Goal: Contribute content: Contribute content

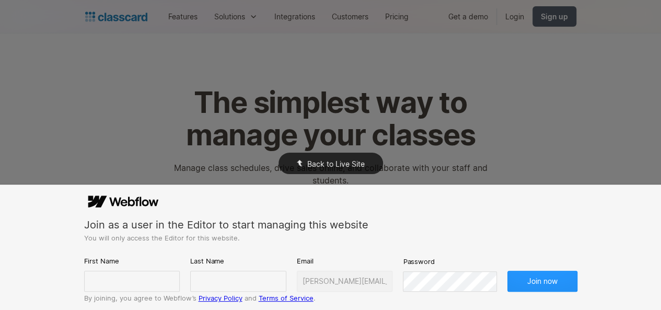
scroll to position [133, 0]
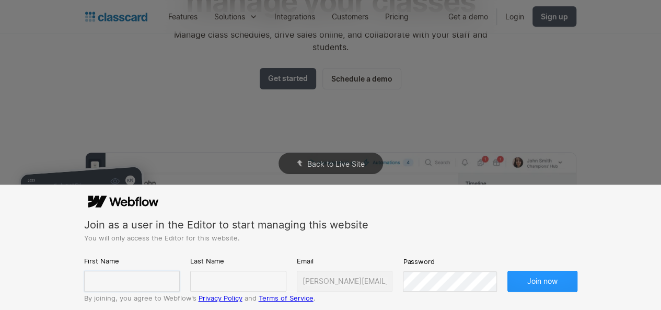
click at [112, 274] on input "text" at bounding box center [132, 281] width 96 height 21
type input "[PERSON_NAME]"
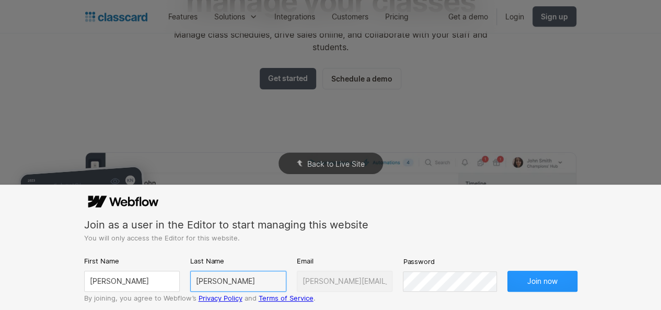
type input "[PERSON_NAME]"
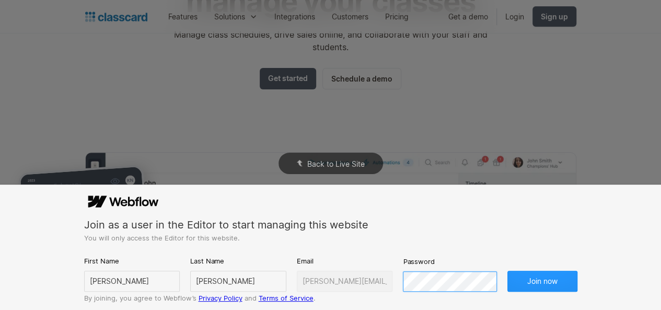
click at [507, 271] on button "Join now" at bounding box center [542, 281] width 70 height 21
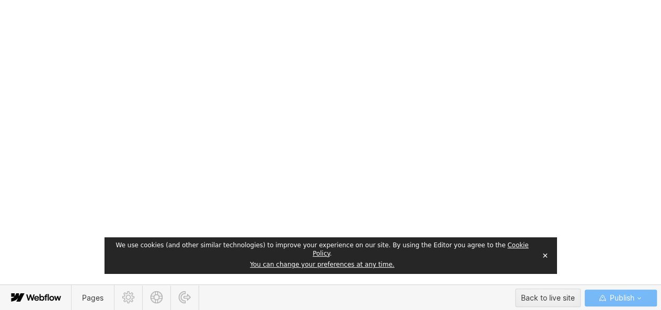
click at [546, 259] on button "✕" at bounding box center [545, 256] width 15 height 16
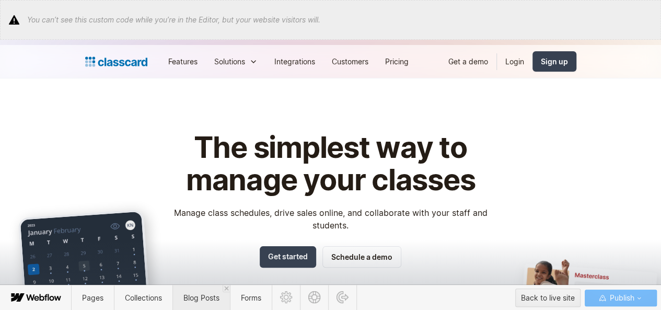
click at [196, 291] on span "Blog Posts" at bounding box center [200, 298] width 57 height 26
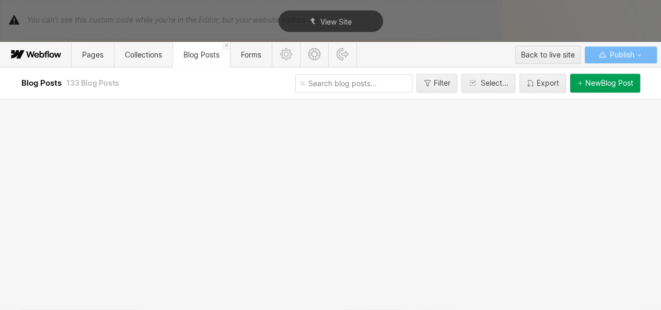
click at [588, 88] on button "New Blog Post" at bounding box center [605, 83] width 70 height 19
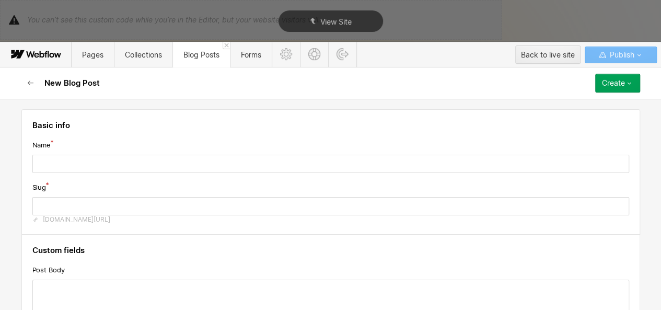
click at [189, 173] on div "Basic info Name Slug [DOMAIN_NAME][URL]" at bounding box center [330, 171] width 618 height 125
click at [188, 170] on input "text" at bounding box center [330, 164] width 597 height 18
paste input "Essential Cricket Fielding Positions and Fielding Drills Every Academy Should T…"
type input "Essential Cricket Fielding Positions and Fielding Drills Every Academy Should T…"
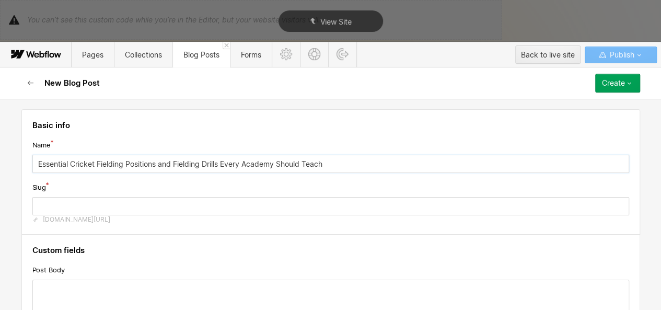
type input "essential-cricket-fielding-positions-and-fielding-drills-every-academy-should-t…"
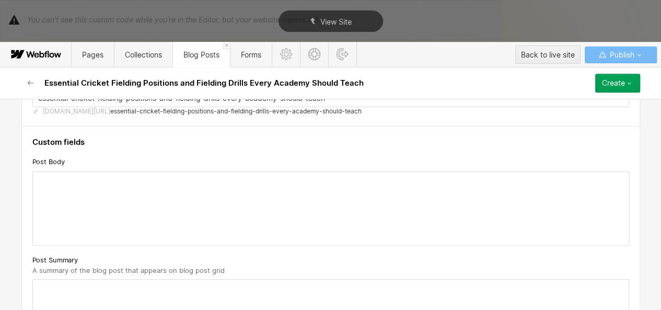
scroll to position [109, 0]
type input "Essential Cricket Fielding Positions and Fielding Drills Every Academy Should T…"
click at [111, 181] on div at bounding box center [331, 207] width 596 height 73
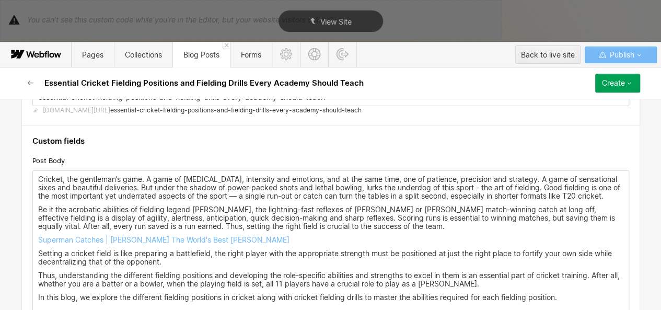
scroll to position [106, 0]
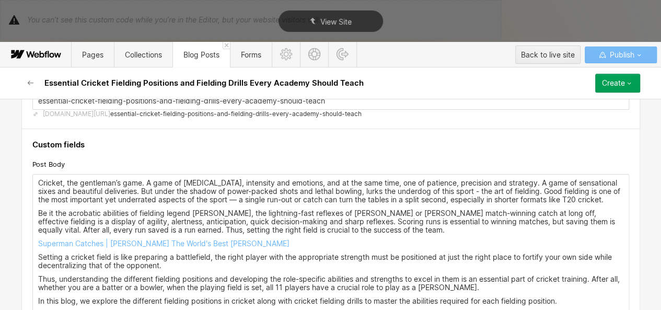
click at [606, 198] on p "Cricket, the gentleman’s game. A game of [MEDICAL_DATA], intensity and emotions…" at bounding box center [330, 191] width 585 height 25
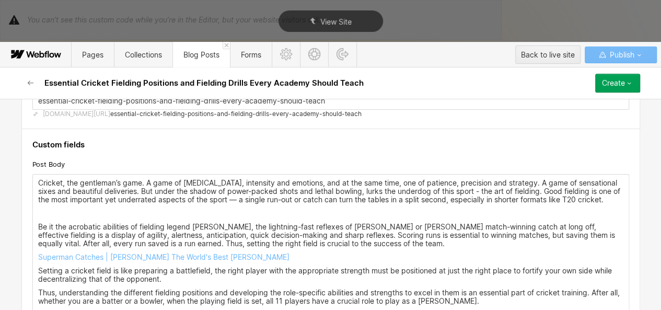
click at [438, 243] on p "Be it the acrobatic abilities of fielding legend [PERSON_NAME], the lightning-f…" at bounding box center [330, 235] width 585 height 25
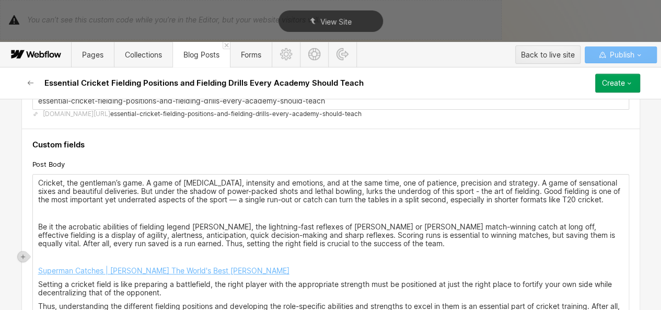
click at [197, 271] on link "Superman Catches | [PERSON_NAME] The World's Best [PERSON_NAME]" at bounding box center [163, 270] width 251 height 9
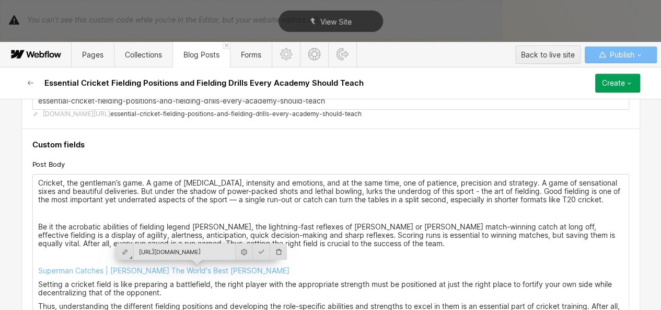
click at [211, 251] on input "[URL][DOMAIN_NAME]" at bounding box center [184, 251] width 101 height 16
click at [271, 272] on p "Superman Catches | [PERSON_NAME] The World's Best [PERSON_NAME]" at bounding box center [330, 270] width 585 height 8
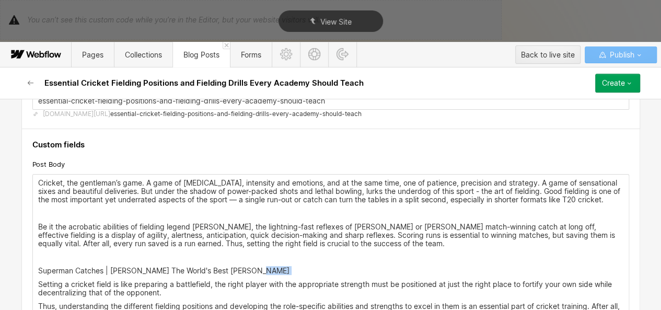
click at [271, 272] on p "Superman Catches | [PERSON_NAME] The World's Best [PERSON_NAME]" at bounding box center [330, 270] width 585 height 8
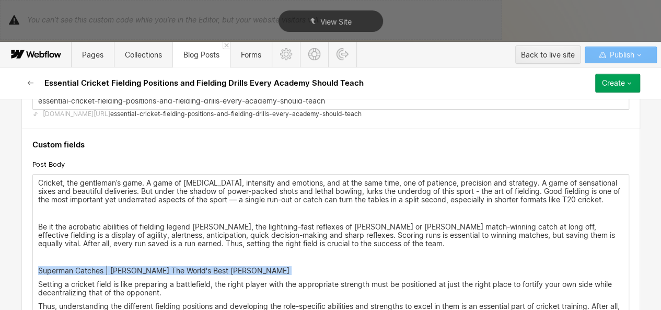
click at [271, 272] on p "Superman Catches | [PERSON_NAME] The World's Best [PERSON_NAME]" at bounding box center [330, 270] width 585 height 8
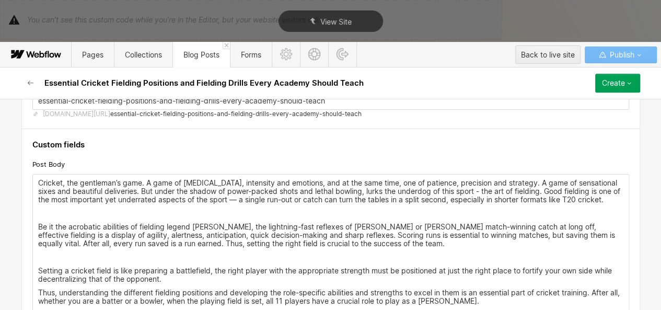
click at [418, 242] on p "Be it the acrobatic abilities of fielding legend [PERSON_NAME], the lightning-f…" at bounding box center [330, 235] width 585 height 25
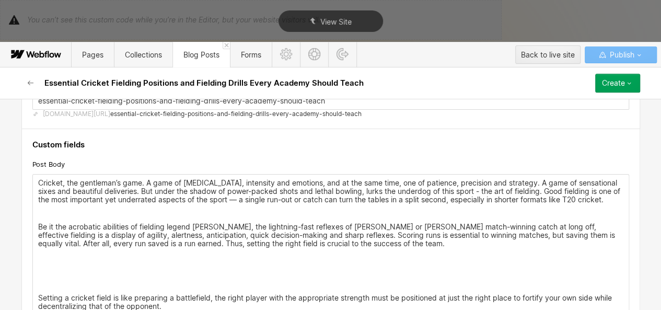
click at [26, 259] on div at bounding box center [23, 256] width 10 height 10
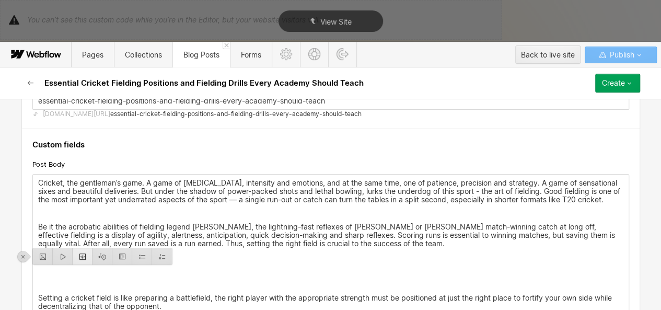
click at [83, 255] on div at bounding box center [83, 256] width 20 height 16
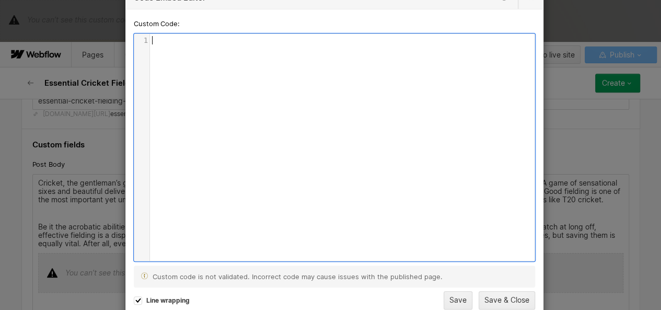
scroll to position [3, 0]
click at [209, 121] on div "xxxxxxxxxx 1 1 ​" at bounding box center [342, 155] width 416 height 242
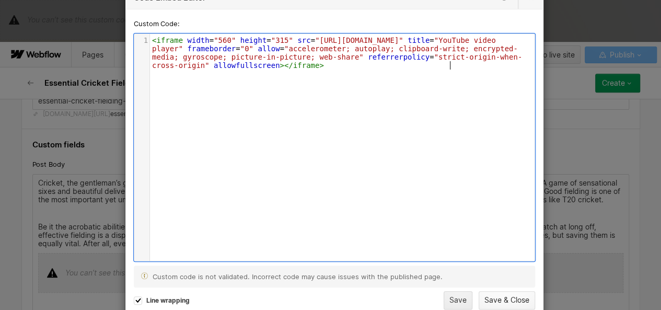
click at [496, 300] on button "Save & Close" at bounding box center [506, 300] width 56 height 18
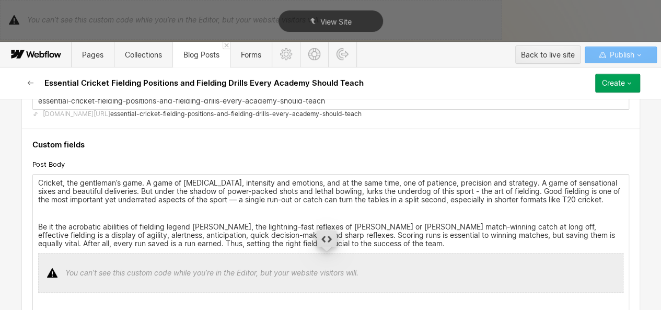
click at [448, 245] on p "Be it the acrobatic abilities of fielding legend [PERSON_NAME], the lightning-f…" at bounding box center [330, 235] width 585 height 25
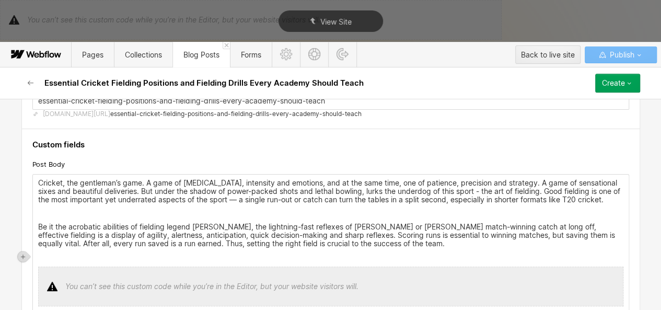
scroll to position [206, 0]
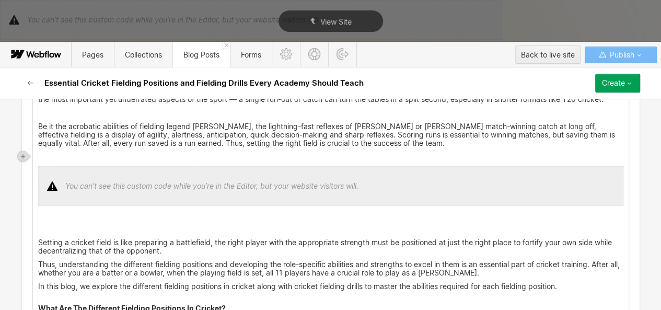
drag, startPoint x: 117, startPoint y: 217, endPoint x: 130, endPoint y: 209, distance: 14.8
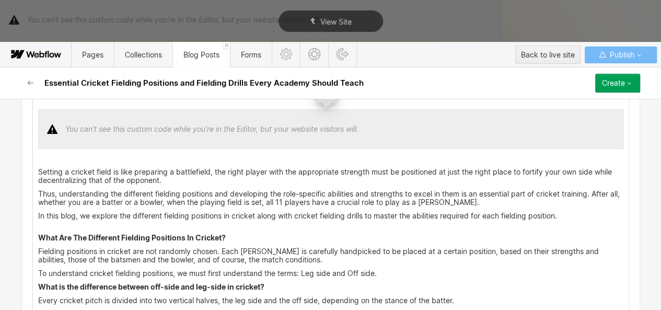
scroll to position [265, 0]
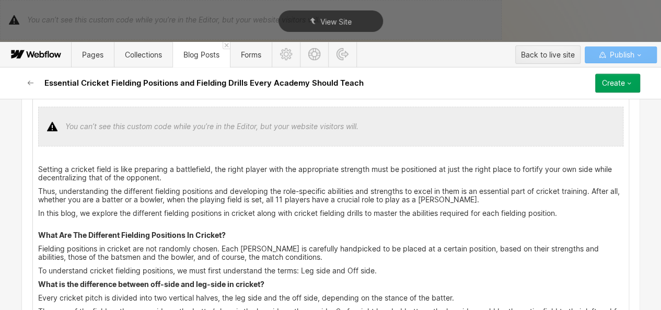
click at [177, 176] on p "Setting a cricket field is like preparing a battlefield, the right player with …" at bounding box center [330, 173] width 585 height 17
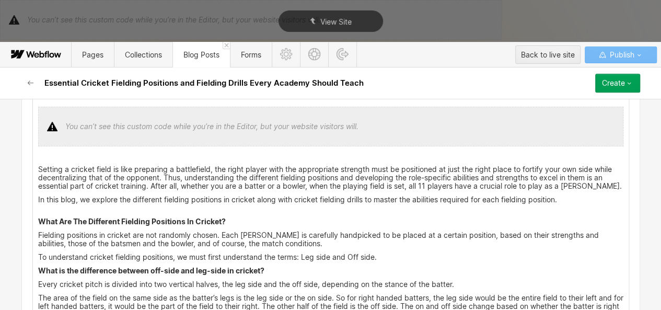
scroll to position [261, 0]
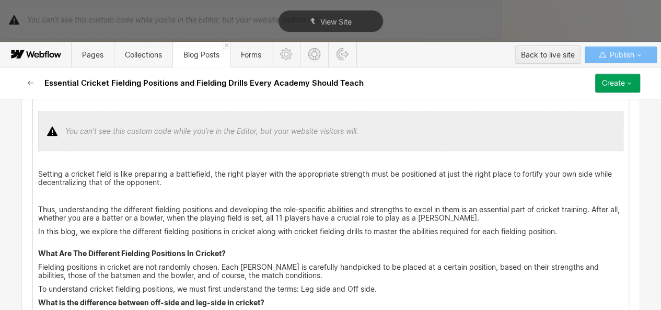
click at [456, 217] on p "Thus, understanding the different fielding positions and developing the role-sp…" at bounding box center [330, 213] width 585 height 17
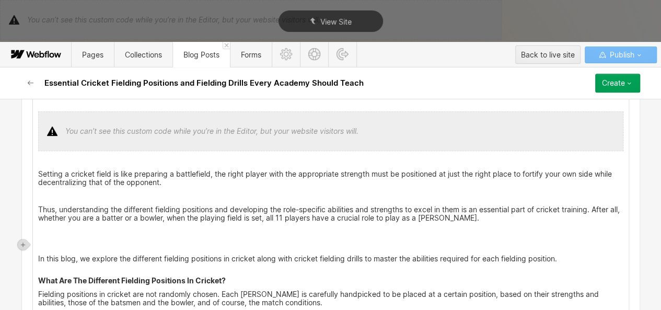
scroll to position [319, 0]
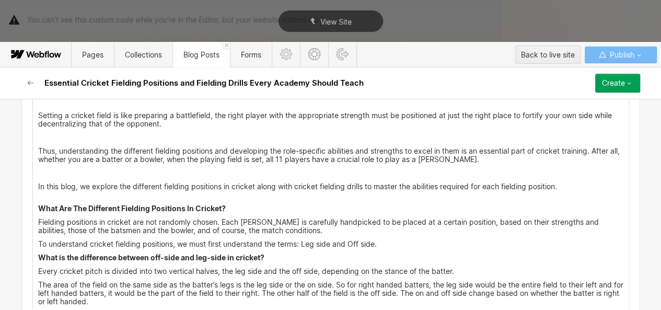
click at [196, 204] on strong "What Are The Different Fielding Positions In Cricket?" at bounding box center [132, 208] width 188 height 9
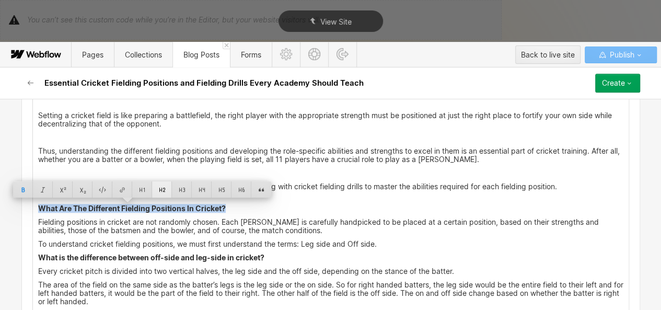
click at [158, 191] on div at bounding box center [162, 189] width 20 height 16
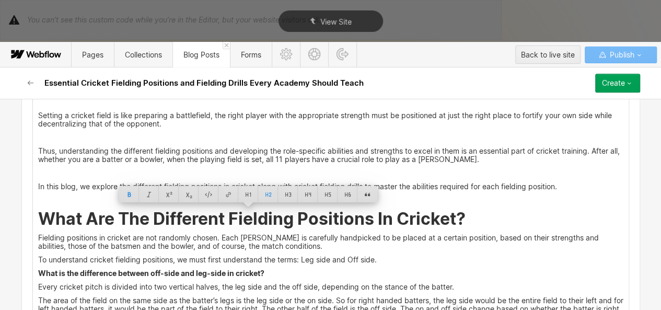
scroll to position [338, 0]
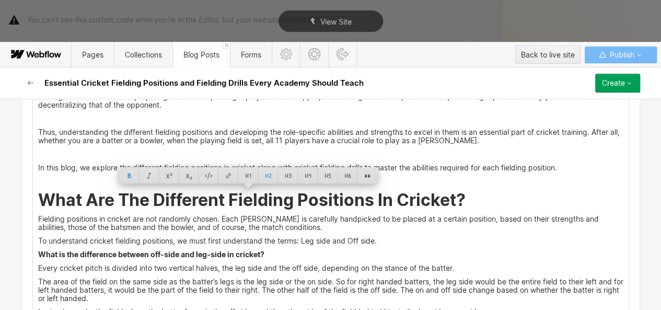
click at [380, 237] on p "To understand cricket fielding positions, we must first understand the terms: L…" at bounding box center [330, 241] width 585 height 8
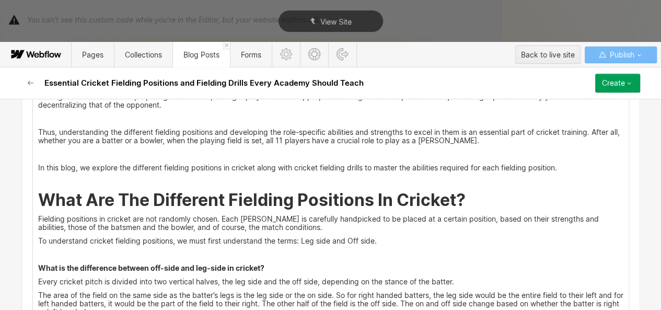
click at [212, 265] on strong "What is the difference between off-side and leg-side in cricket?" at bounding box center [151, 267] width 226 height 9
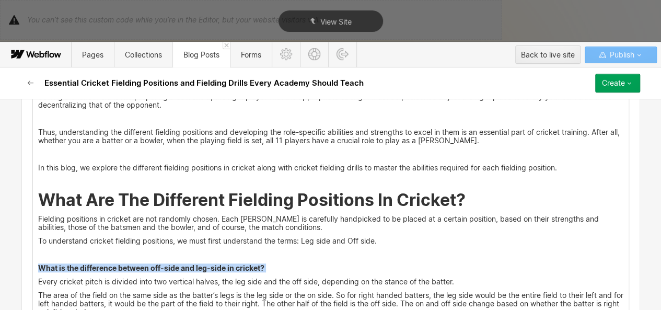
click at [212, 265] on strong "What is the difference between off-side and leg-side in cricket?" at bounding box center [151, 267] width 226 height 9
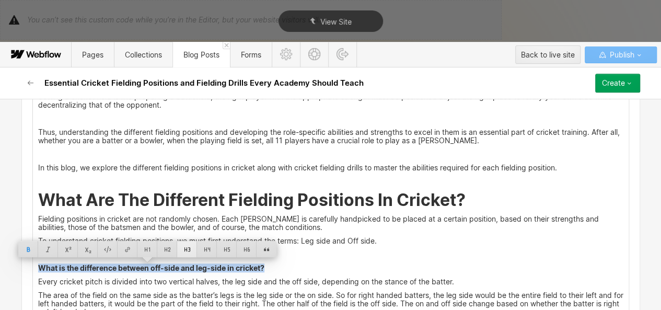
click at [187, 246] on div at bounding box center [187, 249] width 20 height 16
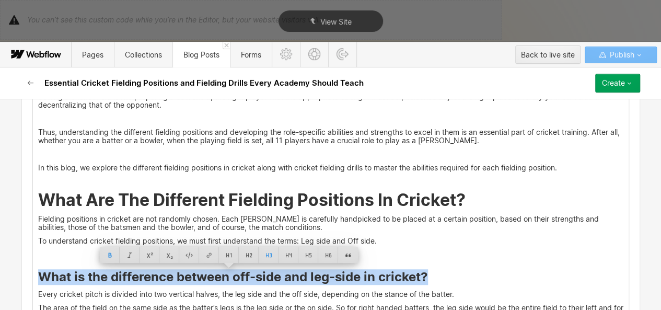
click at [214, 273] on strong "What is the difference between off-side and leg-side in cricket?" at bounding box center [233, 276] width 390 height 15
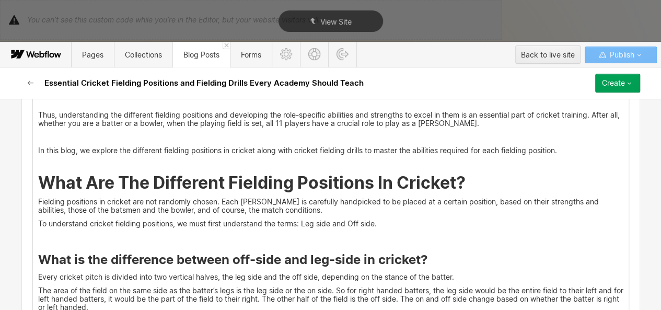
scroll to position [360, 0]
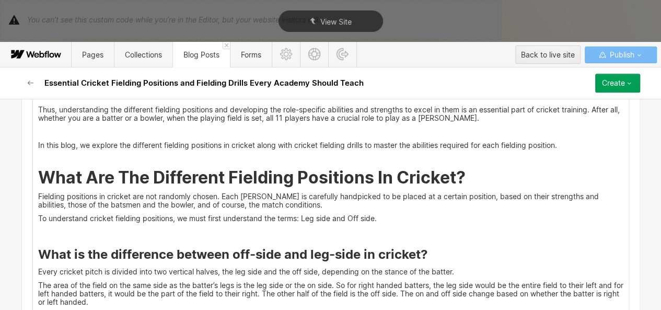
click at [154, 228] on p "‍" at bounding box center [330, 232] width 585 height 8
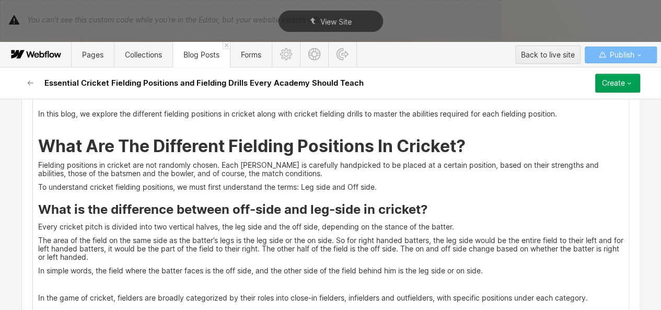
scroll to position [393, 0]
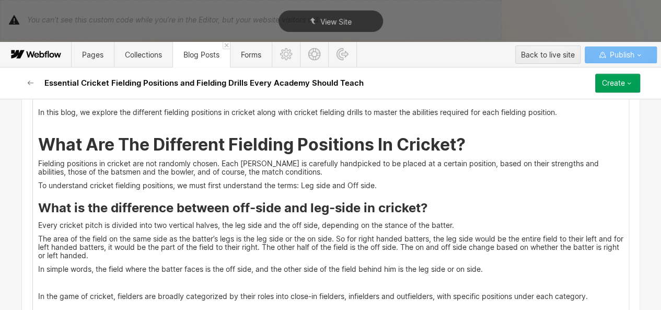
click at [38, 183] on p "To understand cricket fielding positions, we must first understand the terms: L…" at bounding box center [330, 185] width 585 height 8
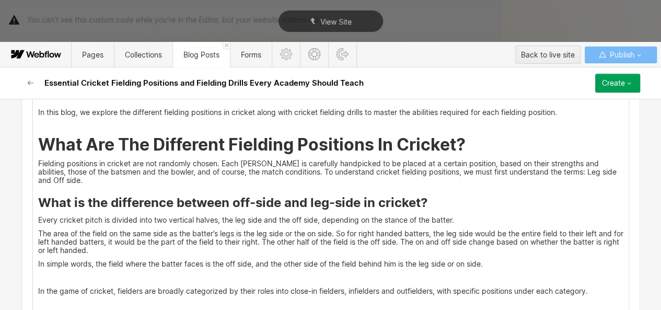
scroll to position [415, 0]
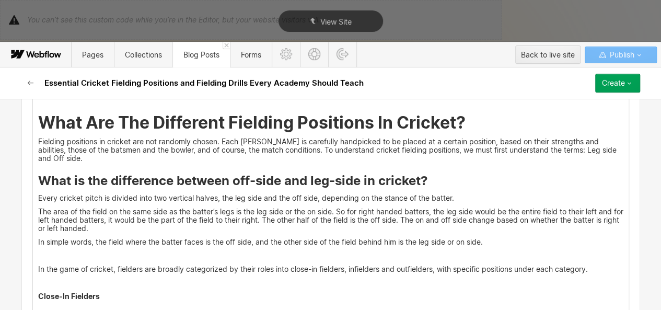
click at [40, 278] on p "‍" at bounding box center [330, 282] width 585 height 8
click at [39, 291] on strong "Close-In Fielders" at bounding box center [69, 295] width 62 height 9
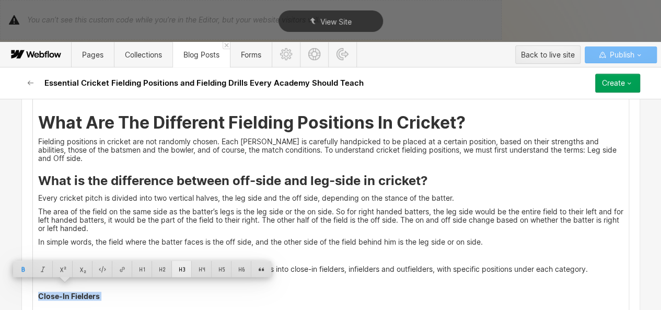
click at [180, 270] on div at bounding box center [182, 269] width 20 height 16
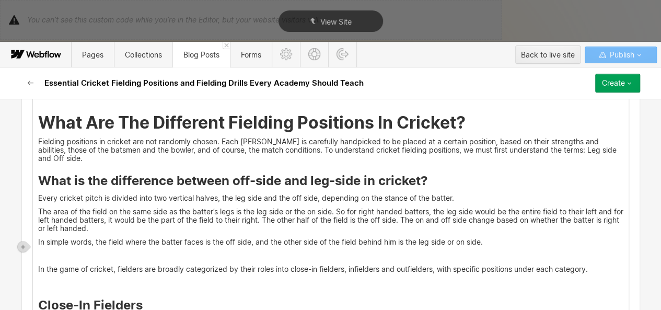
click at [44, 278] on p "‍" at bounding box center [330, 282] width 585 height 8
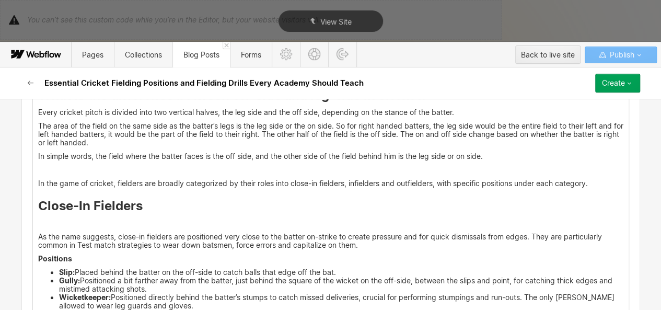
scroll to position [506, 0]
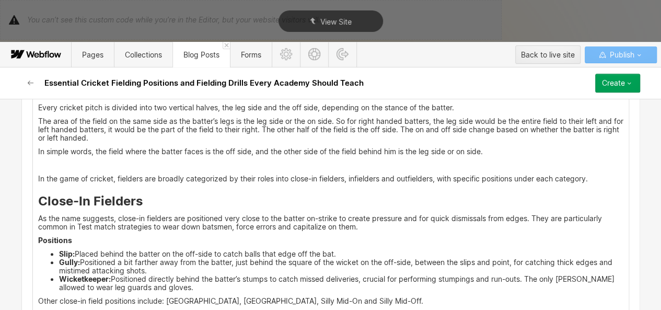
scroll to position [547, 0]
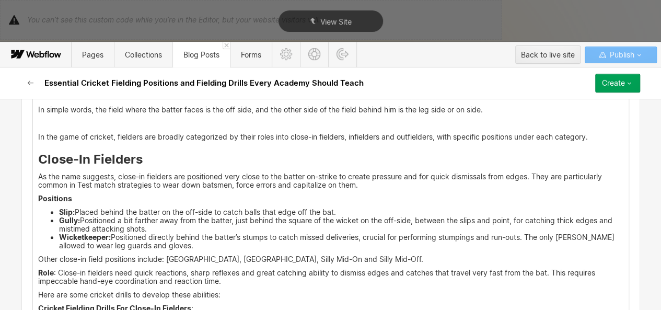
click at [52, 194] on strong "Positions" at bounding box center [55, 198] width 34 height 9
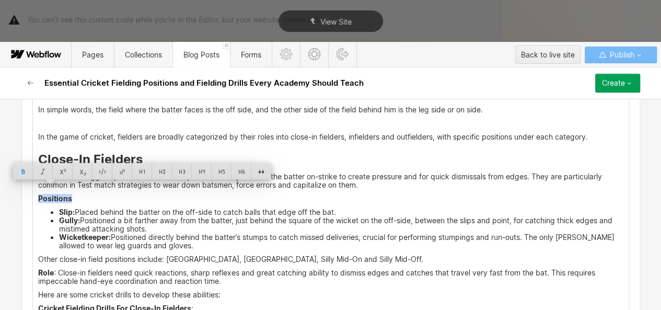
click at [52, 194] on strong "Positions" at bounding box center [55, 198] width 34 height 9
click at [197, 166] on div at bounding box center [202, 171] width 20 height 16
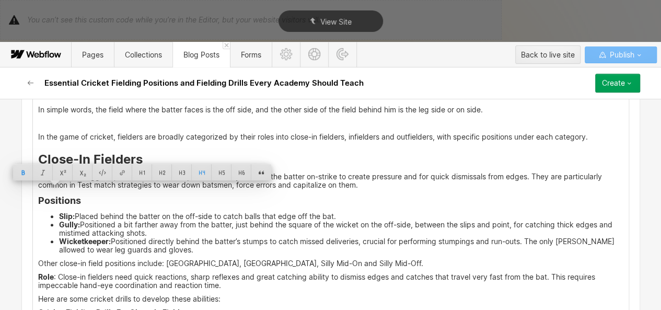
scroll to position [599, 0]
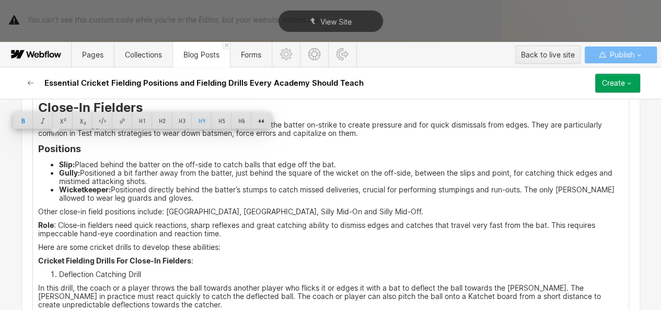
click at [63, 256] on strong "Cricket Fielding Drills For Close-In Fielders" at bounding box center [114, 260] width 153 height 9
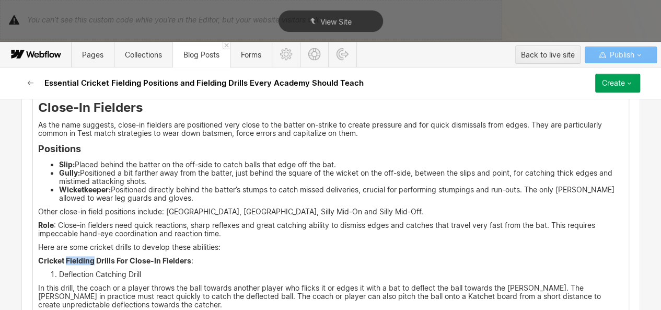
click at [63, 256] on strong "Cricket Fielding Drills For Close-In Fielders" at bounding box center [114, 260] width 153 height 9
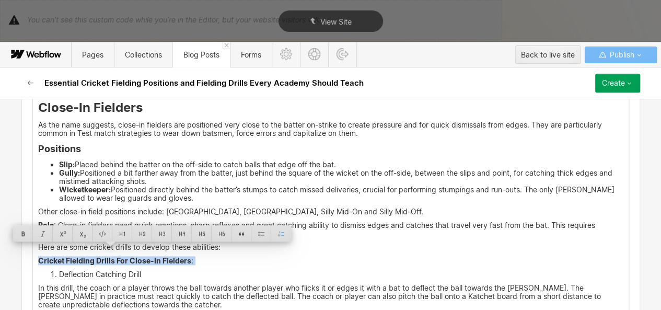
click at [63, 256] on strong "Cricket Fielding Drills For Close-In Fielders" at bounding box center [114, 260] width 153 height 9
click at [196, 231] on div at bounding box center [202, 233] width 20 height 16
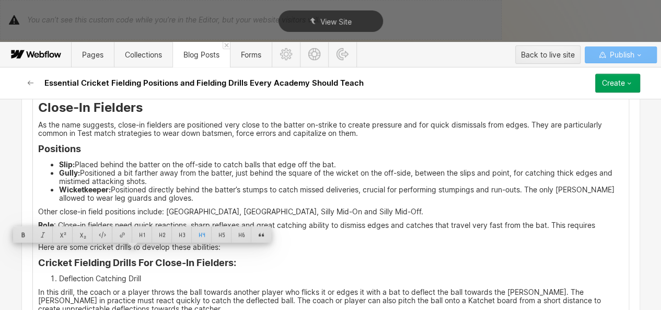
click at [155, 169] on li "Gully: Positioned a bit farther away from the batter, just behind the square of…" at bounding box center [341, 177] width 564 height 17
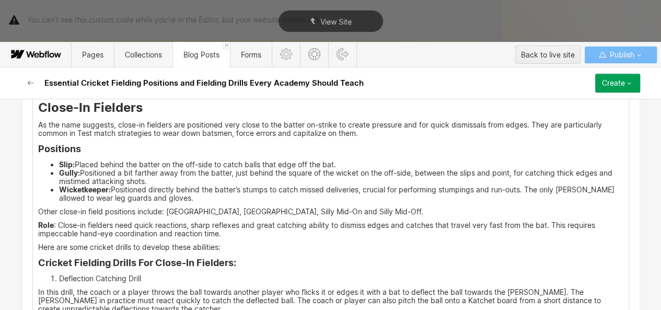
scroll to position [644, 0]
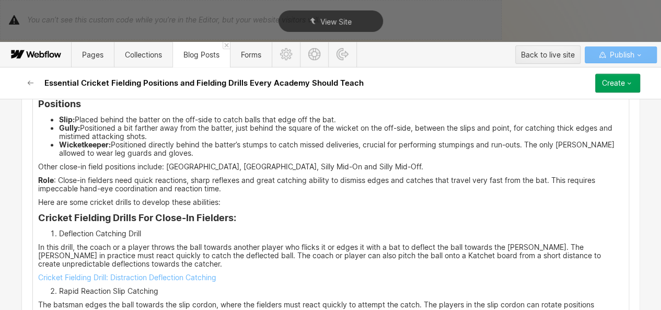
click at [59, 229] on li "Deflection Catching Drill" at bounding box center [341, 233] width 564 height 8
click at [54, 229] on p "1. Deflection Catching Drill" at bounding box center [330, 233] width 585 height 8
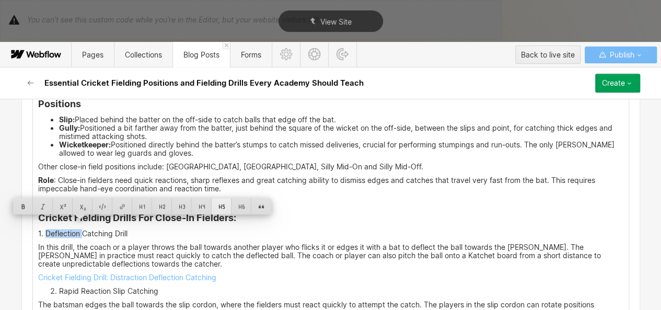
click at [223, 205] on div at bounding box center [222, 206] width 20 height 16
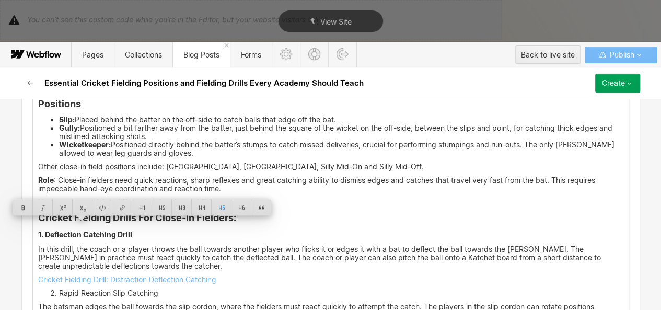
click at [190, 229] on h5 "1. Deflection Catching Drill" at bounding box center [330, 234] width 585 height 10
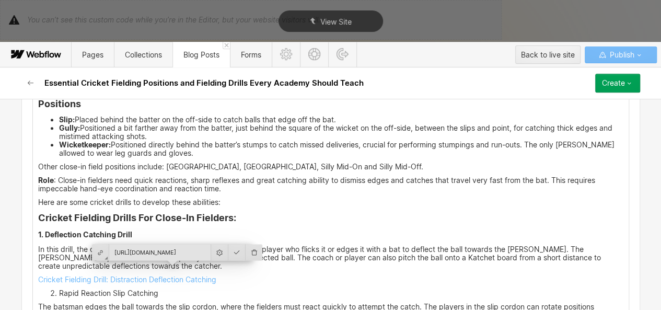
drag, startPoint x: 174, startPoint y: 269, endPoint x: 141, endPoint y: 249, distance: 39.2
click at [141, 249] on input "[URL][DOMAIN_NAME]" at bounding box center [159, 252] width 101 height 16
click at [223, 275] on p "Cricket Fielding Drill: Distraction Deflection Catching" at bounding box center [330, 279] width 585 height 8
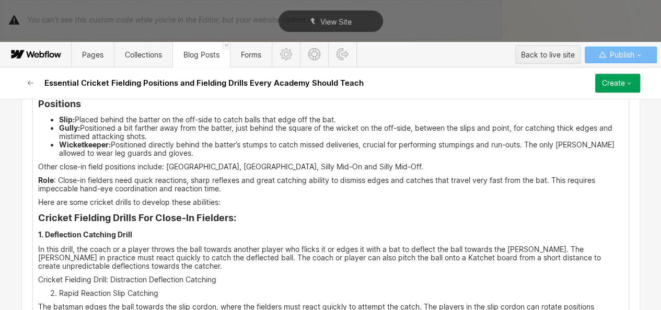
click at [223, 275] on p "Cricket Fielding Drill: Distraction Deflection Catching" at bounding box center [330, 279] width 585 height 8
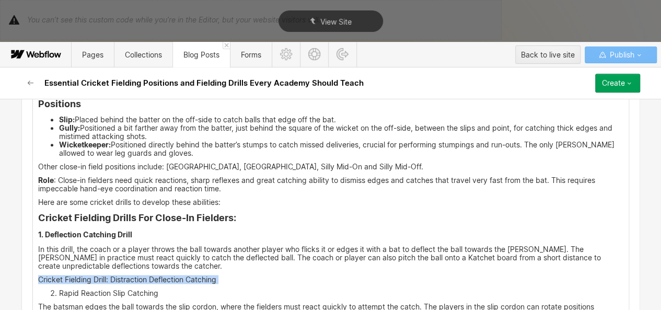
click at [223, 275] on p "Cricket Fielding Drill: Distraction Deflection Catching" at bounding box center [330, 279] width 585 height 8
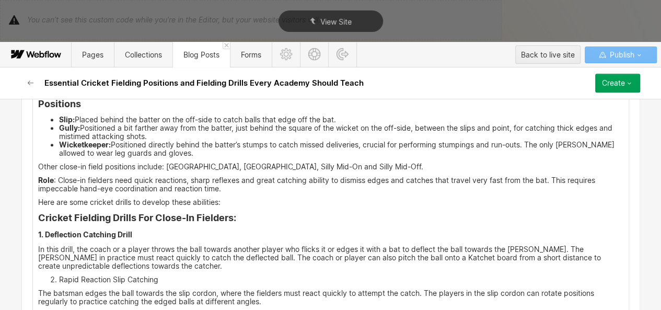
click at [131, 260] on p "In this drill, the coach or a player throws the ball towards another player who…" at bounding box center [330, 257] width 585 height 25
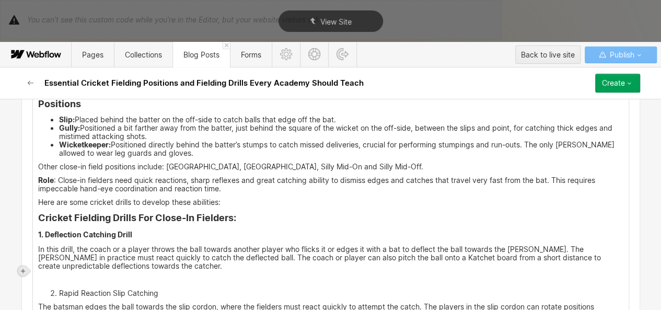
click at [24, 271] on icon at bounding box center [23, 270] width 6 height 6
click at [86, 269] on div at bounding box center [83, 270] width 20 height 16
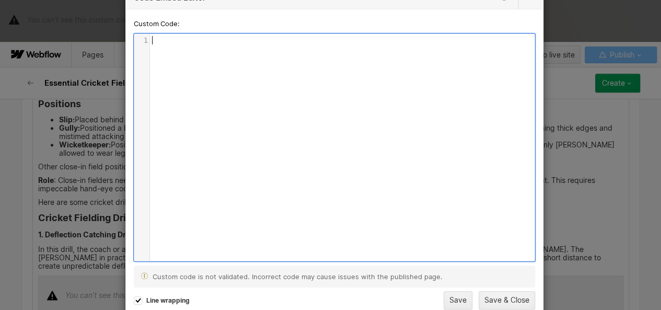
scroll to position [3, 0]
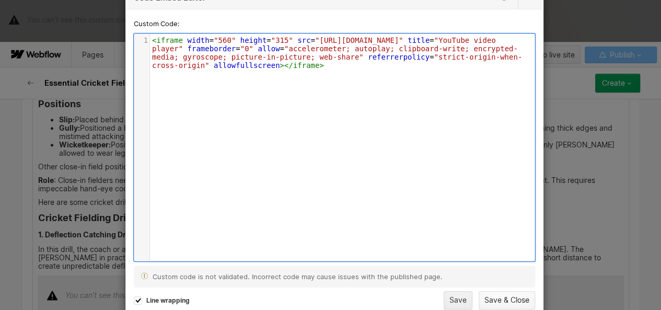
click at [499, 301] on button "Save & Close" at bounding box center [506, 300] width 56 height 18
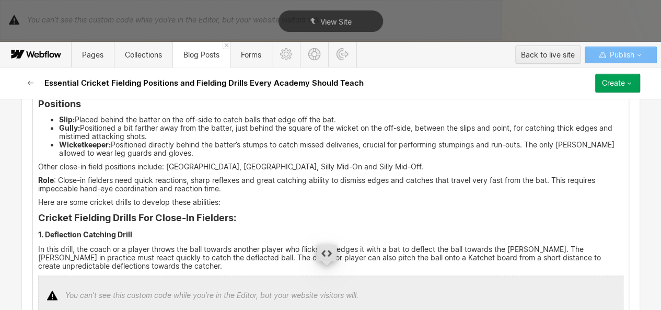
scroll to position [644, 0]
click at [270, 259] on p "In this drill, the coach or a player throws the ball towards another player who…" at bounding box center [330, 257] width 585 height 25
click at [226, 198] on p "Here are some cricket drills to develop these abilities:" at bounding box center [330, 202] width 585 height 8
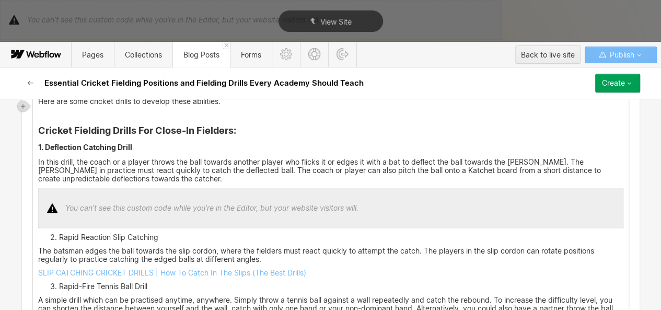
scroll to position [745, 0]
click at [59, 232] on li "Rapid Reaction Slip Catching" at bounding box center [341, 236] width 564 height 8
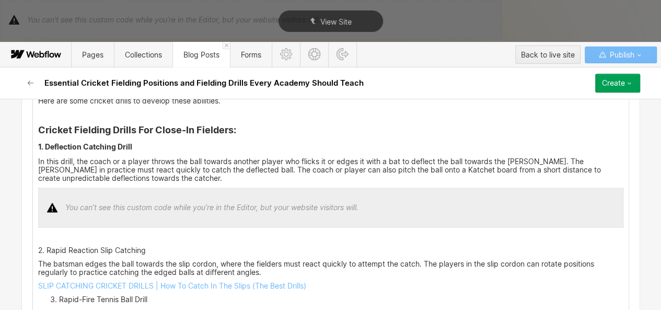
click at [54, 246] on p "2. Rapid Reaction Slip Catching" at bounding box center [330, 250] width 585 height 8
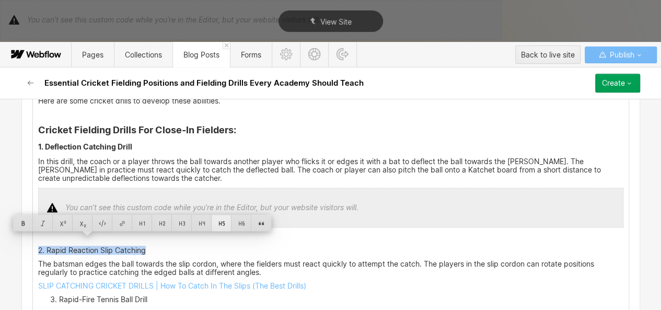
click at [219, 227] on div at bounding box center [222, 223] width 20 height 16
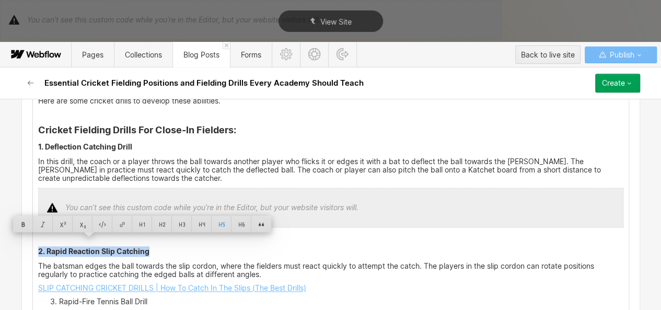
click at [84, 283] on link "SLIP CATCHING CRICKET DRILLS | How To Catch In The Slips (The Best Drills)" at bounding box center [172, 287] width 268 height 9
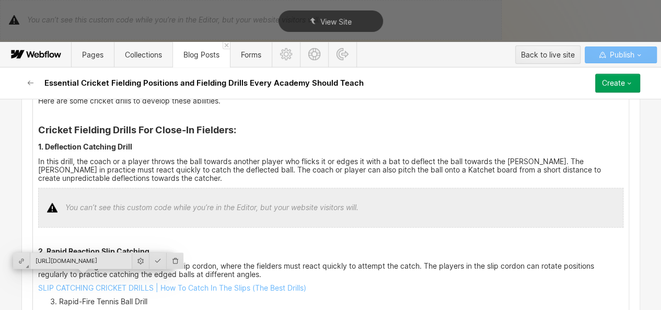
click at [94, 261] on input "[URL][DOMAIN_NAME]" at bounding box center [80, 260] width 101 height 16
click at [360, 142] on h5 "1. Deflection Catching Drill" at bounding box center [330, 147] width 585 height 10
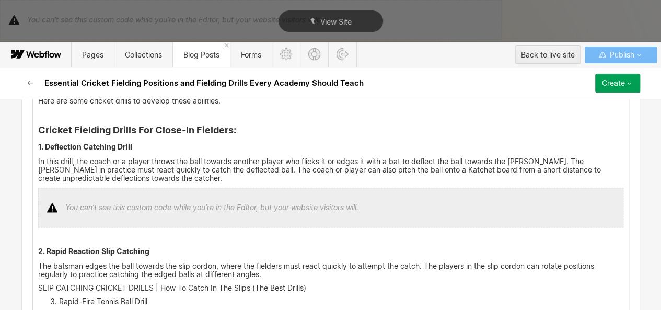
scroll to position [779, 0]
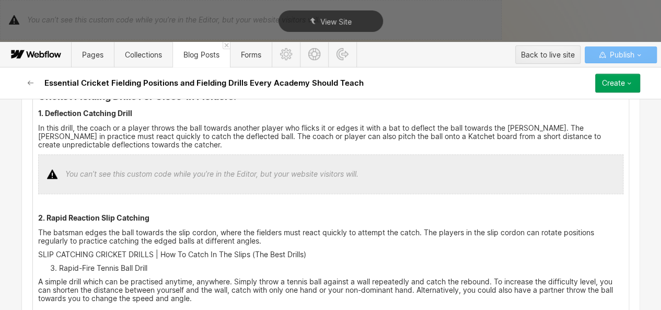
click at [129, 250] on p "SLIP CATCHING CRICKET DRILLS | How To Catch In The Slips (The Best Drills)" at bounding box center [330, 254] width 585 height 8
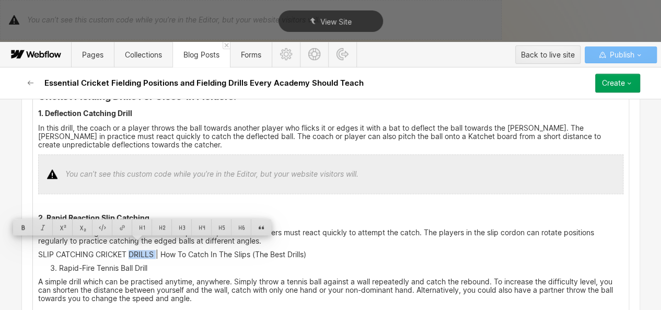
click at [129, 250] on p "SLIP CATCHING CRICKET DRILLS | How To Catch In The Slips (The Best Drills)" at bounding box center [330, 254] width 585 height 8
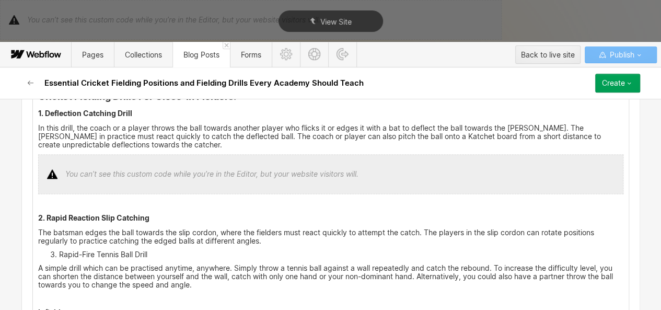
click at [265, 231] on p "The batsman edges the ball towards the slip cordon, where the fielders must rea…" at bounding box center [330, 236] width 585 height 17
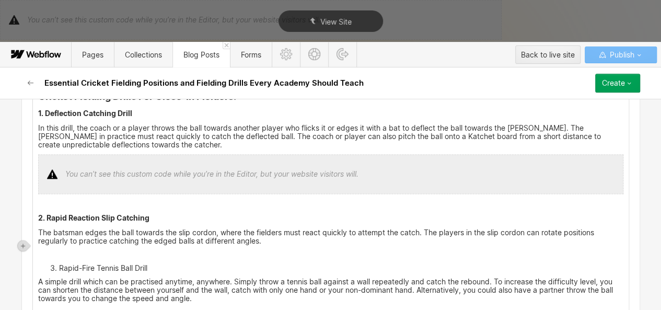
click at [21, 250] on div at bounding box center [23, 245] width 10 height 10
click at [84, 246] on div at bounding box center [83, 245] width 20 height 16
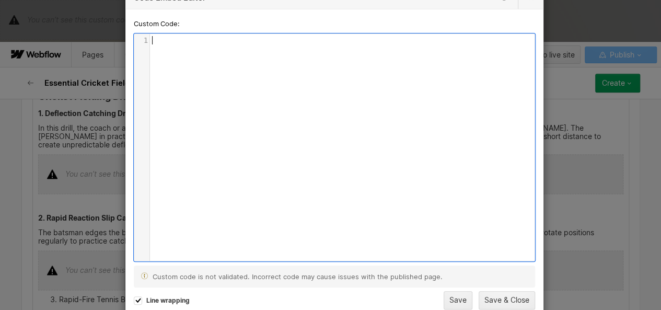
scroll to position [3, 0]
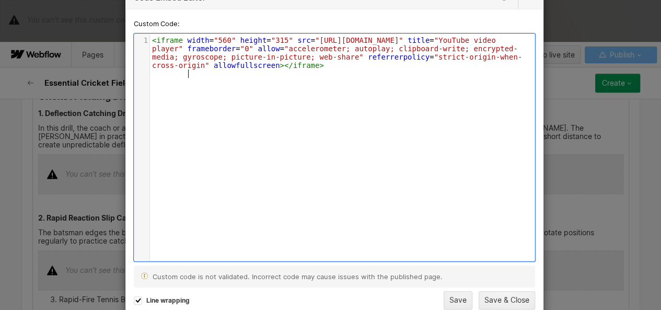
click at [224, 40] on span ""560"" at bounding box center [225, 40] width 22 height 8
type textarea "100%"
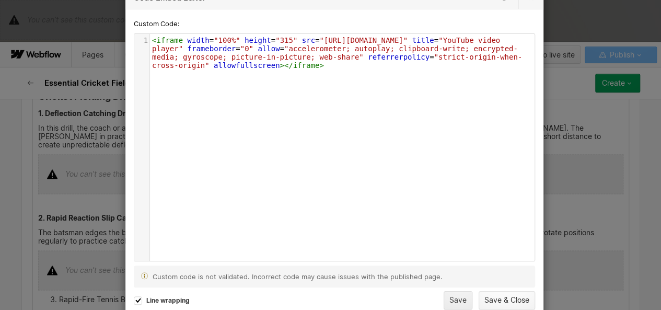
click at [487, 293] on button "Save & Close" at bounding box center [506, 300] width 56 height 18
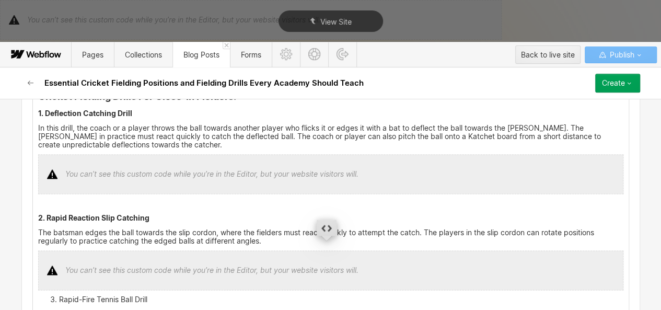
scroll to position [779, 0]
click at [227, 176] on div at bounding box center [330, 174] width 585 height 40
click at [335, 130] on div at bounding box center [327, 131] width 20 height 16
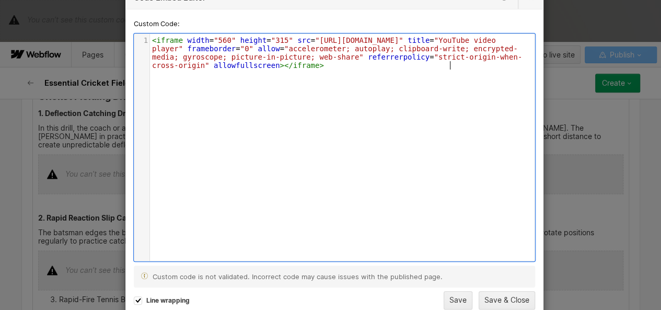
scroll to position [3, 0]
click at [224, 43] on span ""560"" at bounding box center [225, 40] width 22 height 8
type textarea "100%"
click at [515, 298] on button "Save & Close" at bounding box center [506, 300] width 56 height 18
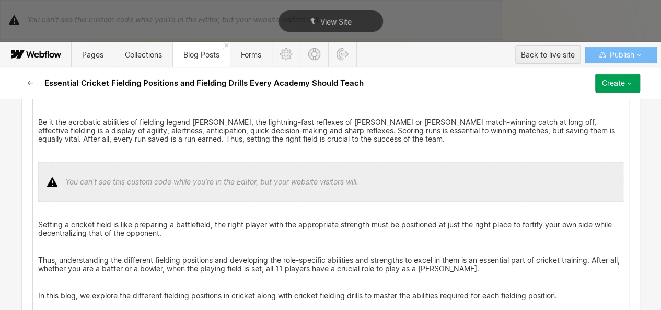
scroll to position [161, 0]
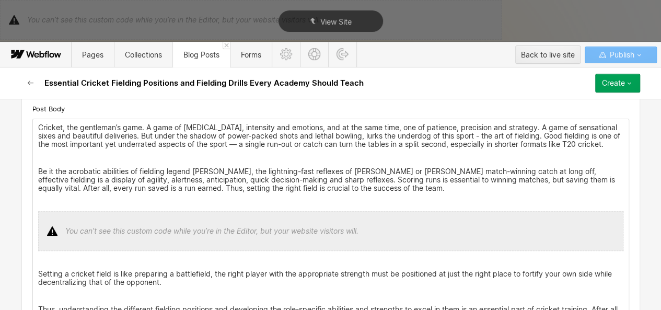
click at [294, 236] on div at bounding box center [330, 231] width 585 height 40
click at [334, 194] on div at bounding box center [327, 197] width 20 height 16
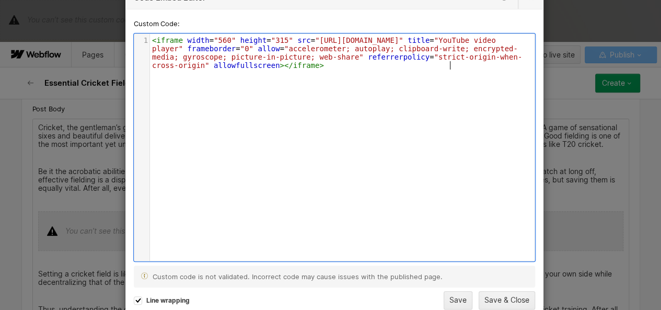
scroll to position [3, 0]
click at [224, 41] on span ""560"" at bounding box center [225, 40] width 22 height 8
type textarea "100%"
click at [507, 299] on button "Save & Close" at bounding box center [506, 300] width 56 height 18
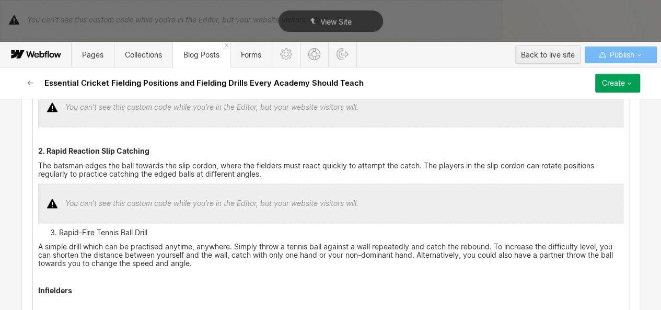
scroll to position [889, 0]
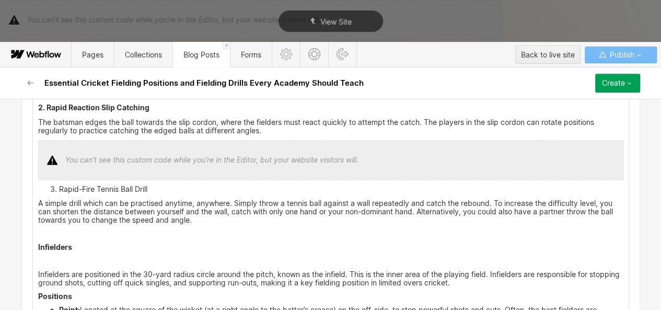
click at [59, 185] on li "Rapid-Fire Tennis Ball Drill" at bounding box center [341, 189] width 564 height 8
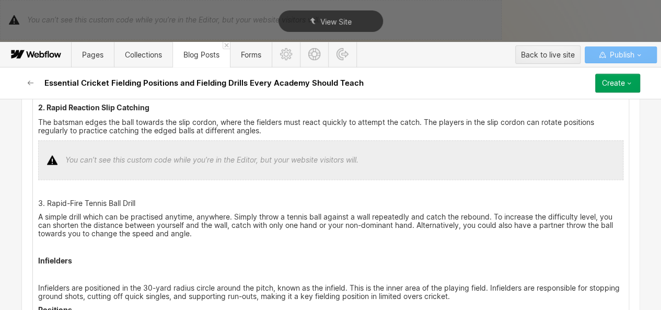
click at [50, 199] on p "3. Rapid-Fire Tennis Ball Drill" at bounding box center [330, 203] width 585 height 8
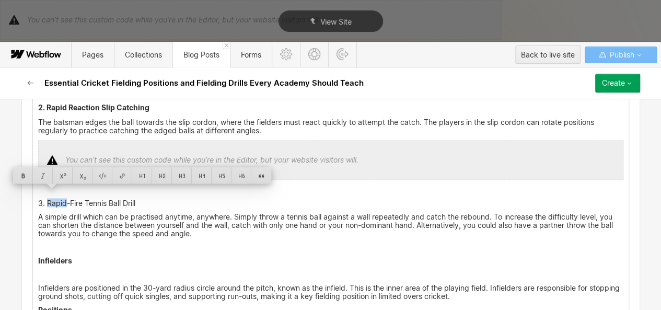
click at [50, 199] on p "3. Rapid-Fire Tennis Ball Drill" at bounding box center [330, 203] width 585 height 8
click at [224, 177] on div at bounding box center [222, 175] width 20 height 16
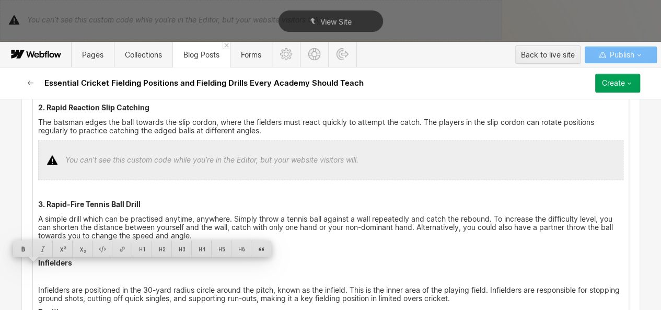
click at [38, 285] on p "Infielders are positioned in the 30-yard radius circle around the pitch, known …" at bounding box center [330, 293] width 585 height 17
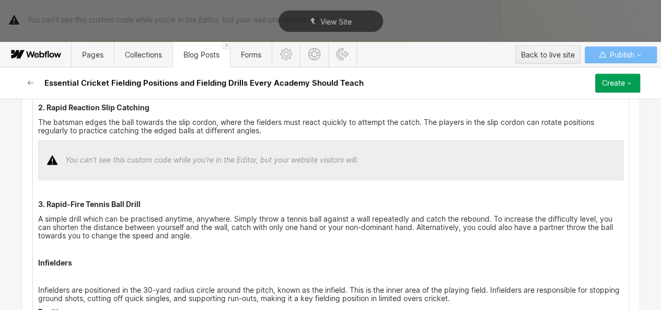
click at [45, 258] on strong "Infielders" at bounding box center [55, 262] width 34 height 9
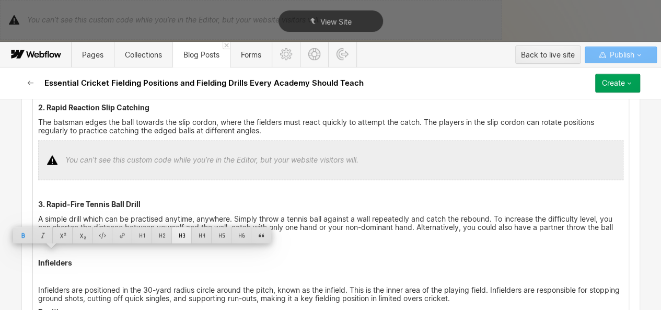
click at [188, 235] on div at bounding box center [182, 235] width 20 height 16
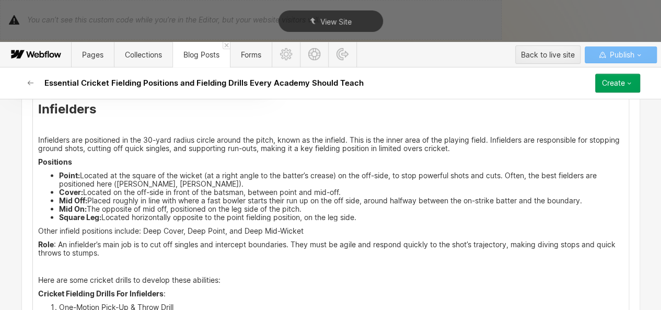
scroll to position [993, 0]
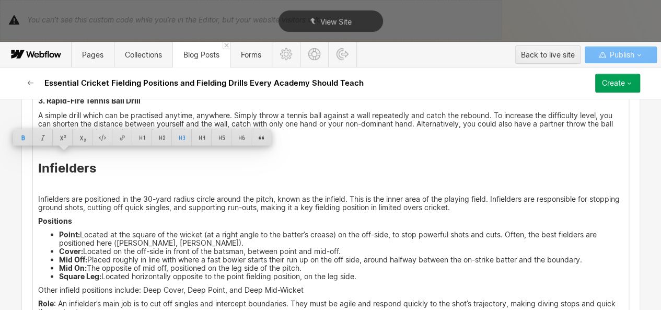
click at [42, 181] on p "‍" at bounding box center [330, 185] width 585 height 8
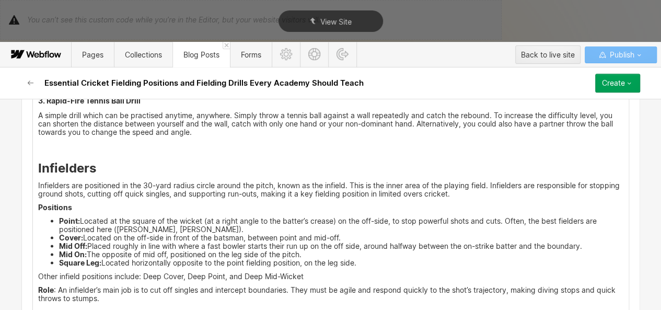
click at [488, 185] on p "Infielders are positioned in the 30-yard radius circle around the pitch, known …" at bounding box center [330, 189] width 585 height 17
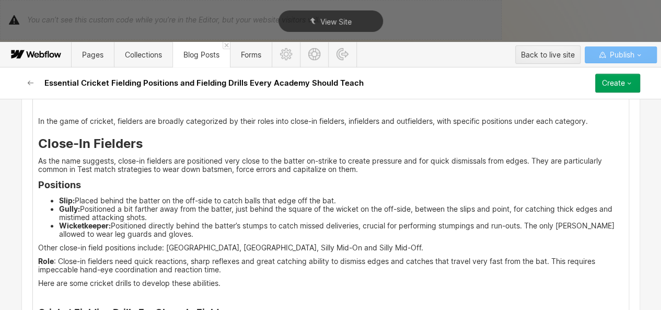
scroll to position [562, 0]
click at [369, 162] on p "As the name suggests, close-in fielders are positioned very close to the batter…" at bounding box center [330, 166] width 585 height 17
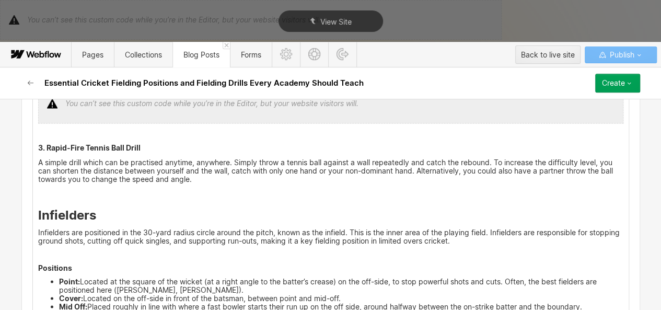
scroll to position [1050, 0]
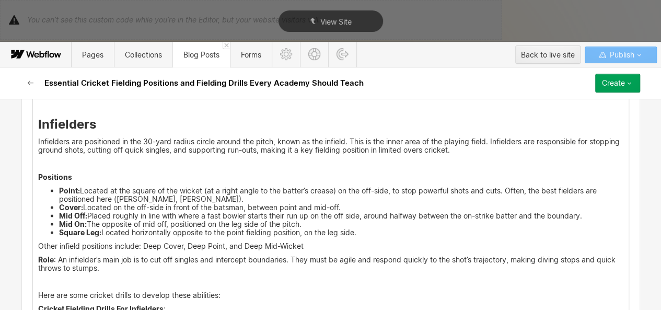
click at [49, 172] on strong "Positions" at bounding box center [55, 176] width 34 height 9
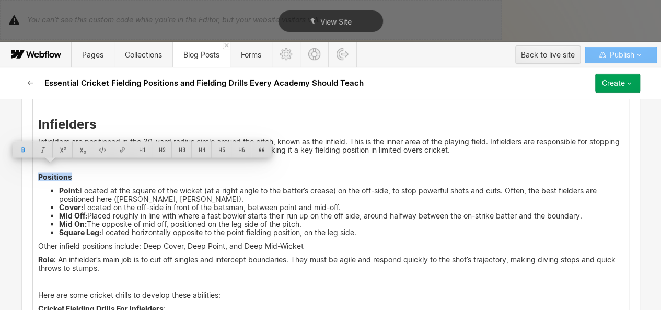
click at [49, 172] on strong "Positions" at bounding box center [55, 176] width 34 height 9
click at [209, 145] on div at bounding box center [202, 149] width 20 height 16
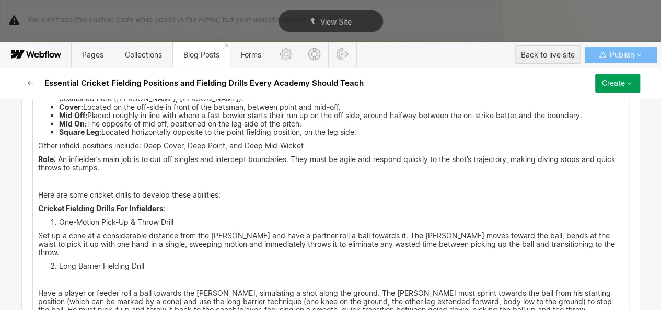
scroll to position [1154, 0]
click at [50, 203] on strong "Cricket Fielding Drills For Infielders" at bounding box center [100, 207] width 125 height 9
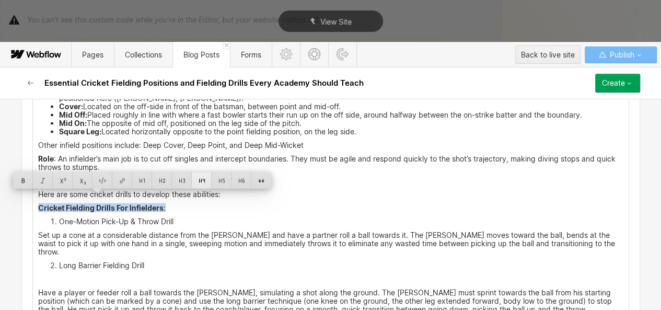
click at [202, 183] on div at bounding box center [202, 180] width 20 height 16
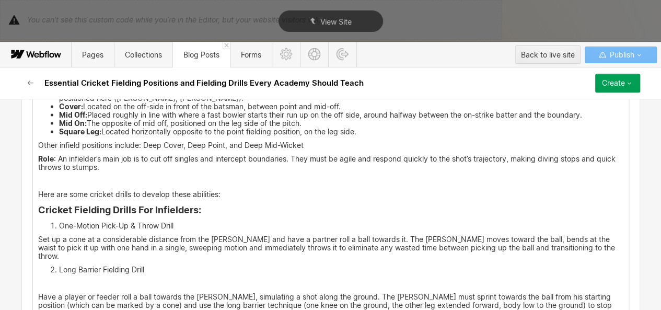
click at [200, 204] on h4 "Cricket Fielding Drills For Infielders :" at bounding box center [330, 210] width 585 height 13
click at [72, 177] on p "‍" at bounding box center [330, 181] width 585 height 8
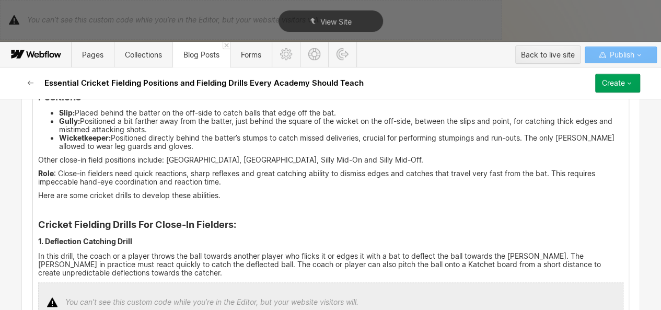
scroll to position [664, 0]
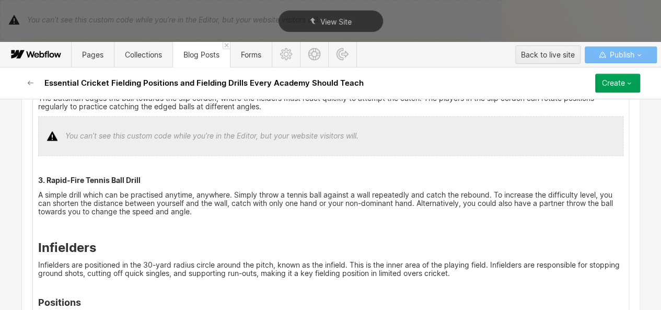
scroll to position [1114, 0]
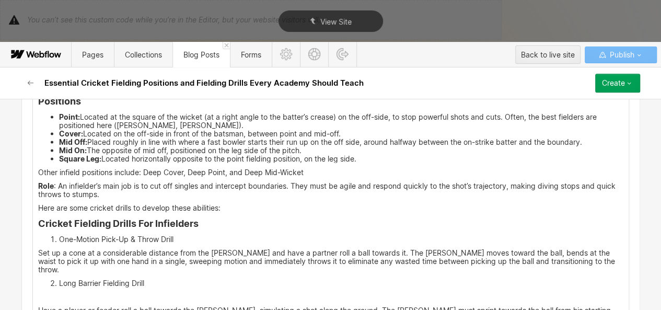
click at [38, 204] on p "Here are some cricket drills to develop these abilities:" at bounding box center [330, 208] width 585 height 8
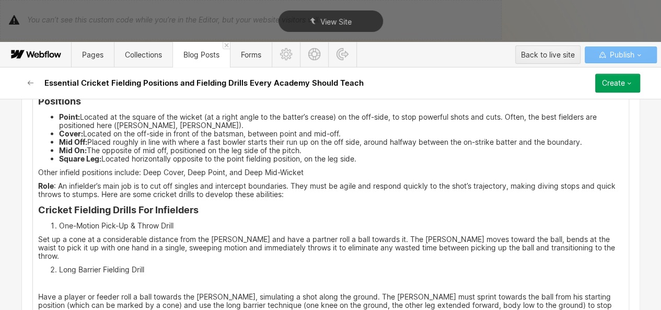
click at [301, 184] on p "Role : An infielder’s main job is to cut off singles and intercept boundaries. …" at bounding box center [330, 190] width 585 height 17
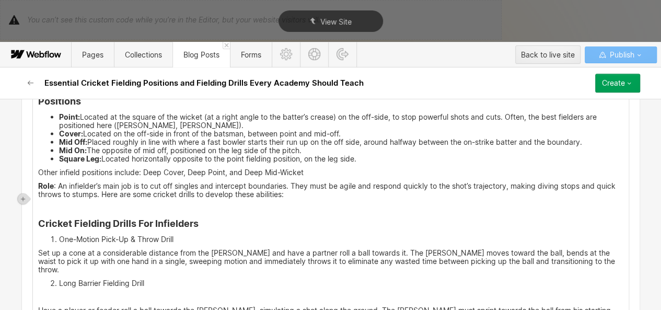
click at [59, 235] on li "One-Motion Pick-Up & Throw Drill" at bounding box center [341, 239] width 564 height 8
click at [54, 235] on p "1. One-Motion Pick-Up & Throw Drill" at bounding box center [330, 239] width 585 height 8
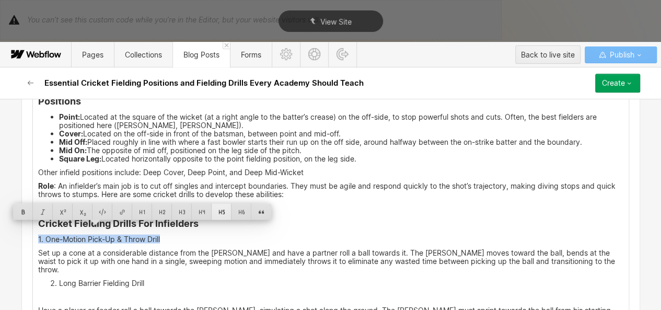
click at [219, 214] on div at bounding box center [222, 212] width 20 height 16
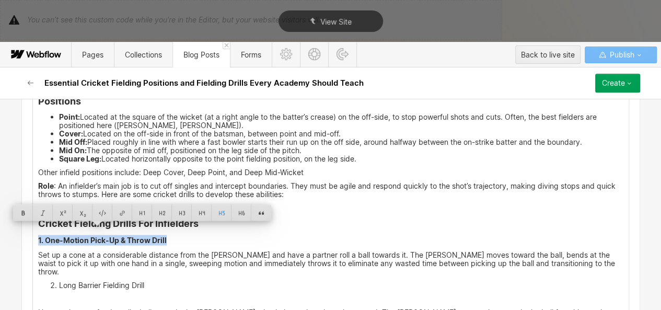
click at [574, 256] on p "Set up a cone at a considerable distance from the [PERSON_NAME] and have a part…" at bounding box center [330, 263] width 585 height 25
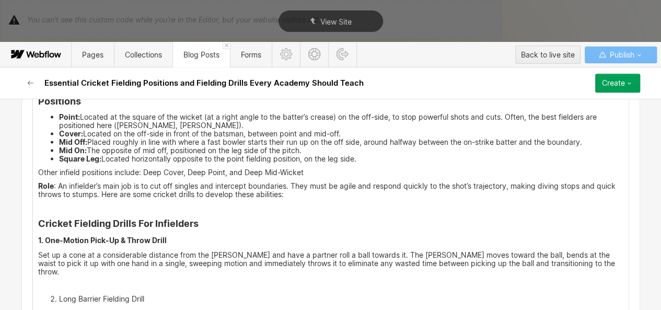
click at [59, 295] on li "Long Barrier Fielding Drill" at bounding box center [341, 299] width 564 height 8
click at [54, 295] on p "2. [GEOGRAPHIC_DATA] Drill" at bounding box center [330, 299] width 585 height 8
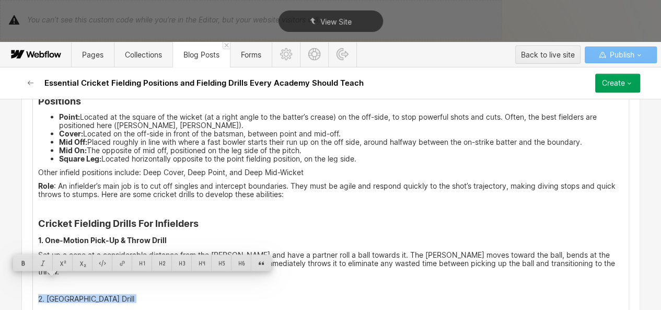
click at [54, 295] on p "2. [GEOGRAPHIC_DATA] Drill" at bounding box center [330, 299] width 585 height 8
click at [217, 265] on div at bounding box center [222, 263] width 20 height 16
click at [83, 309] on p "‍" at bounding box center [330, 314] width 585 height 8
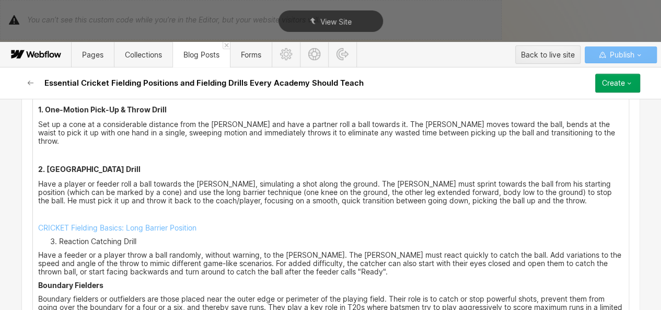
scroll to position [1245, 0]
click at [46, 223] on link "CRICKET Fielding Basics: Long Barrier Position" at bounding box center [117, 227] width 158 height 9
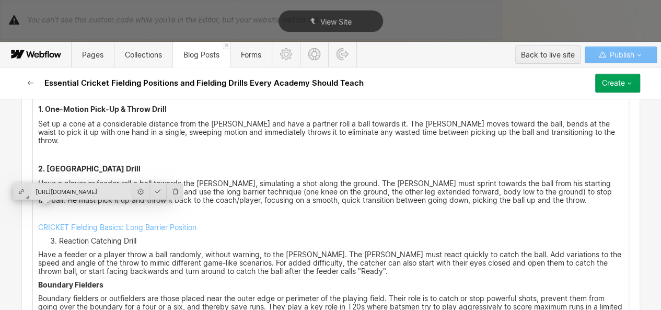
scroll to position [0, 56]
click at [94, 192] on input "[URL][DOMAIN_NAME]" at bounding box center [80, 191] width 101 height 16
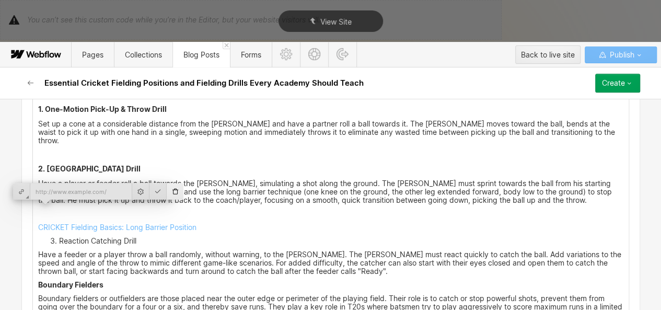
click at [169, 191] on div at bounding box center [175, 191] width 17 height 16
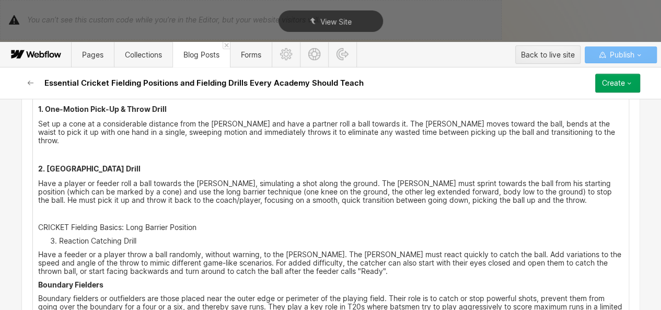
scroll to position [1245, 0]
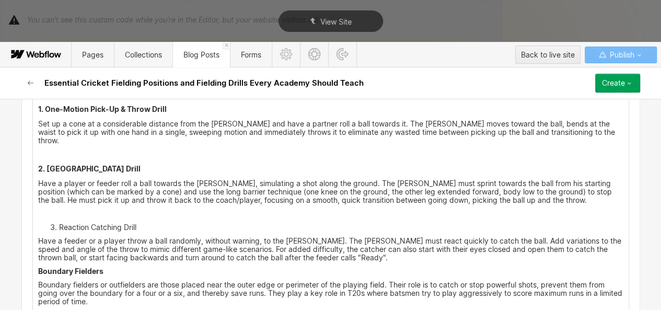
click at [510, 182] on p "Have a player or feeder roll a ball towards the [PERSON_NAME], simulating a sho…" at bounding box center [330, 191] width 585 height 25
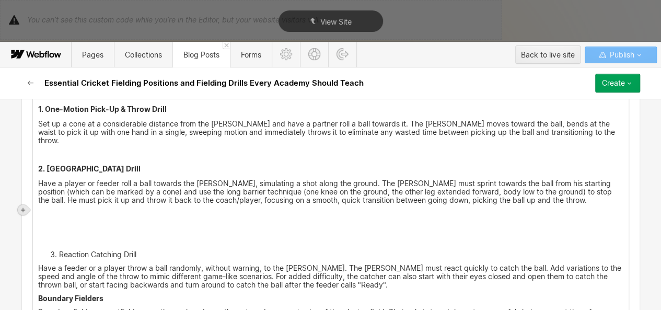
click at [22, 214] on div at bounding box center [23, 210] width 10 height 10
click at [81, 207] on div at bounding box center [83, 210] width 20 height 16
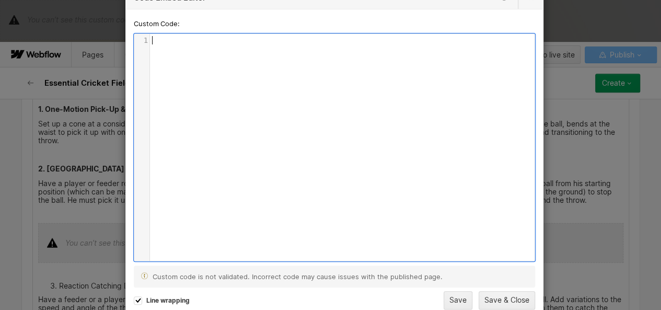
scroll to position [3, 0]
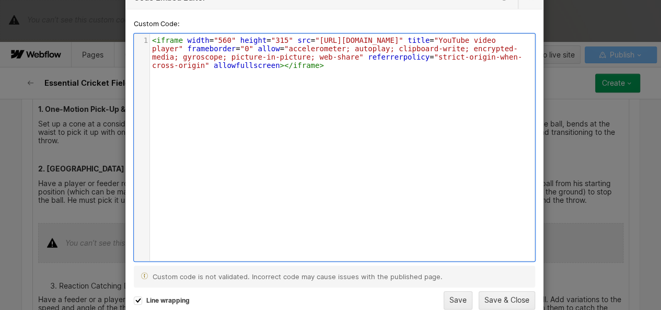
click at [223, 41] on span ""560"" at bounding box center [225, 40] width 22 height 8
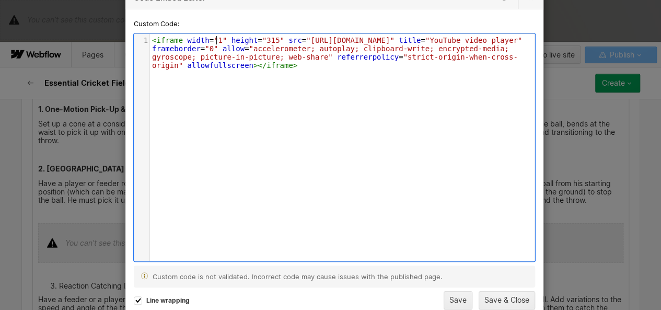
scroll to position [3, 3]
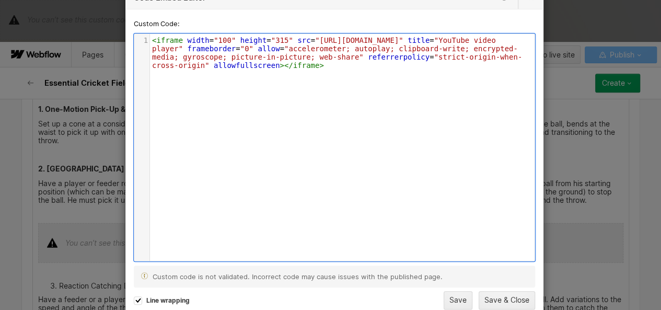
type textarea "100%"
click at [503, 296] on button "Save & Close" at bounding box center [506, 300] width 56 height 18
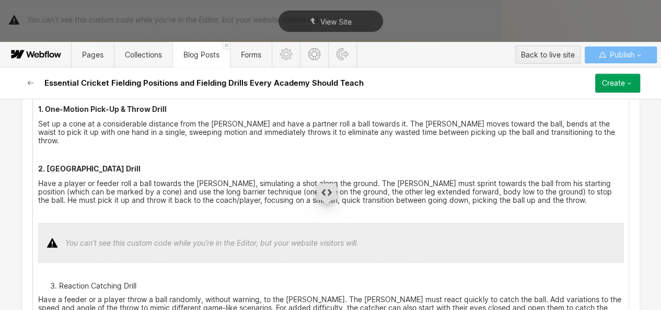
click at [59, 282] on li "Reaction Catching Drill" at bounding box center [341, 286] width 564 height 8
click at [52, 282] on p "3. Reaction Catching Drill" at bounding box center [330, 286] width 585 height 8
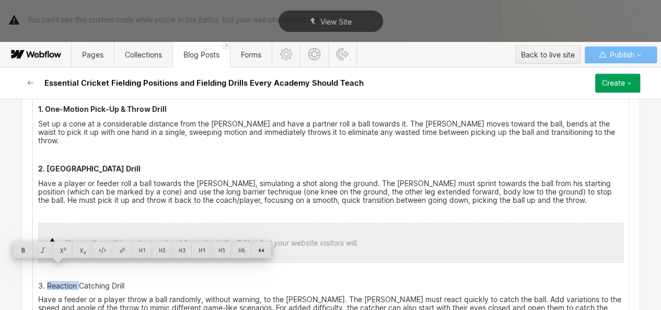
click at [52, 282] on p "3. Reaction Catching Drill" at bounding box center [330, 286] width 585 height 8
click at [215, 249] on div at bounding box center [222, 250] width 20 height 16
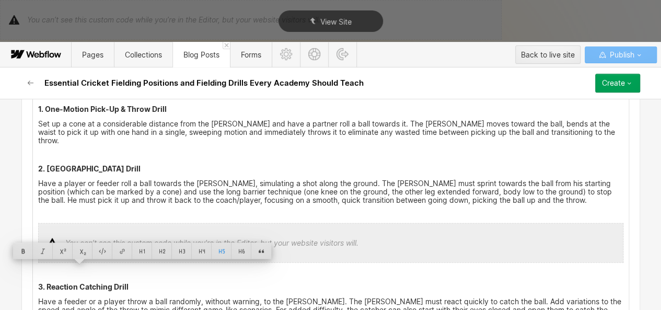
click at [137, 181] on p "Have a player or feeder roll a ball towards the [PERSON_NAME], simulating a sho…" at bounding box center [330, 191] width 585 height 25
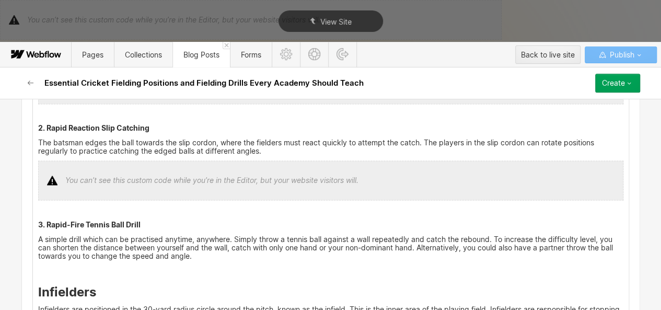
scroll to position [799, 0]
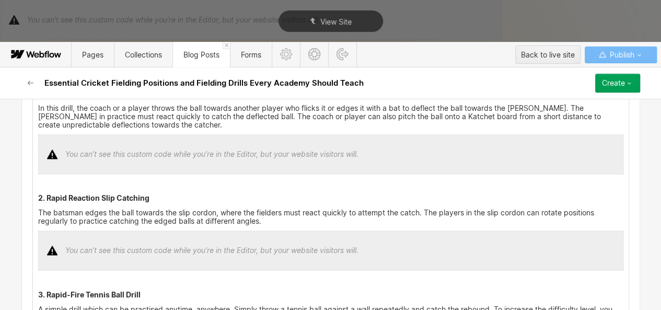
click at [275, 212] on p "The batsman edges the ball towards the slip cordon, where the fielders must rea…" at bounding box center [330, 216] width 585 height 17
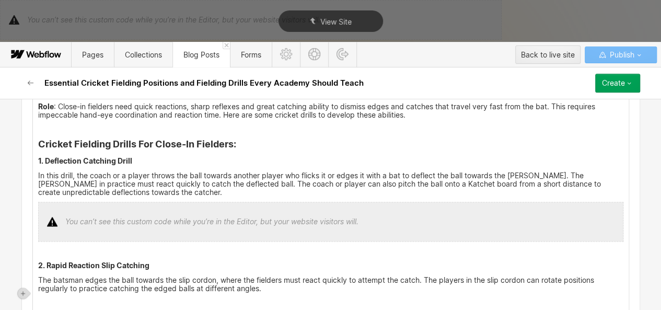
scroll to position [731, 0]
click at [217, 185] on p "In this drill, the coach or a player throws the ball towards another player who…" at bounding box center [330, 184] width 585 height 25
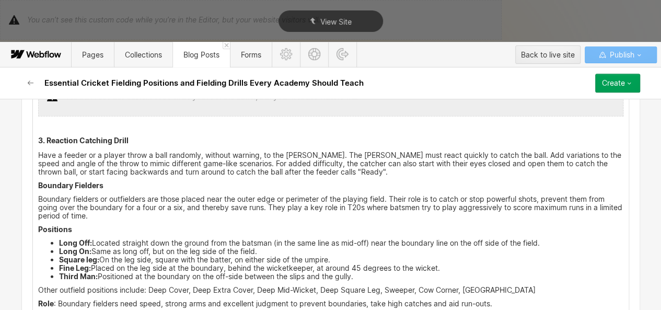
scroll to position [1419, 0]
click at [325, 150] on p "Have a feeder or a player throw a ball randomly, without warning, to the [PERSO…" at bounding box center [330, 162] width 585 height 25
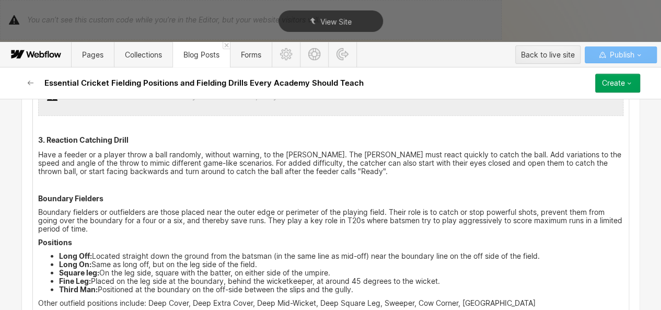
click at [62, 194] on strong "Boundary Fielders" at bounding box center [70, 198] width 65 height 9
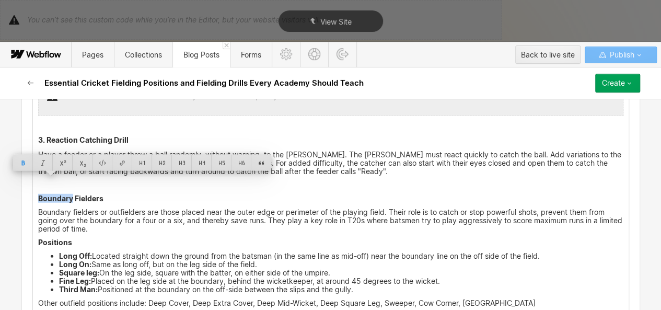
click at [62, 194] on strong "Boundary Fielders" at bounding box center [70, 198] width 65 height 9
click at [185, 163] on div at bounding box center [182, 163] width 20 height 16
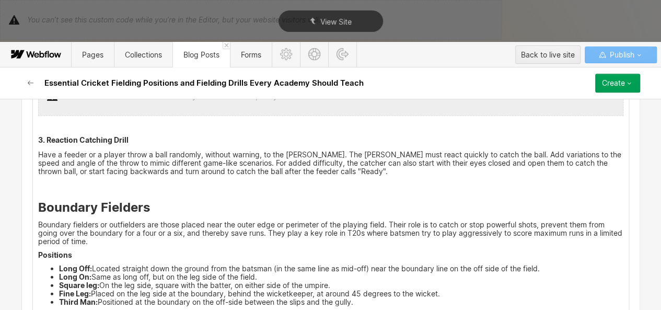
click at [111, 226] on p "Boundary fielders or outfielders are those placed near the outer edge or perime…" at bounding box center [330, 232] width 585 height 25
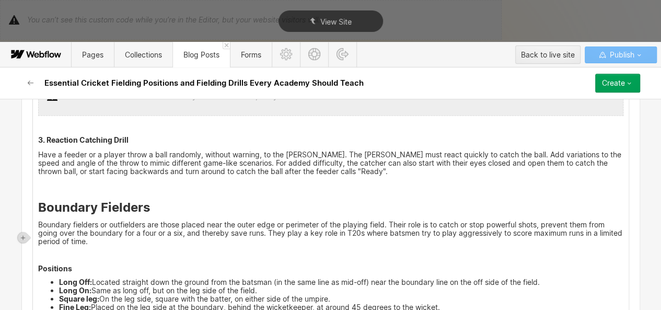
click at [42, 264] on strong "Positions" at bounding box center [55, 268] width 34 height 9
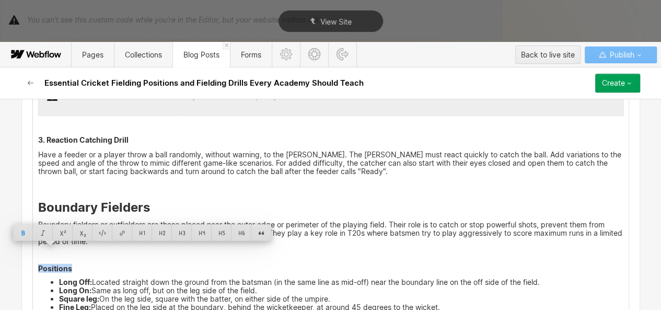
click at [42, 264] on strong "Positions" at bounding box center [55, 268] width 34 height 9
click at [202, 234] on div at bounding box center [202, 233] width 20 height 16
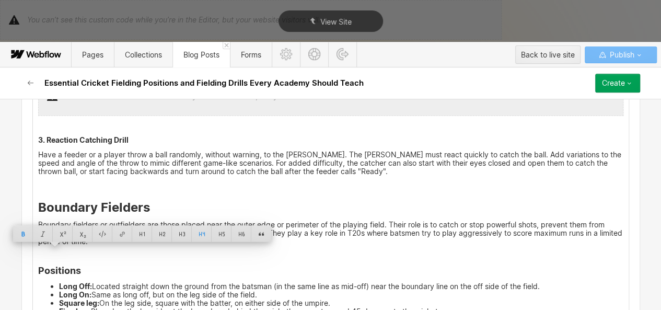
scroll to position [1597, 0]
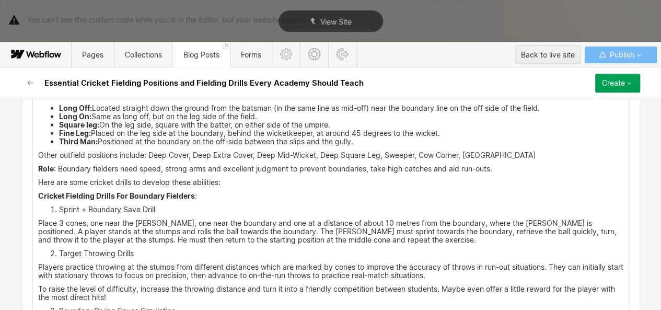
click at [38, 178] on p "Here are some cricket drills to develop these abilities:" at bounding box center [330, 182] width 585 height 8
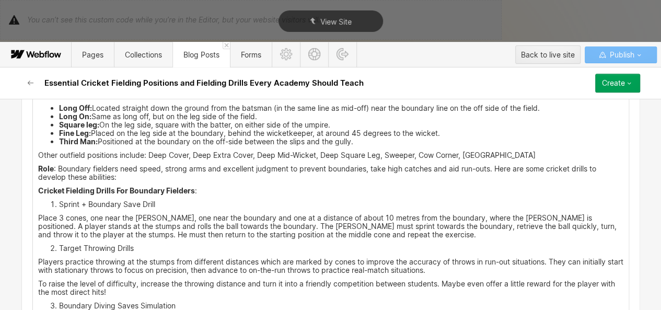
click at [120, 165] on p "Role : Boundary fielders need speed, strong arms and excellent judgment to prev…" at bounding box center [330, 173] width 585 height 17
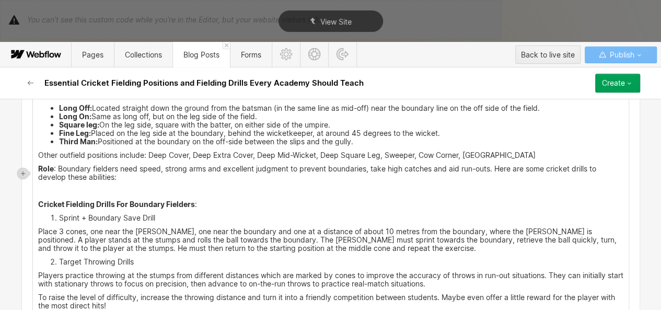
click at [78, 200] on strong "Cricket Fielding Drills For Boundary Fielders" at bounding box center [116, 204] width 157 height 9
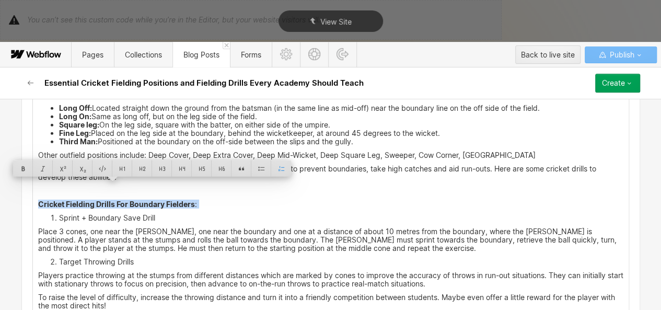
click at [78, 200] on strong "Cricket Fielding Drills For Boundary Fielders" at bounding box center [116, 204] width 157 height 9
click at [206, 170] on div at bounding box center [202, 168] width 20 height 16
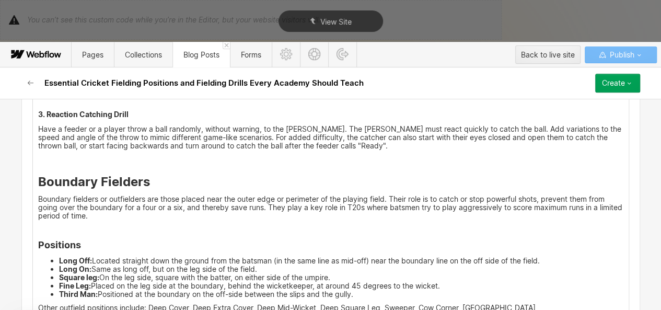
scroll to position [1682, 0]
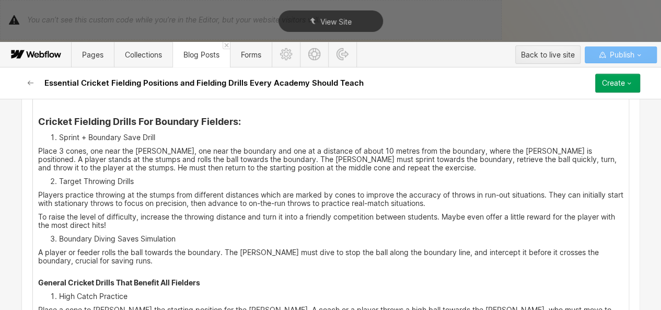
click at [59, 133] on li "Sprint + Boundary Save Drill" at bounding box center [341, 137] width 564 height 8
click at [55, 133] on p "1. Sprint + Boundary Save Drill" at bounding box center [330, 137] width 585 height 8
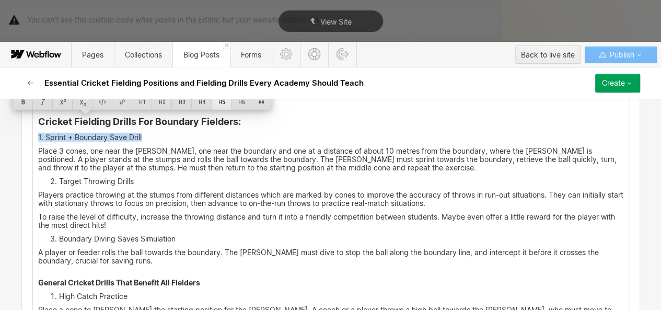
click at [228, 103] on div at bounding box center [222, 102] width 20 height 16
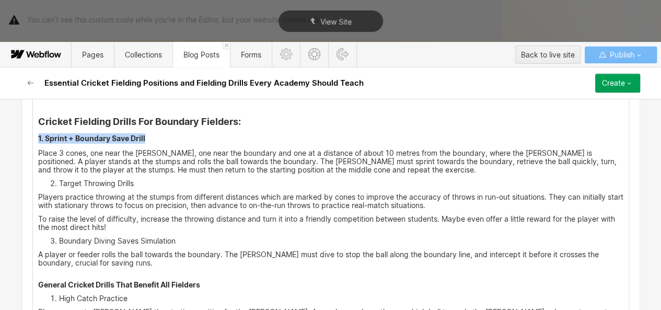
click at [398, 155] on p "Place 3 cones, one near the [PERSON_NAME], one near the boundary and one at a d…" at bounding box center [330, 161] width 585 height 25
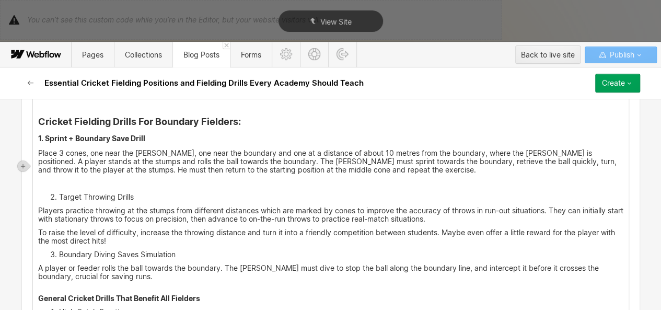
click at [59, 193] on li "Target Throwing Drills" at bounding box center [341, 197] width 564 height 8
click at [54, 193] on p "2. Target Throwing Drills" at bounding box center [330, 197] width 585 height 8
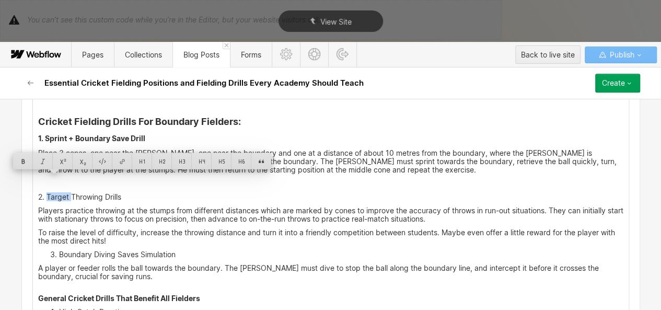
click at [54, 193] on p "2. Target Throwing Drills" at bounding box center [330, 197] width 585 height 8
click at [213, 157] on div at bounding box center [222, 161] width 20 height 16
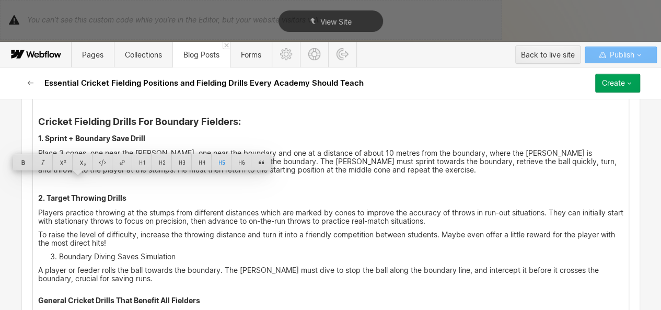
click at [111, 230] on p "To raise the level of difficulty, increase the throwing distance and turn it in…" at bounding box center [330, 238] width 585 height 17
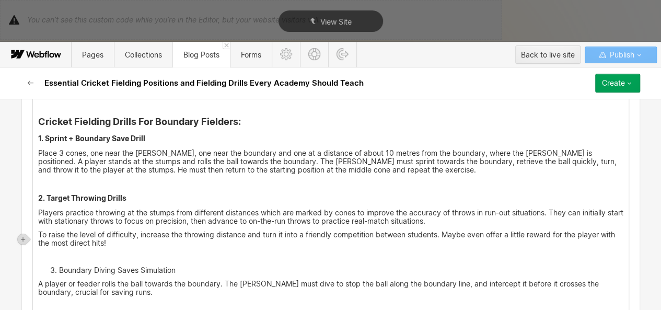
click at [59, 266] on li "Boundary Diving Saves Simulation" at bounding box center [341, 270] width 564 height 8
click at [54, 266] on p "3. Boundary Diving Saves Simulation" at bounding box center [330, 270] width 585 height 8
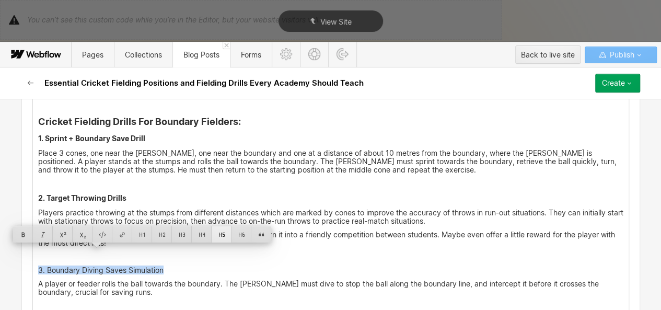
click at [228, 228] on div at bounding box center [222, 234] width 20 height 16
click at [119, 282] on p "A player or feeder rolls the ball towards the boundary. The [PERSON_NAME] must …" at bounding box center [330, 294] width 585 height 25
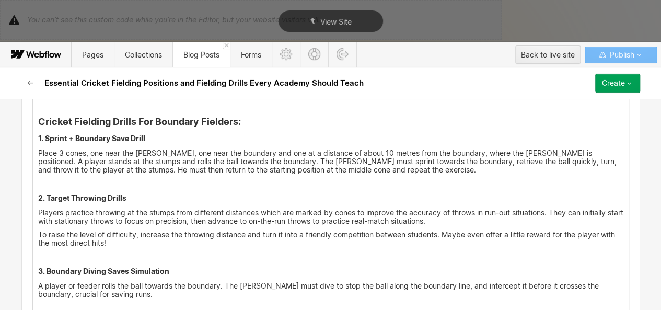
scroll to position [1746, 0]
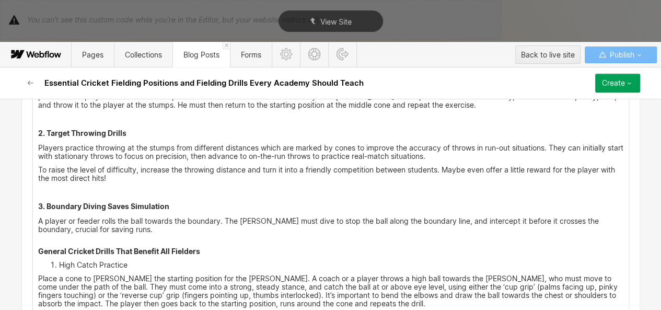
click at [79, 247] on strong "General Cricket Drills That Benefit All Fielders" at bounding box center [119, 251] width 162 height 9
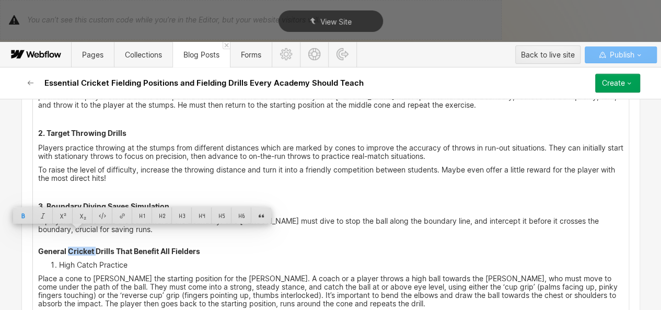
click at [79, 247] on strong "General Cricket Drills That Benefit All Fielders" at bounding box center [119, 251] width 162 height 9
click at [188, 215] on div at bounding box center [182, 215] width 20 height 16
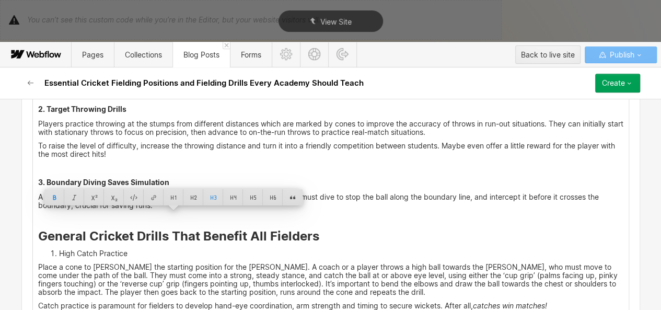
scroll to position [1822, 0]
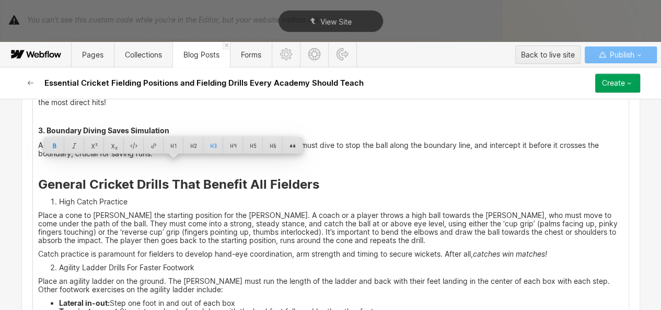
click at [59, 197] on li "High Catch Practice" at bounding box center [341, 201] width 564 height 8
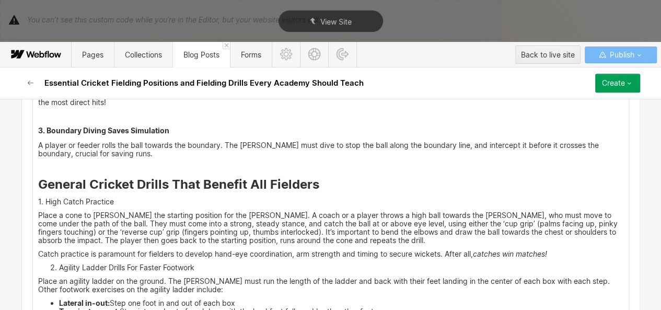
click at [53, 197] on p "1. High Catch Practice" at bounding box center [330, 201] width 585 height 8
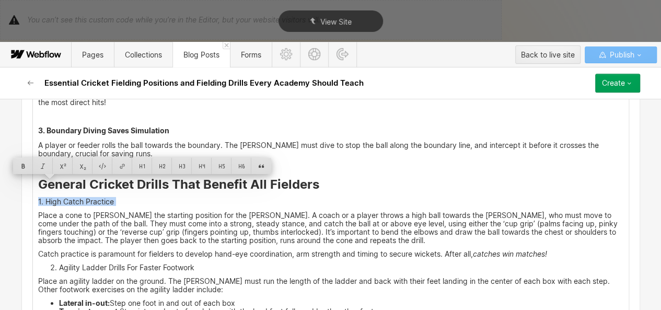
click at [53, 197] on p "1. High Catch Practice" at bounding box center [330, 201] width 585 height 8
click at [216, 169] on div at bounding box center [222, 166] width 20 height 16
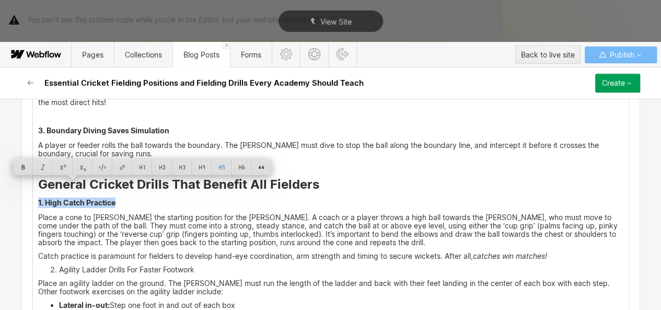
click at [112, 213] on p "Place a cone to [PERSON_NAME] the starting position for the [PERSON_NAME]. A co…" at bounding box center [330, 229] width 585 height 33
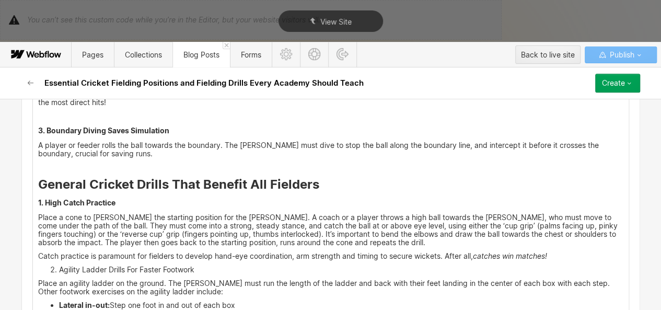
click at [59, 265] on li "Agility Ladder Drills For Faster Footwork" at bounding box center [341, 269] width 564 height 8
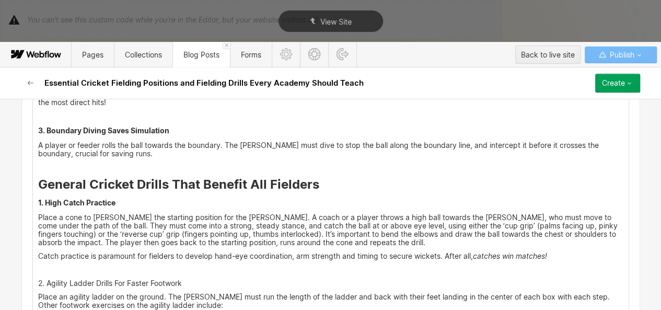
click at [62, 279] on p "2. Agility Ladder Drills For Faster Footwork" at bounding box center [330, 283] width 585 height 8
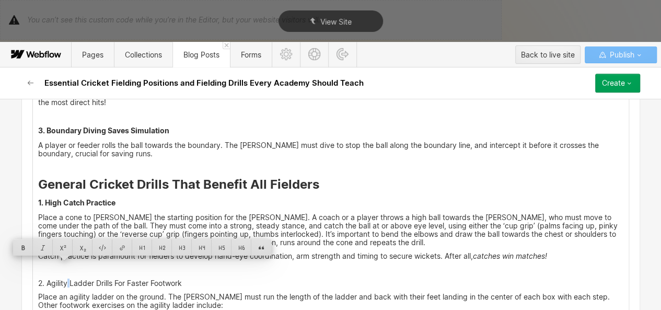
click at [62, 279] on p "2. Agility Ladder Drills For Faster Footwork" at bounding box center [330, 283] width 585 height 8
click at [219, 250] on div at bounding box center [222, 247] width 20 height 16
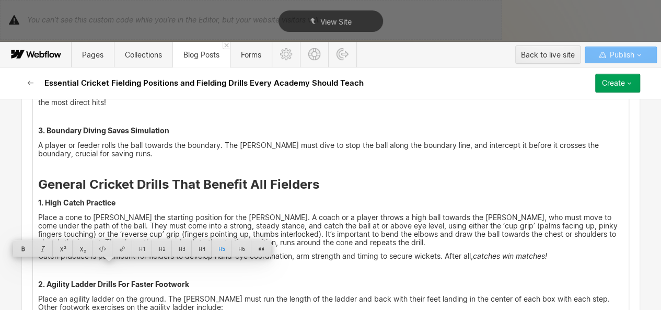
click at [211, 295] on p "Place an agility ladder on the ground. The [PERSON_NAME] must run the length of…" at bounding box center [330, 303] width 585 height 17
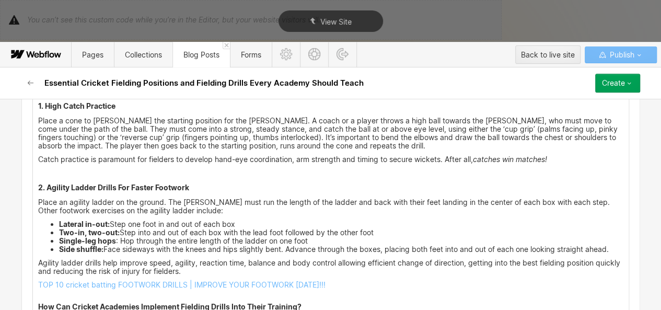
scroll to position [1919, 0]
click at [191, 279] on link "TOP 10 cricket batting FOOTWORK DRILLS | IMPROVE YOUR FOOTWORK [DATE]!!!" at bounding box center [181, 283] width 287 height 9
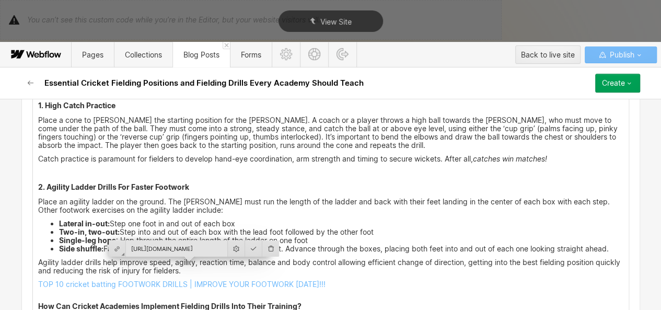
click at [192, 243] on input "[URL][DOMAIN_NAME]" at bounding box center [176, 248] width 101 height 16
click at [326, 280] on p "TOP 10 cricket batting FOOTWORK DRILLS | IMPROVE YOUR FOOTWORK [DATE]!!!" at bounding box center [330, 288] width 585 height 17
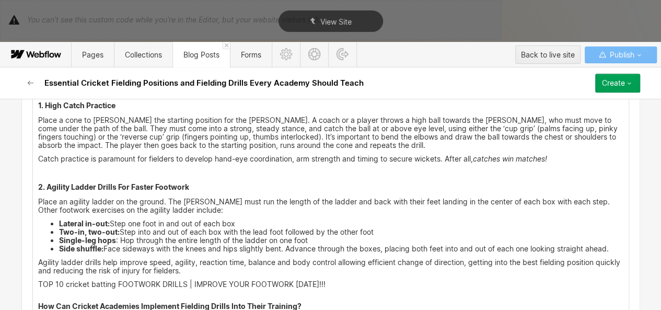
click at [326, 280] on p "TOP 10 cricket batting FOOTWORK DRILLS | IMPROVE YOUR FOOTWORK [DATE]!!!" at bounding box center [330, 288] width 585 height 17
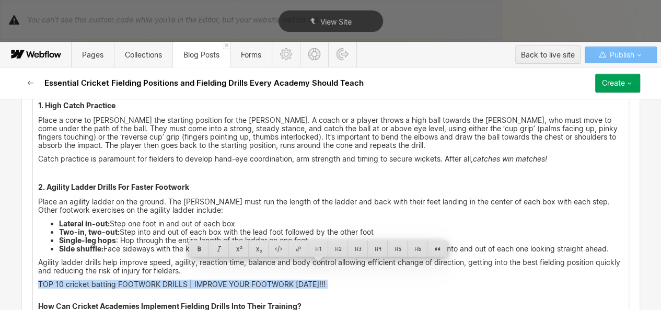
click at [326, 280] on p "TOP 10 cricket batting FOOTWORK DRILLS | IMPROVE YOUR FOOTWORK [DATE]!!!" at bounding box center [330, 288] width 585 height 17
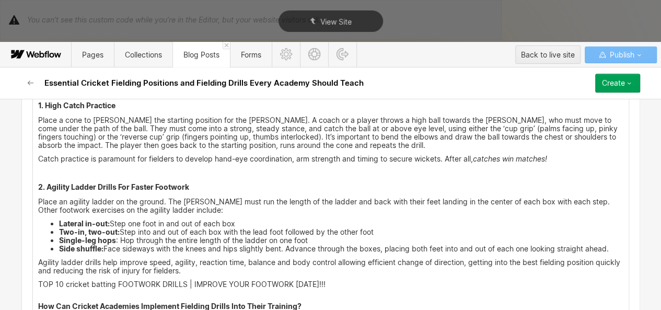
click at [326, 280] on p "TOP 10 cricket batting FOOTWORK DRILLS | IMPROVE YOUR FOOTWORK [DATE]!!!" at bounding box center [330, 288] width 585 height 17
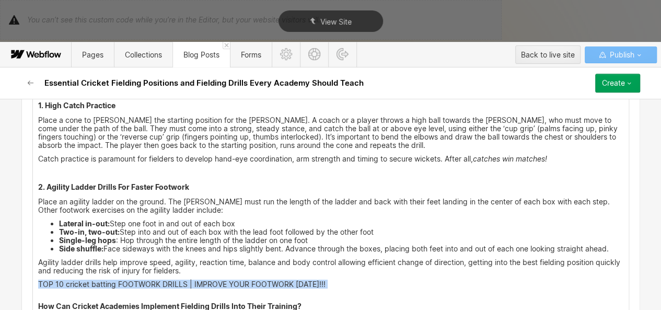
click at [326, 280] on p "TOP 10 cricket batting FOOTWORK DRILLS | IMPROVE YOUR FOOTWORK [DATE]!!!" at bounding box center [330, 288] width 585 height 17
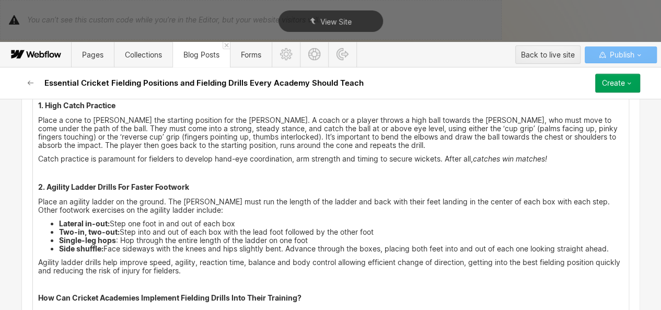
click at [103, 280] on p at bounding box center [330, 284] width 585 height 8
click at [205, 258] on p "Agility ladder drills help improve speed, agility, reaction time, balance and b…" at bounding box center [330, 266] width 585 height 17
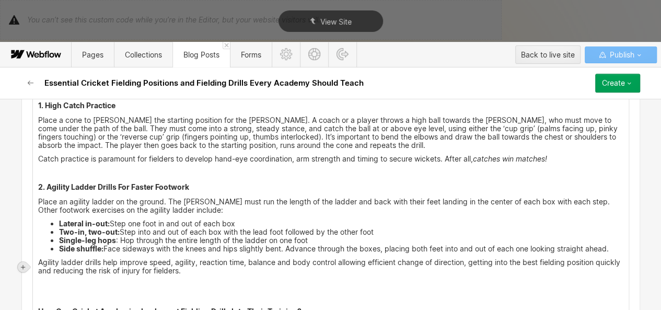
click at [24, 268] on icon at bounding box center [23, 267] width 6 height 6
click at [78, 265] on div at bounding box center [83, 267] width 20 height 16
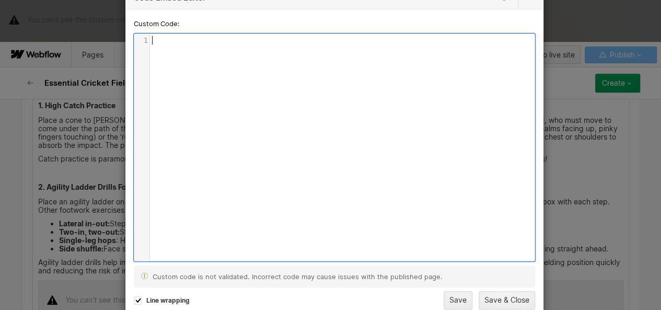
scroll to position [3, 0]
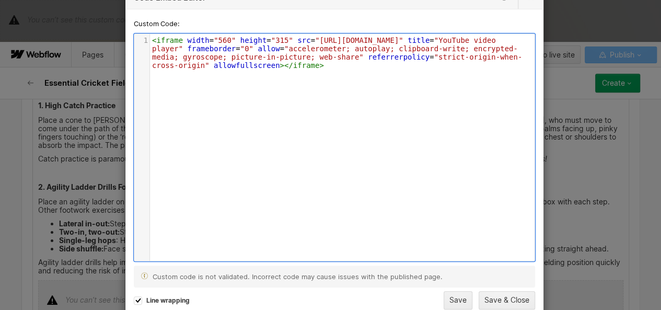
click at [225, 38] on span ""560"" at bounding box center [225, 40] width 22 height 8
type textarea "100%"
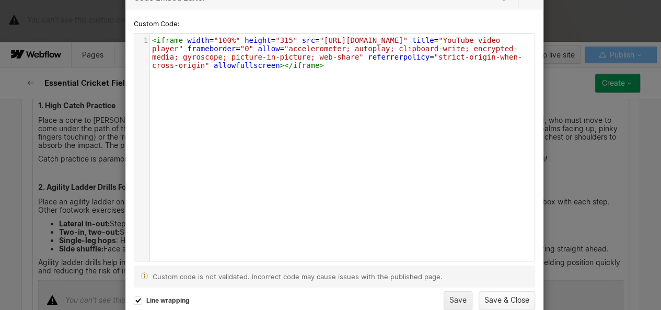
click at [508, 294] on button "Save & Close" at bounding box center [506, 300] width 56 height 18
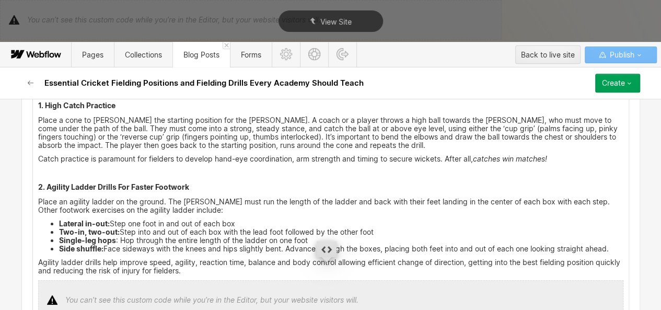
click at [280, 258] on p "Agility ladder drills help improve speed, agility, reaction time, balance and b…" at bounding box center [330, 266] width 585 height 17
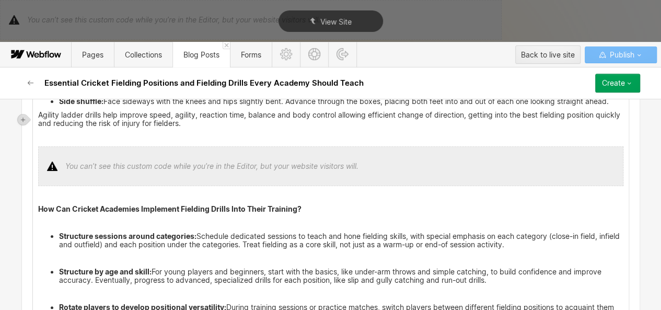
scroll to position [2067, 0]
click at [112, 204] on strong "How Can Cricket Academies Implement Fielding Drills Into Their Training?" at bounding box center [169, 208] width 263 height 9
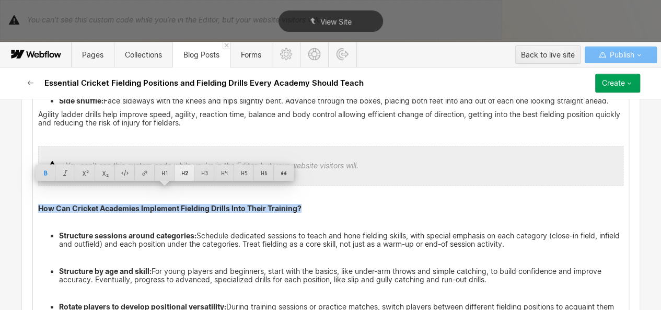
click at [178, 172] on div at bounding box center [184, 173] width 20 height 16
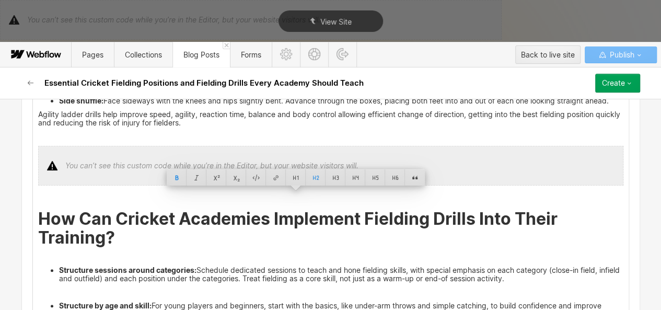
click at [63, 252] on p "‍" at bounding box center [330, 256] width 585 height 8
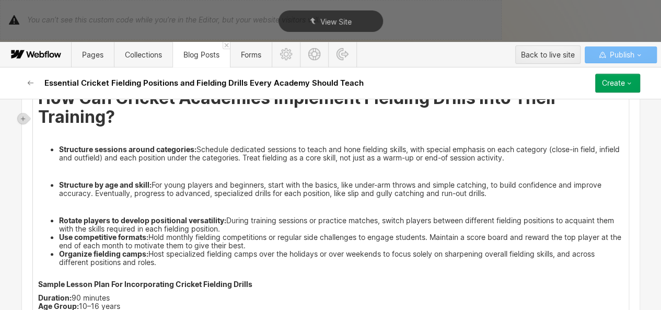
scroll to position [2188, 0]
click at [226, 216] on li "Rotate players to develop positional versatility: During training sessions or p…" at bounding box center [341, 224] width 564 height 17
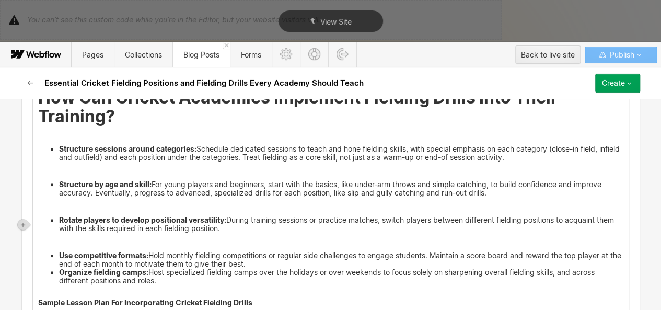
click at [271, 251] on li "Use competitive formats: Hold monthly fielding competitions or regular side cha…" at bounding box center [341, 259] width 564 height 17
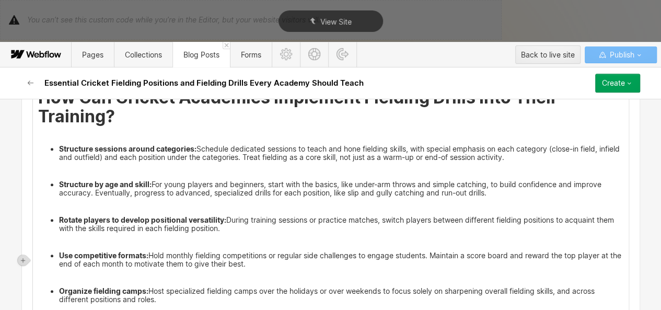
scroll to position [2255, 0]
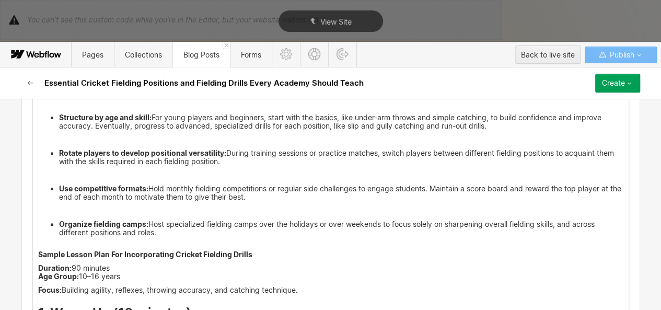
click at [176, 250] on strong "Sample Lesson Plan For Incorporating Cricket Fielding Drills" at bounding box center [145, 254] width 214 height 9
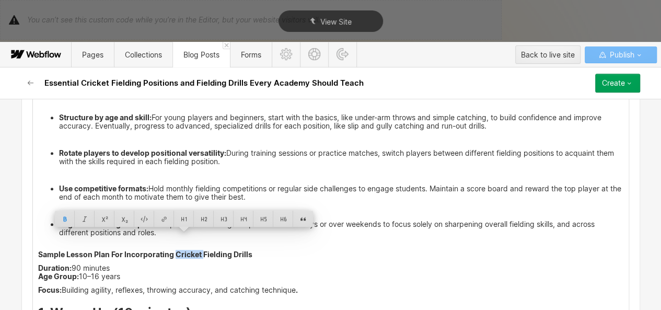
click at [176, 250] on strong "Sample Lesson Plan For Incorporating Cricket Fielding Drills" at bounding box center [145, 254] width 214 height 9
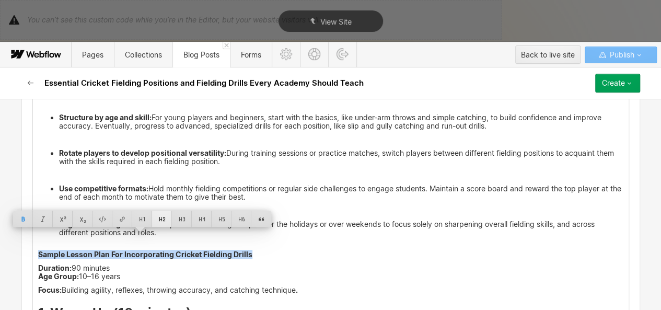
click at [165, 215] on div at bounding box center [162, 219] width 20 height 16
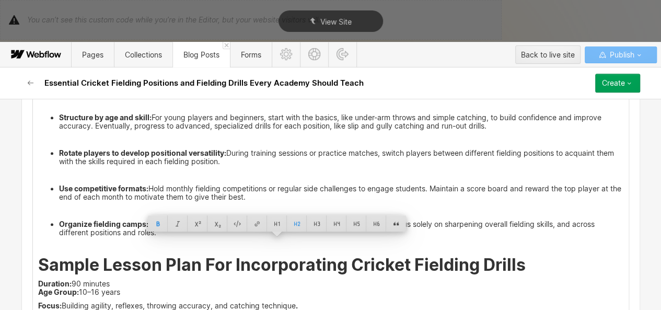
scroll to position [2304, 0]
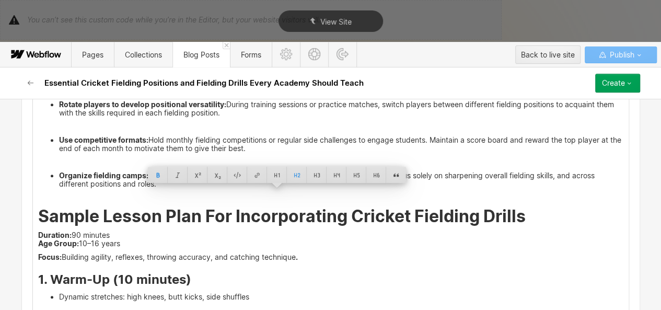
click at [120, 231] on p "Duration: 90 minutes Age Group: [DEMOGRAPHIC_DATA] years" at bounding box center [330, 239] width 585 height 17
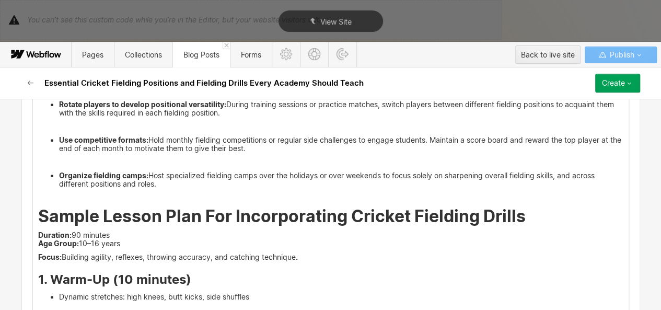
click at [38, 239] on strong "Age Group:" at bounding box center [58, 243] width 41 height 9
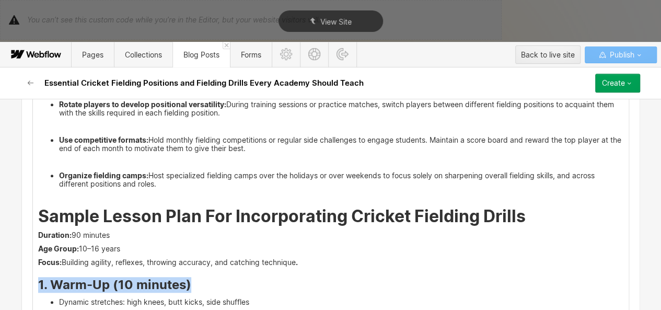
drag, startPoint x: 31, startPoint y: 268, endPoint x: 188, endPoint y: 264, distance: 156.2
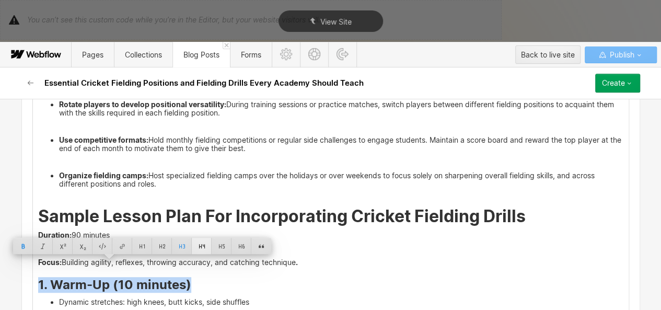
click at [204, 246] on div at bounding box center [202, 246] width 20 height 16
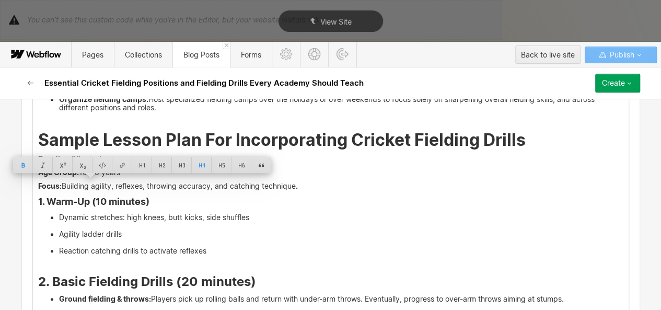
scroll to position [2379, 0]
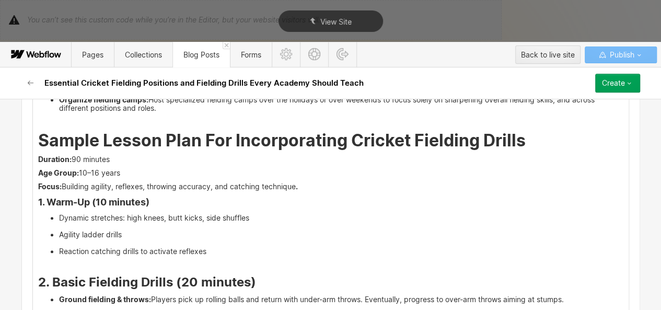
click at [138, 130] on strong "Sample Lesson Plan For Incorporating Cricket Fielding Drills" at bounding box center [281, 140] width 487 height 20
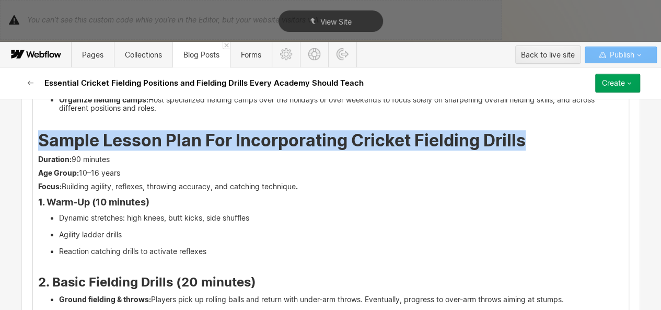
click at [138, 130] on strong "Sample Lesson Plan For Incorporating Cricket Fielding Drills" at bounding box center [281, 140] width 487 height 20
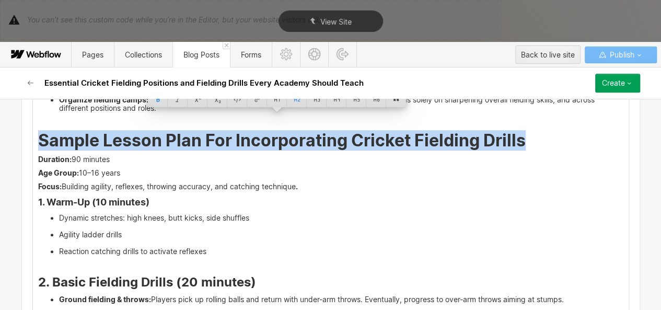
click at [110, 274] on strong "2. Basic Fielding Drills (20 minutes)" at bounding box center [147, 281] width 218 height 15
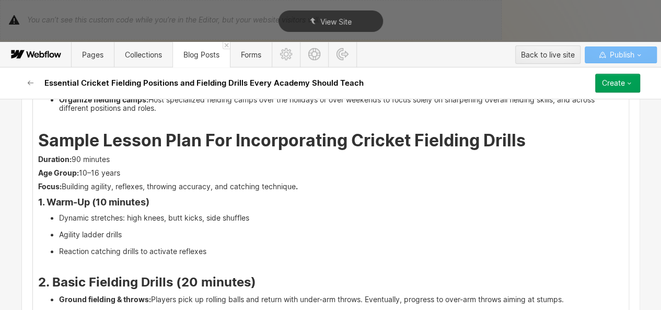
click at [110, 274] on strong "2. Basic Fielding Drills (20 minutes)" at bounding box center [147, 281] width 218 height 15
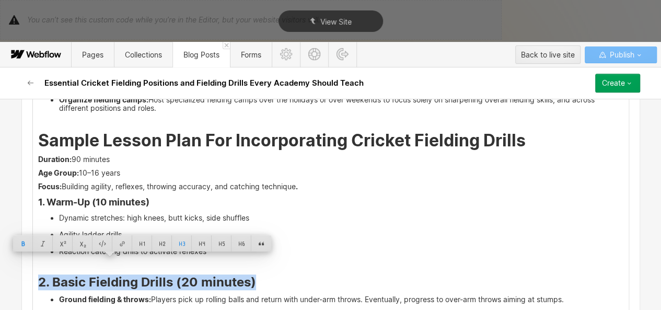
click at [110, 274] on strong "2. Basic Fielding Drills (20 minutes)" at bounding box center [147, 281] width 218 height 15
click at [192, 239] on div at bounding box center [202, 243] width 20 height 16
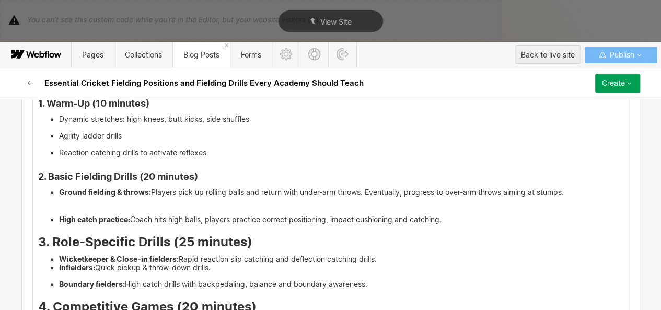
scroll to position [2479, 0]
click at [89, 201] on p "‍" at bounding box center [330, 205] width 585 height 8
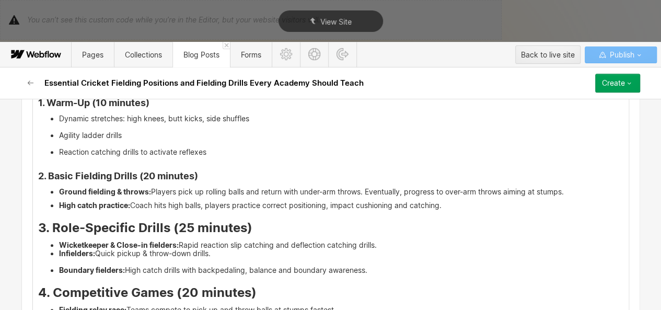
click at [74, 220] on strong "3. Role-Specific Drills (25 minutes)" at bounding box center [145, 227] width 214 height 15
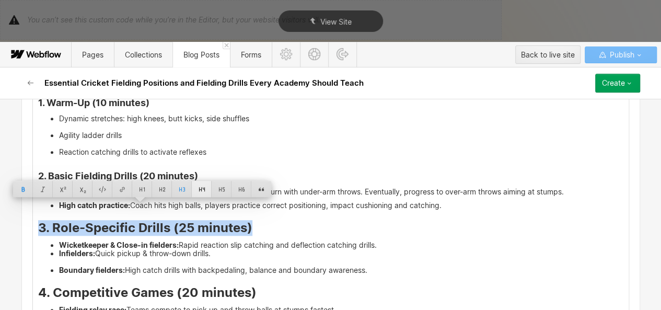
click at [193, 189] on div at bounding box center [202, 189] width 20 height 16
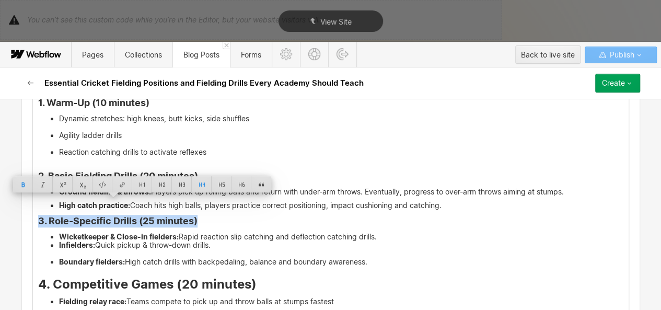
click at [109, 276] on strong "4. Competitive Games (20 minutes)" at bounding box center [147, 283] width 218 height 15
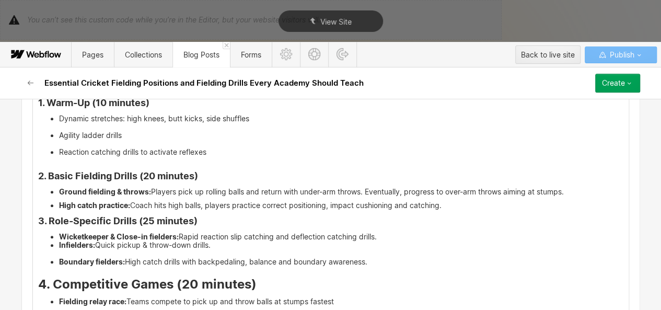
click at [109, 276] on strong "4. Competitive Games (20 minutes)" at bounding box center [147, 283] width 218 height 15
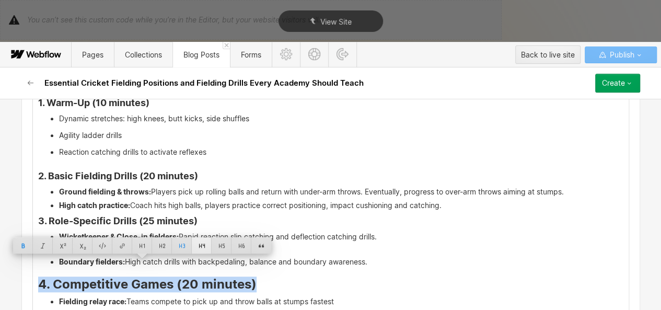
click at [195, 249] on div at bounding box center [202, 245] width 20 height 16
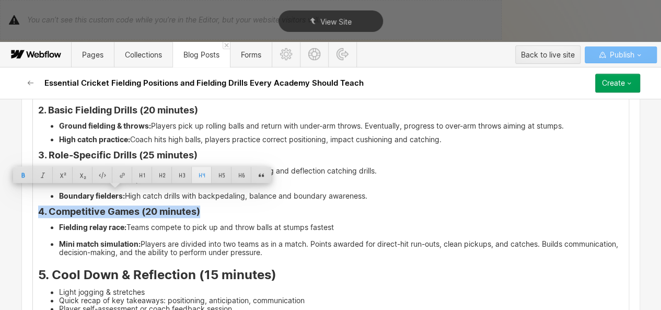
scroll to position [2545, 0]
click at [323, 174] on li "Infielders: Quick pickup & throw-down drills." at bounding box center [341, 182] width 564 height 17
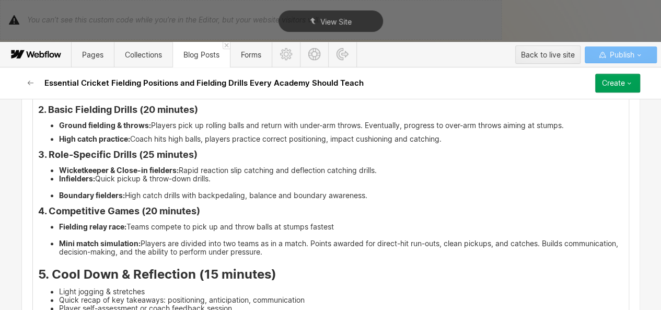
click at [53, 166] on ul "Wicketkeeper & Close-in fielders: Rapid reaction slip catching and deflection c…" at bounding box center [330, 182] width 585 height 33
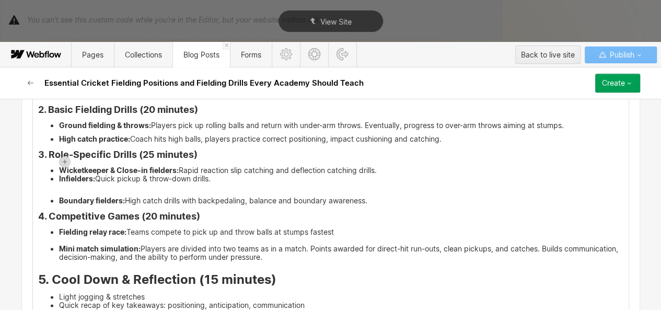
click at [80, 174] on li "‍ Infielders: Quick pickup & throw-down drills." at bounding box center [341, 182] width 564 height 17
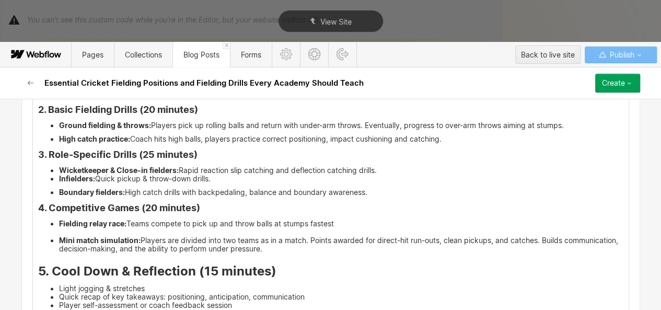
click at [53, 166] on ul "Wicketkeeper & Close-in fielders: Rapid reaction slip catching and deflection c…" at bounding box center [330, 174] width 585 height 17
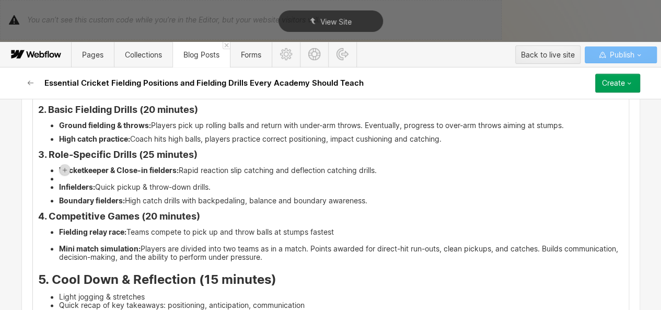
click at [53, 166] on ul "Wicketkeeper & Close-in fielders: Rapid reaction slip catching and deflection c…" at bounding box center [330, 178] width 585 height 25
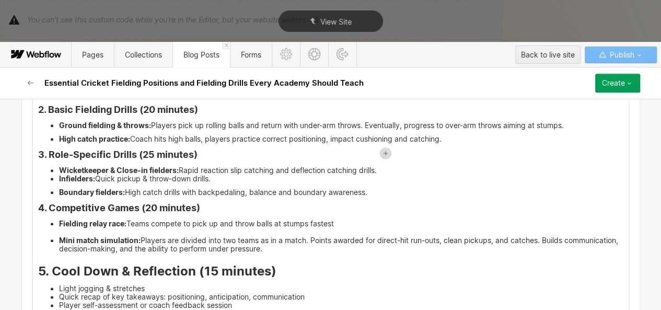
click at [53, 166] on ul "Wicketkeeper & Close-in fielders: Rapid reaction slip catching and deflection c…" at bounding box center [330, 174] width 585 height 17
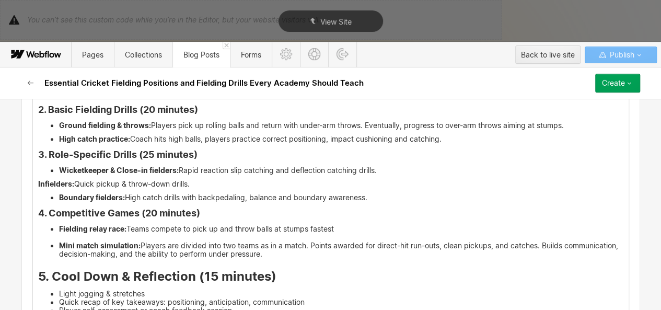
click at [38, 179] on strong "Infielders:" at bounding box center [56, 183] width 36 height 9
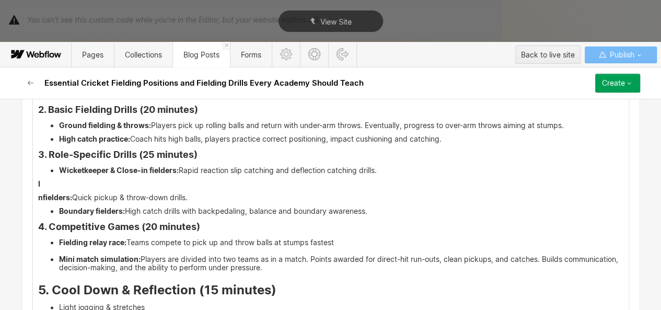
click at [42, 180] on p "‍ I" at bounding box center [330, 184] width 585 height 8
click at [21, 169] on icon at bounding box center [23, 167] width 6 height 6
click at [139, 166] on div at bounding box center [142, 166] width 20 height 16
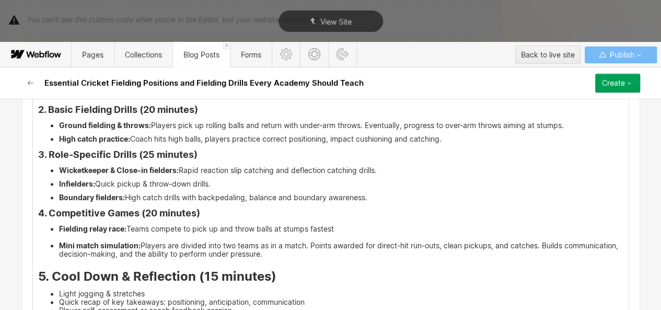
scroll to position [2447, 0]
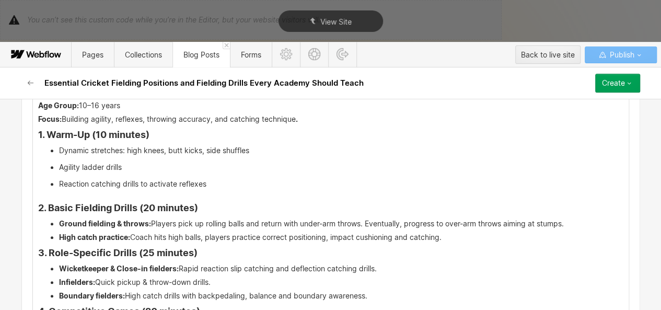
click at [446, 233] on li "High catch practice: Coach hits high balls, players practice correct positionin…" at bounding box center [341, 237] width 564 height 8
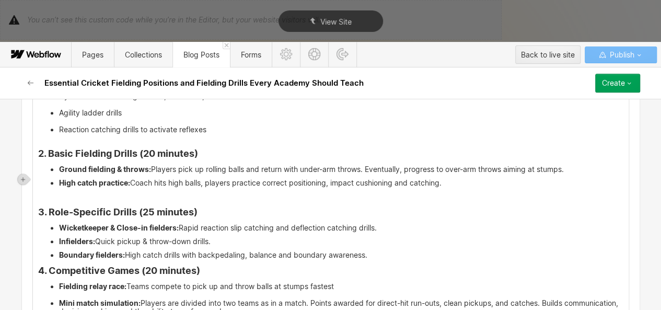
scroll to position [2503, 0]
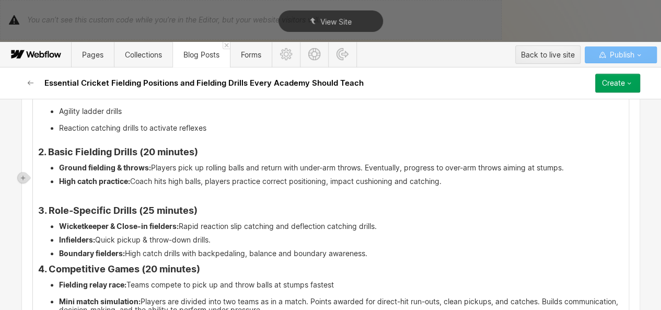
click at [389, 249] on li "Boundary fielders: High catch drills with backpedaling, balance and boundary aw…" at bounding box center [341, 253] width 564 height 8
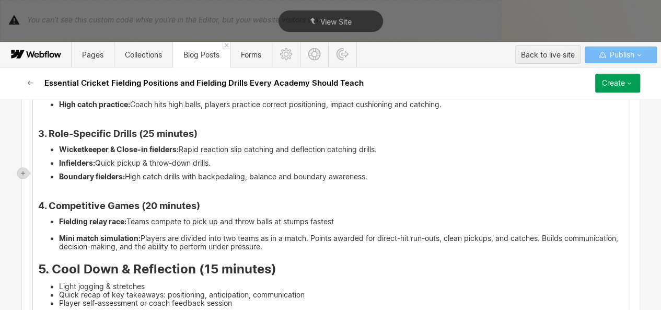
scroll to position [2580, 0]
click at [174, 261] on strong "5. Cool Down & Reflection (15 minutes)" at bounding box center [157, 268] width 238 height 15
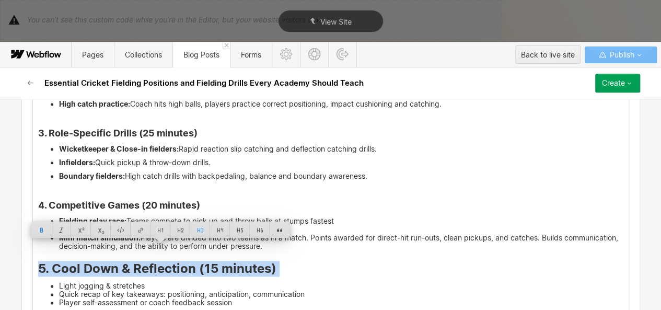
click at [174, 261] on strong "5. Cool Down & Reflection (15 minutes)" at bounding box center [157, 268] width 238 height 15
click at [216, 236] on div at bounding box center [212, 229] width 20 height 16
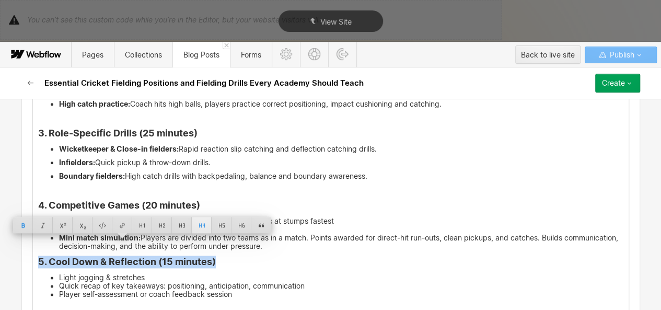
scroll to position [2627, 0]
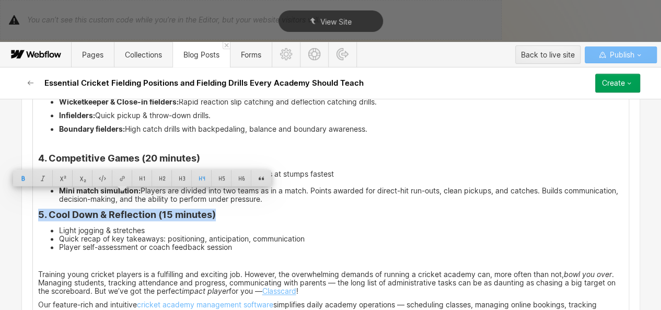
click at [284, 286] on link "Classcard" at bounding box center [279, 290] width 34 height 9
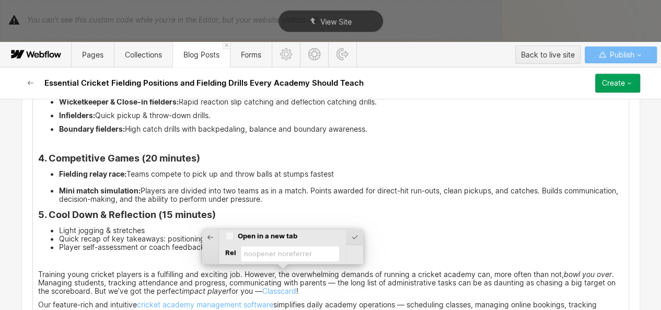
click at [231, 237] on input "Open in a new tab" at bounding box center [229, 235] width 8 height 9
checkbox input "true"
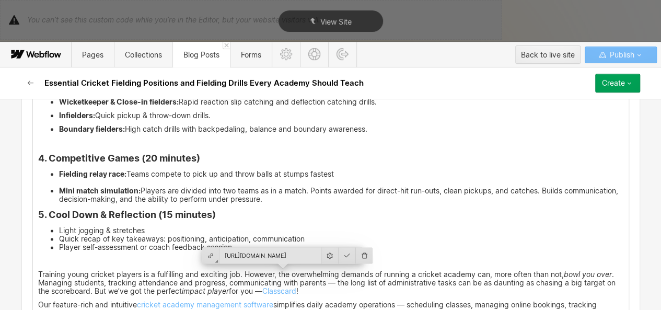
scroll to position [0, 4]
click at [338, 252] on div at bounding box center [346, 255] width 17 height 16
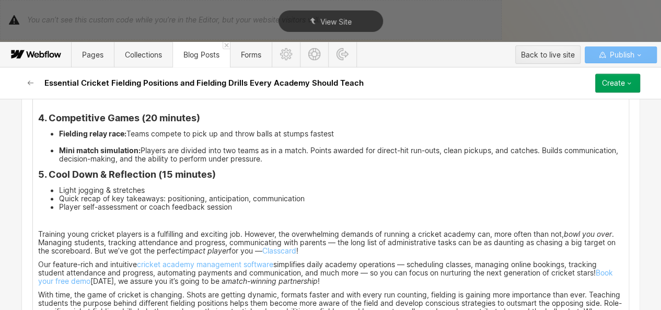
scroll to position [2668, 0]
click at [303, 230] on p "Training young cricket players is a fulfilling and exciting job. However, the o…" at bounding box center [330, 241] width 585 height 25
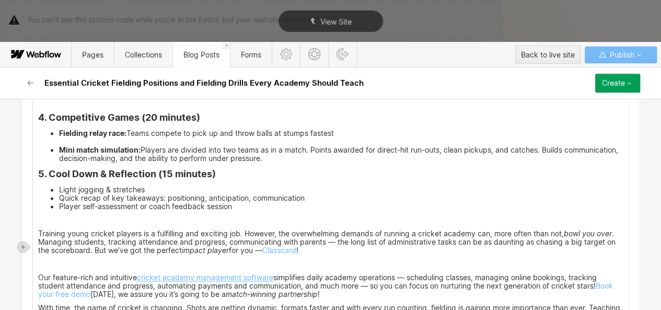
click at [208, 273] on link "cricket academy management software" at bounding box center [205, 277] width 136 height 9
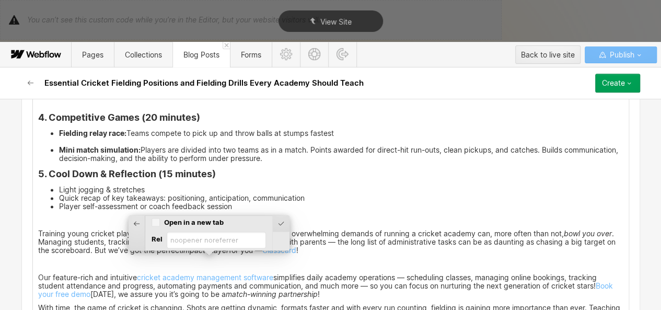
click at [154, 220] on input "Open in a new tab" at bounding box center [155, 221] width 8 height 9
checkbox input "true"
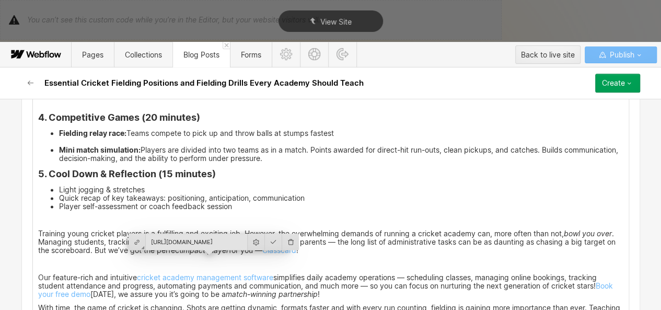
scroll to position [0, 75]
click at [266, 238] on div at bounding box center [273, 242] width 17 height 16
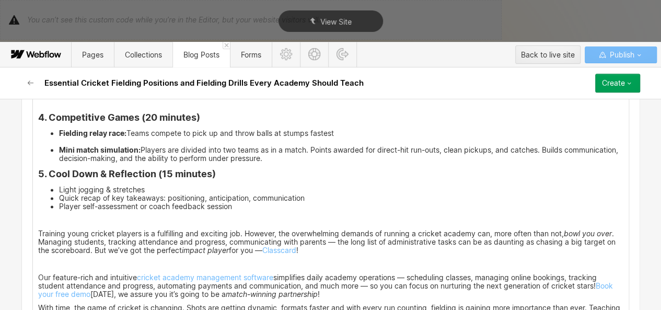
scroll to position [2700, 0]
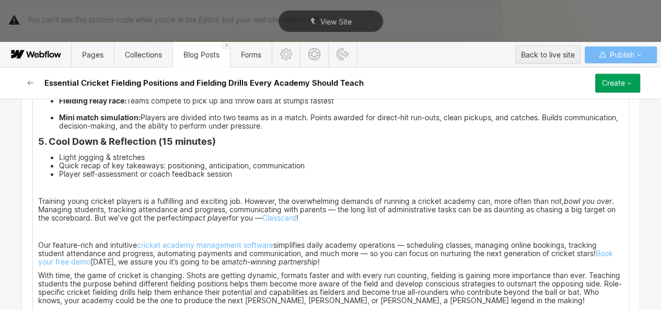
click at [351, 245] on p "Our feature-rich and intuitive cricket academy management software simplifies d…" at bounding box center [330, 253] width 585 height 25
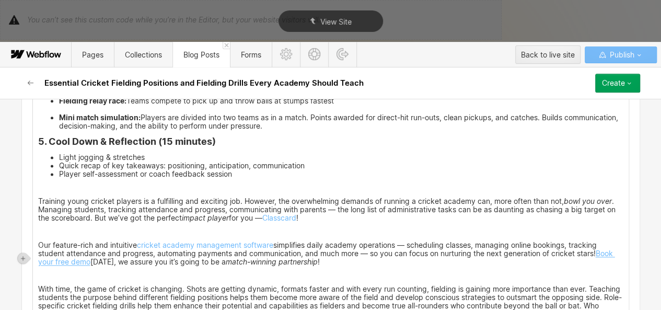
click at [602, 249] on link "Book your free demo" at bounding box center [326, 257] width 577 height 17
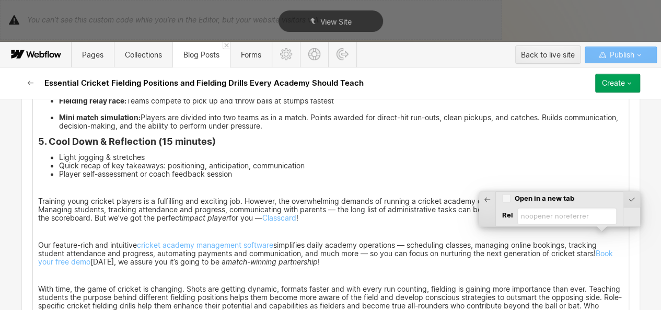
click at [503, 196] on input "Open in a new tab" at bounding box center [506, 197] width 8 height 9
checkbox input "true"
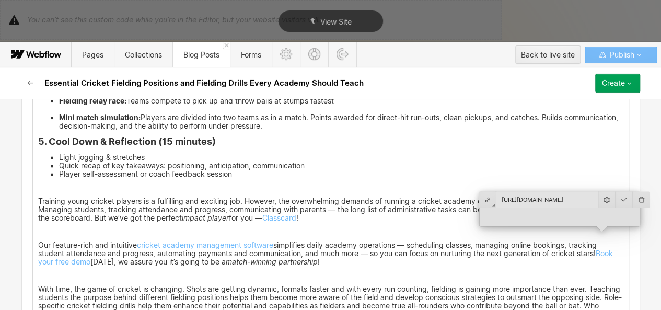
scroll to position [0, 42]
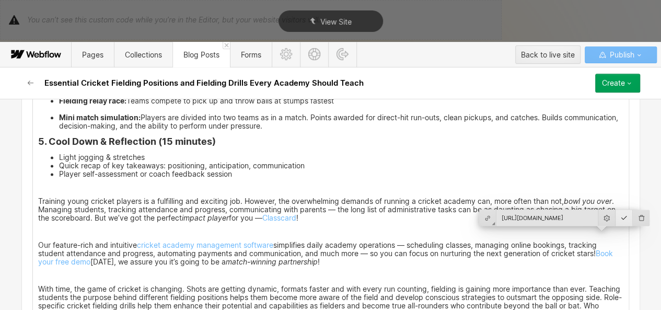
click at [615, 219] on div at bounding box center [623, 217] width 17 height 16
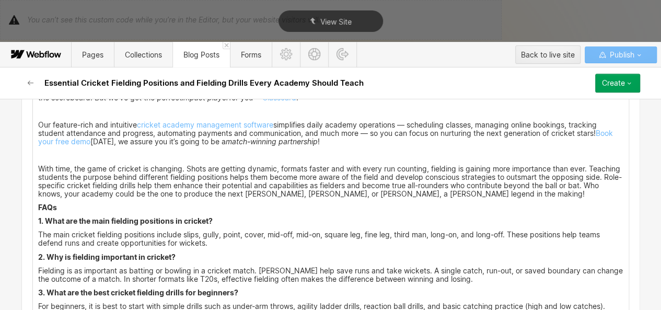
scroll to position [2821, 0]
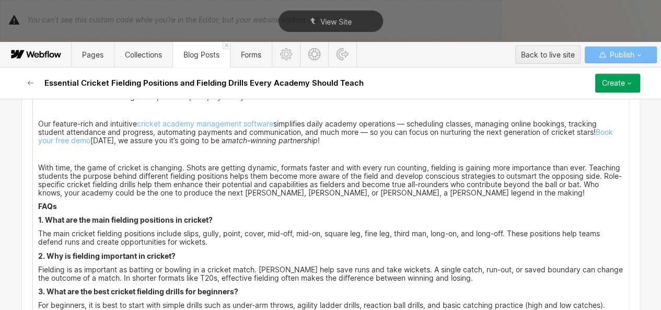
click at [568, 171] on p "With time, the game of cricket is changing. Shots are getting dynamic, formats …" at bounding box center [330, 180] width 585 height 33
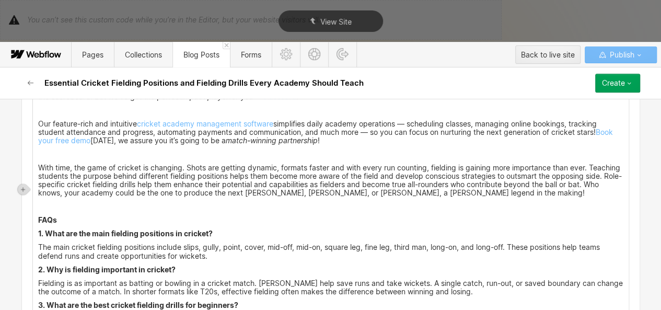
click at [38, 215] on strong "FAQs" at bounding box center [47, 219] width 19 height 9
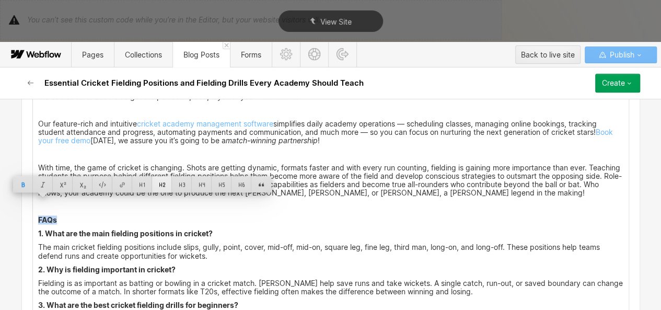
click at [167, 181] on div at bounding box center [162, 184] width 20 height 16
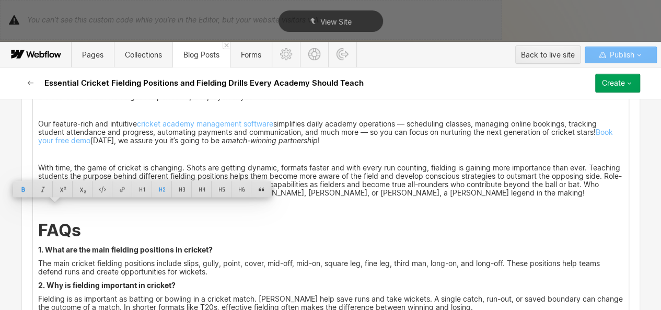
click at [92, 244] on strong "1. What are the main fielding positions in cricket?" at bounding box center [125, 248] width 174 height 9
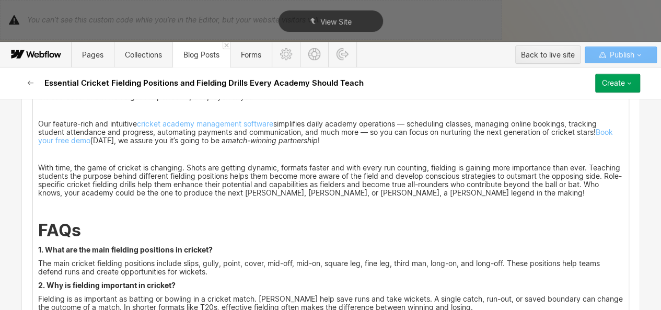
click at [92, 244] on strong "1. What are the main fielding positions in cricket?" at bounding box center [125, 248] width 174 height 9
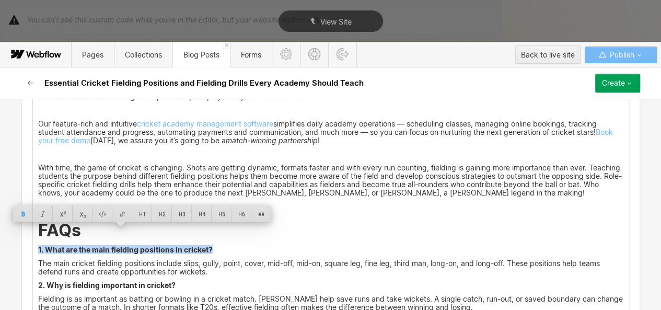
click at [92, 244] on strong "1. What are the main fielding positions in cricket?" at bounding box center [125, 248] width 174 height 9
click at [189, 208] on div at bounding box center [182, 213] width 20 height 16
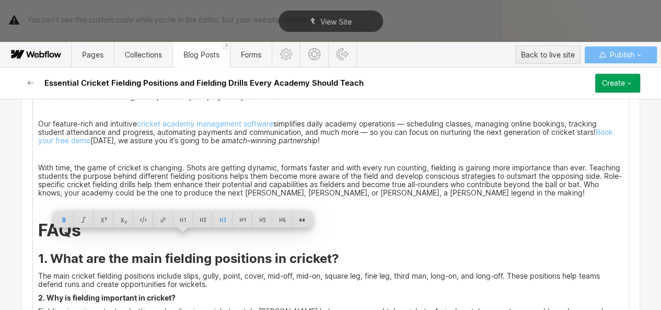
click at [68, 293] on strong "2. Why is fielding important in cricket?" at bounding box center [106, 297] width 137 height 9
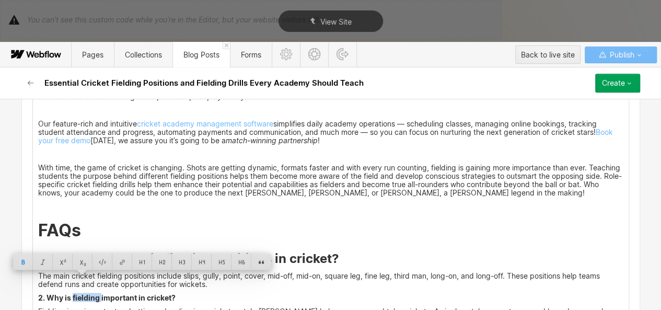
click at [68, 293] on strong "2. Why is fielding important in cricket?" at bounding box center [106, 297] width 137 height 9
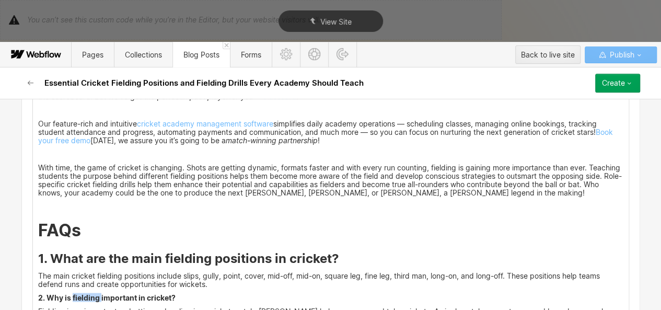
click at [68, 293] on strong "2. Why is fielding important in cricket?" at bounding box center [106, 297] width 137 height 9
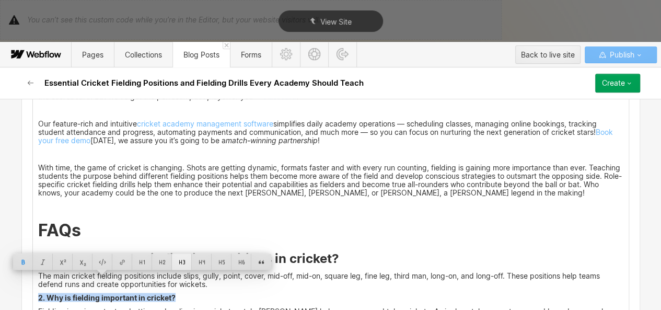
click at [178, 258] on div at bounding box center [182, 261] width 20 height 16
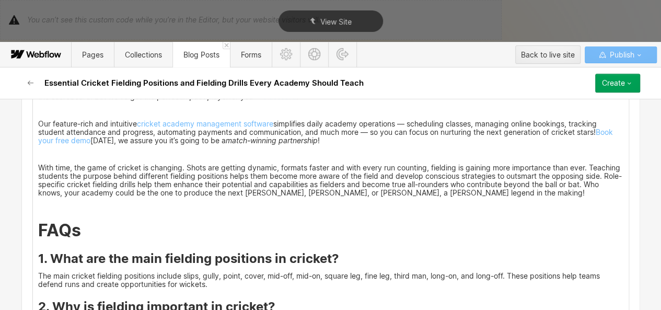
click at [268, 271] on p "The main cricket fielding positions include slips, gully, point, cover, mid-off…" at bounding box center [330, 279] width 585 height 17
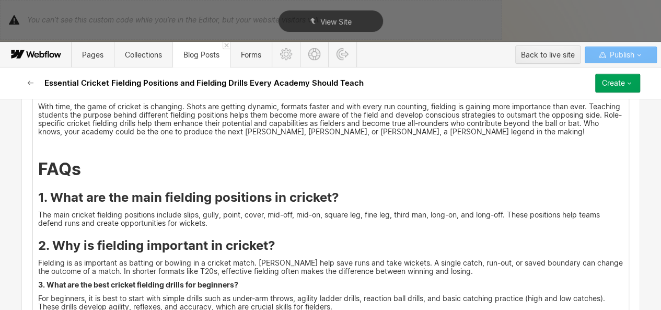
scroll to position [2884, 0]
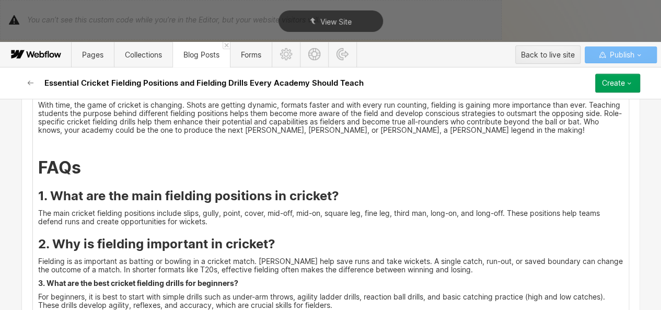
click at [205, 278] on strong "3. What are the best cricket fielding drills for beginners?" at bounding box center [138, 282] width 200 height 9
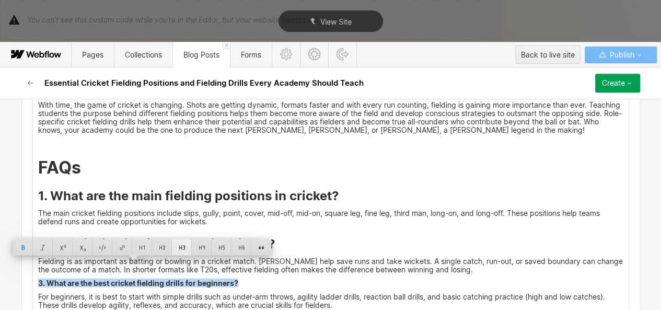
click at [185, 250] on div at bounding box center [182, 247] width 20 height 16
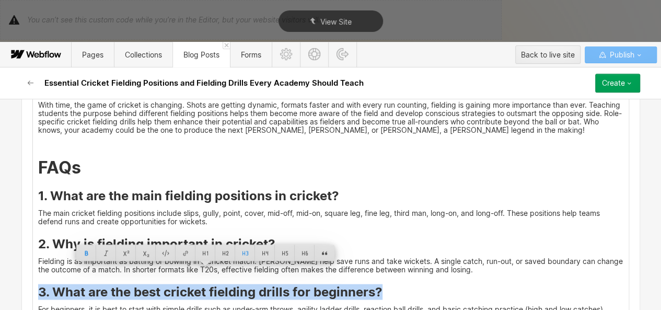
click at [374, 256] on p "Fielding is as important as batting or bowling in a cricket match. [PERSON_NAME…" at bounding box center [330, 264] width 585 height 17
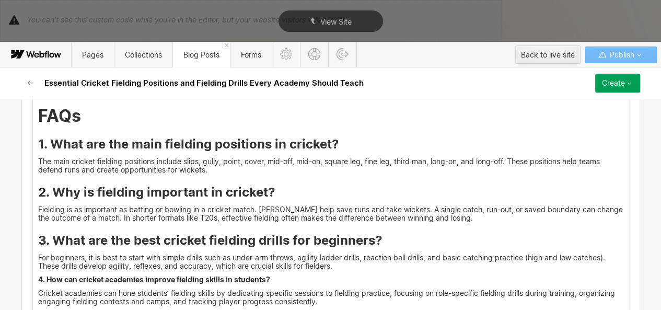
scroll to position [2937, 0]
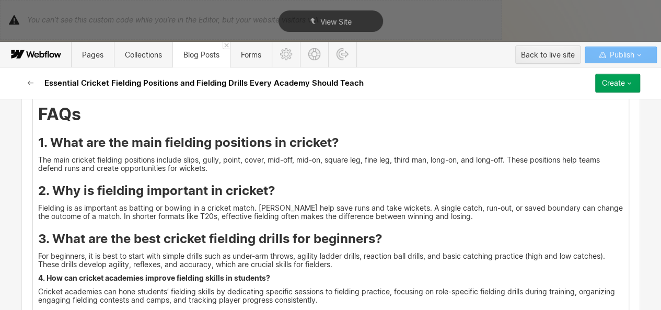
click at [227, 273] on strong "4. How can cricket academies improve fielding skills in students?" at bounding box center [154, 277] width 232 height 9
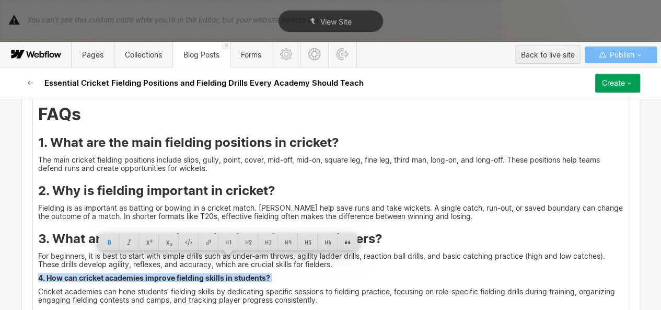
click at [227, 273] on strong "4. How can cricket academies improve fielding skills in students?" at bounding box center [154, 277] width 232 height 9
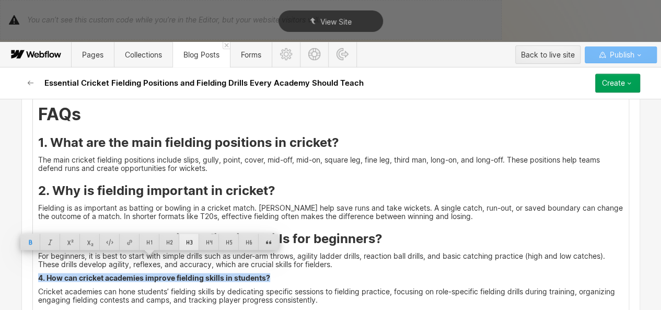
click at [186, 246] on div at bounding box center [189, 242] width 20 height 16
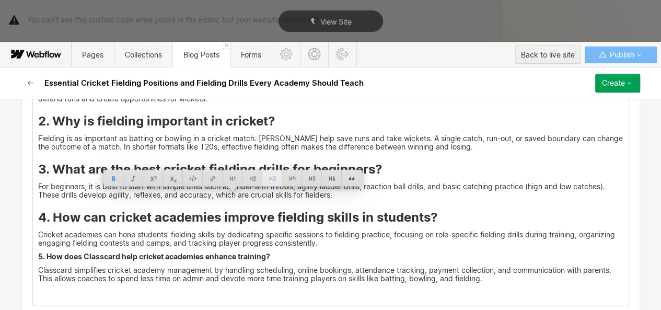
scroll to position [3007, 0]
click at [115, 251] on strong "5. How does Classcard help cricket academies enhance training?" at bounding box center [154, 255] width 232 height 9
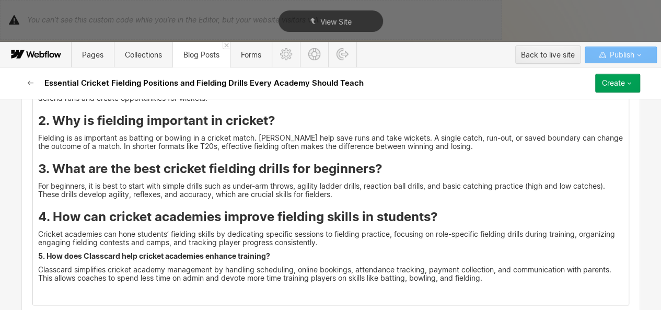
click at [115, 251] on strong "5. How does Classcard help cricket academies enhance training?" at bounding box center [154, 255] width 232 height 9
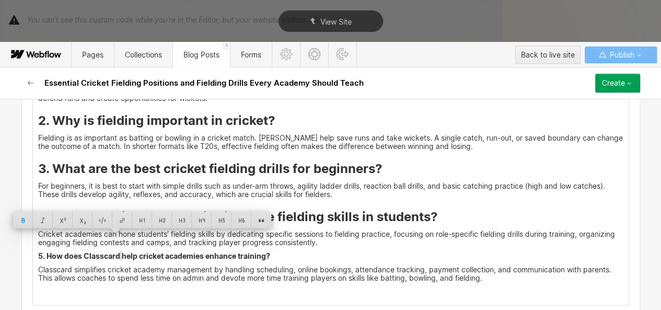
click at [115, 251] on strong "5. How does Classcard help cricket academies enhance training?" at bounding box center [154, 255] width 232 height 9
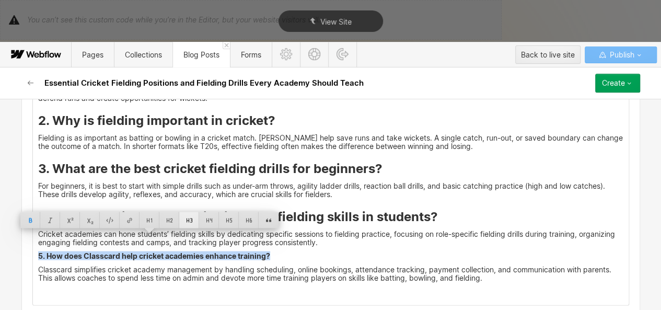
click at [185, 221] on div at bounding box center [189, 220] width 20 height 16
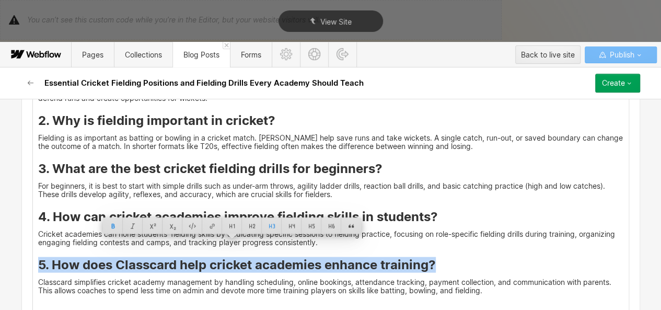
click at [98, 277] on p "Classcard simplifies cricket academy management by handling scheduling, online …" at bounding box center [330, 285] width 585 height 17
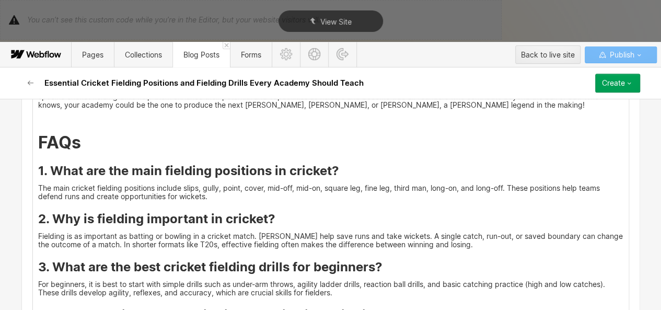
scroll to position [2909, 0]
click at [224, 184] on p "The main cricket fielding positions include slips, gully, point, cover, mid-off…" at bounding box center [330, 192] width 585 height 17
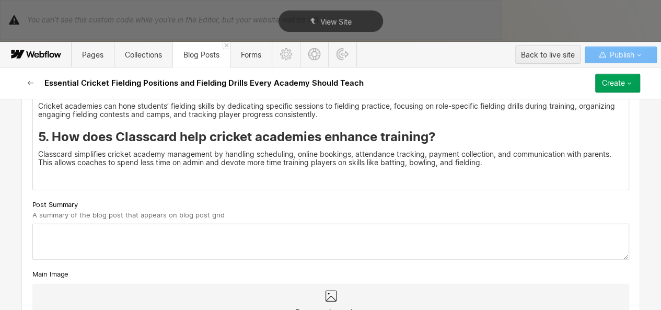
scroll to position [3133, 0]
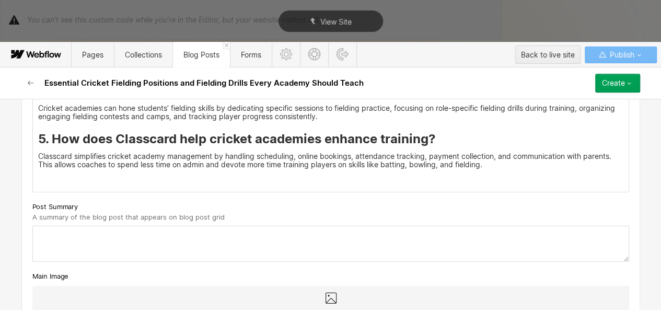
click at [308, 286] on div "Drag your image here or click to browse for a file" at bounding box center [330, 313] width 597 height 54
click at [0, 0] on input "Drag your image here or click to browse for a file" at bounding box center [0, 0] width 0 height 0
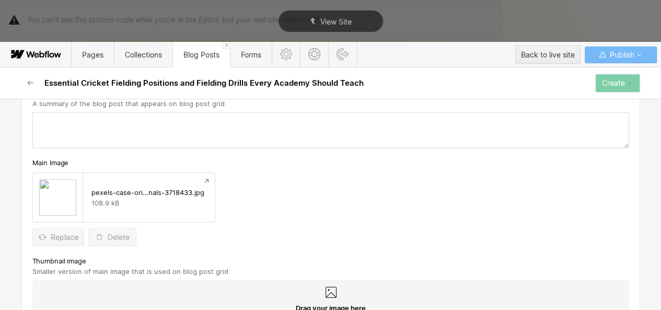
scroll to position [3247, 0]
click at [250, 279] on div "Drag your image here or click to browse for a file" at bounding box center [330, 306] width 597 height 54
click at [0, 0] on input "Drag your image here or click to browse for a file" at bounding box center [0, 0] width 0 height 0
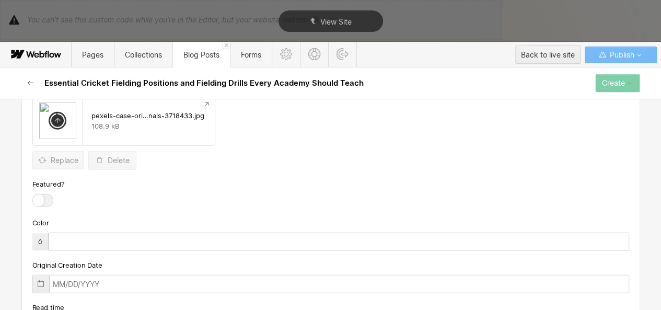
scroll to position [3473, 0]
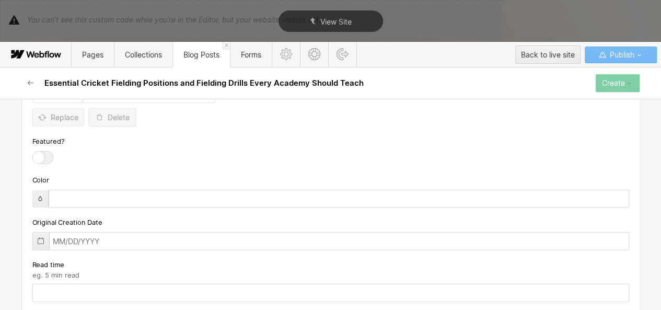
click at [40, 151] on div at bounding box center [42, 157] width 21 height 13
click at [0, 0] on input "checkbox" at bounding box center [0, 0] width 0 height 0
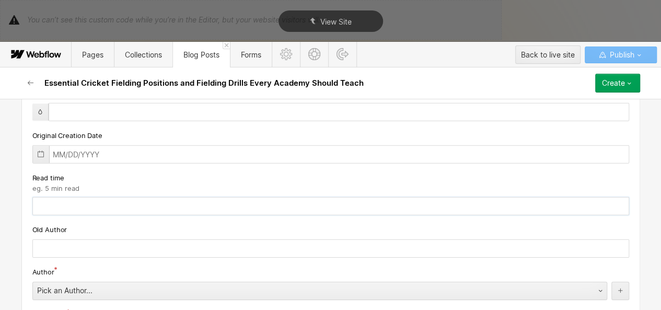
click at [92, 197] on input "text" at bounding box center [330, 206] width 597 height 18
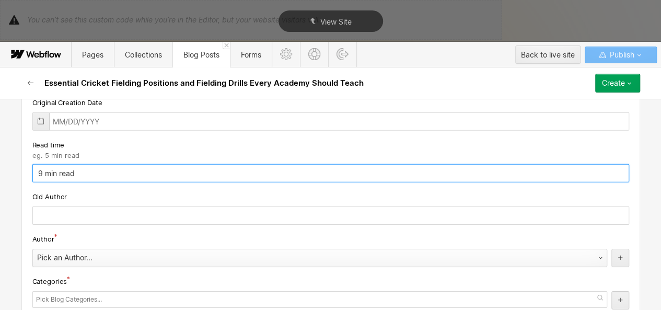
type input "9 min read"
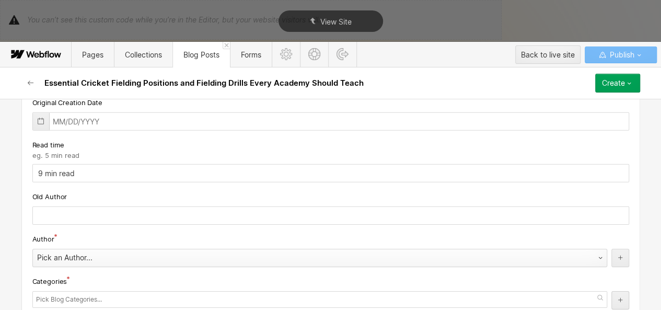
click at [63, 249] on div "Pick an Author..." at bounding box center [309, 257] width 553 height 17
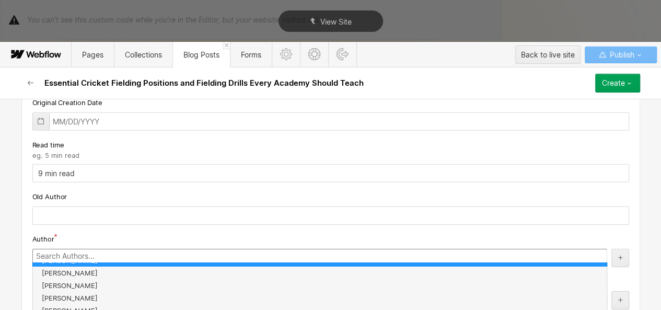
scroll to position [37, 0]
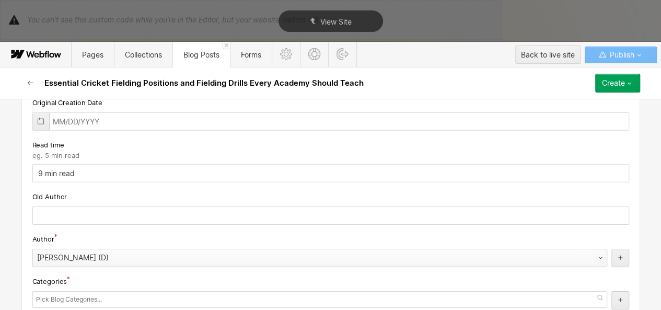
click at [89, 249] on div "[PERSON_NAME] (D)" at bounding box center [309, 257] width 553 height 17
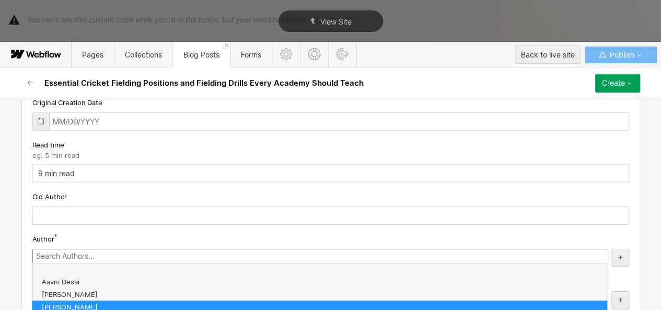
scroll to position [31, 0]
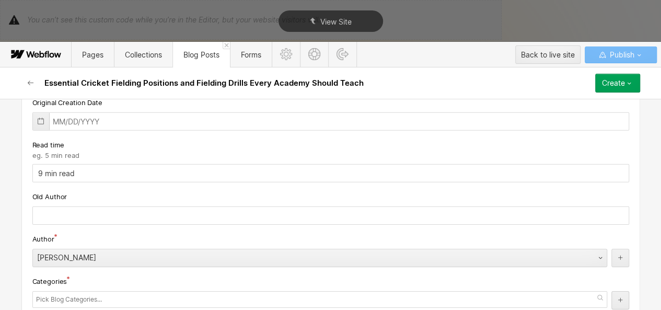
click at [69, 292] on input "text" at bounding box center [70, 299] width 68 height 15
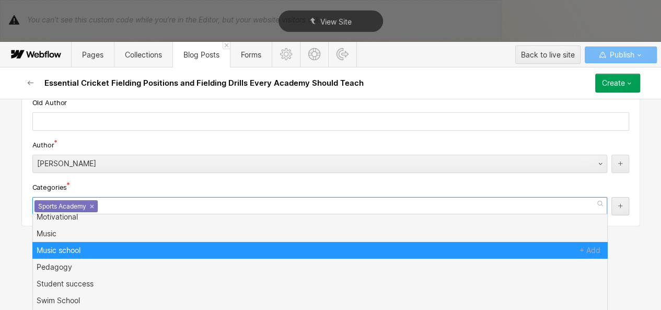
scroll to position [274, 0]
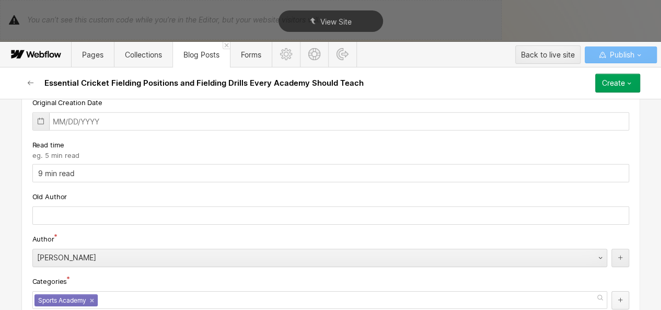
click at [622, 291] on button "button" at bounding box center [620, 300] width 18 height 18
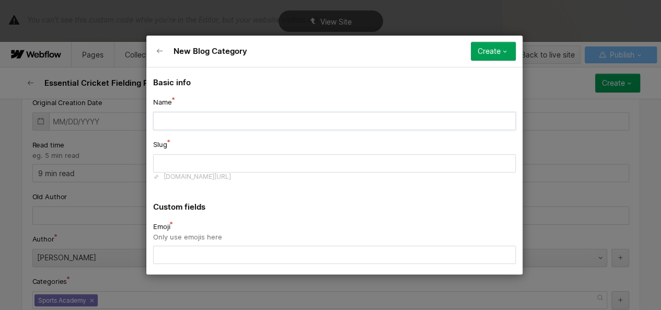
click at [264, 118] on input "text" at bounding box center [334, 121] width 363 height 18
type input "C"
type input "c"
type input "Cr"
type input "cr"
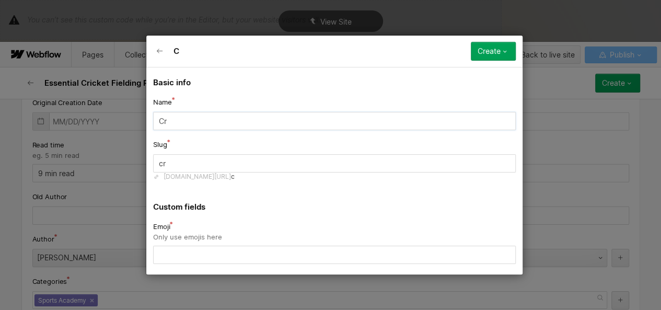
type input "Cri"
type input "cri"
type input "Cric"
type input "cric"
type input "[PERSON_NAME]"
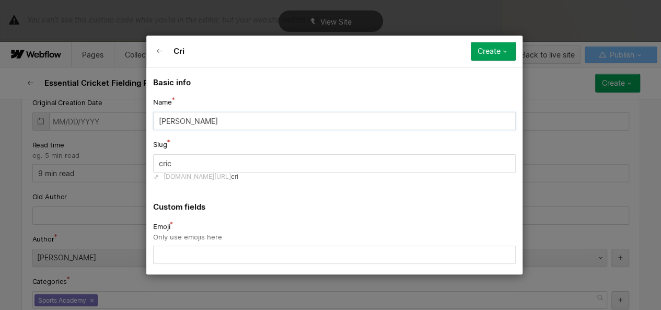
type input "[PERSON_NAME]"
type input "Cricke"
type input "cricke"
type input "Cricket"
type input "cricket"
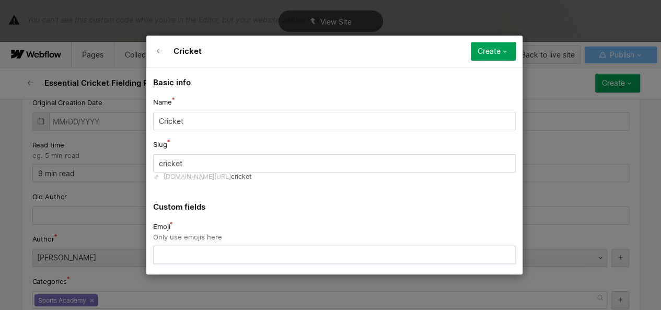
click at [178, 250] on input "text" at bounding box center [334, 255] width 363 height 18
click at [196, 121] on input "Cricket" at bounding box center [334, 121] width 363 height 18
type input "Cricket A"
type input "cricket-a"
type input "Cricket Aca"
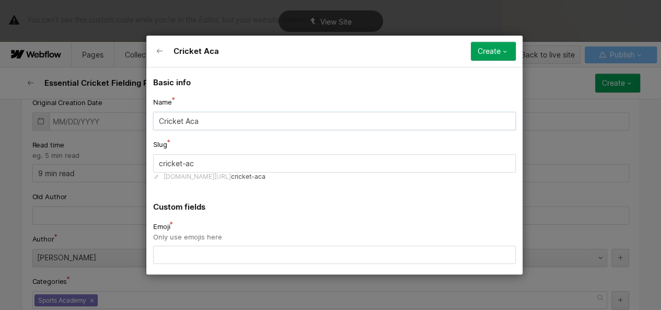
type input "cricket-aca"
type input "Cricket Acad"
type input "cricket-acad"
type input "Cricket Acade"
type input "cricket-acade"
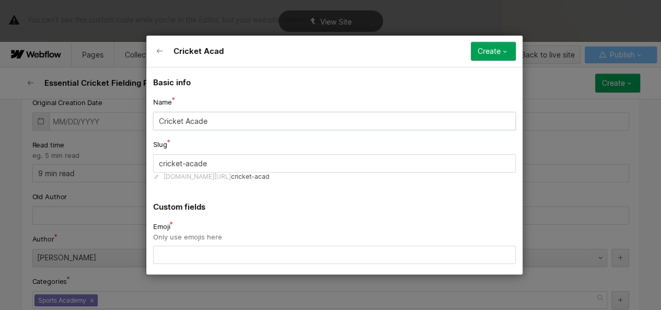
type input "Cricket Academ"
type input "cricket-academ"
type input "Cricket Academy"
type input "cricket-academy"
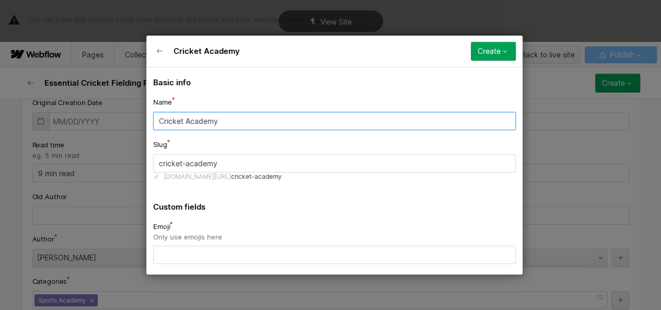
type input "Cricket Academy"
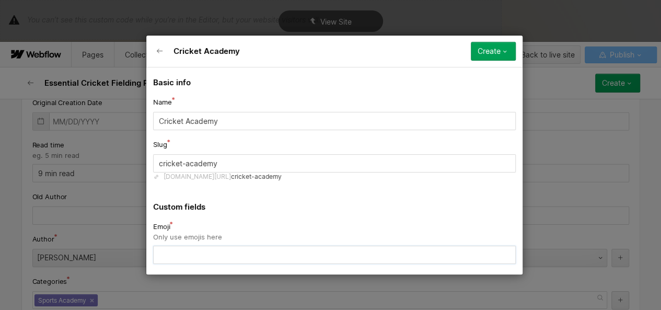
click at [167, 255] on input "text" at bounding box center [334, 255] width 363 height 18
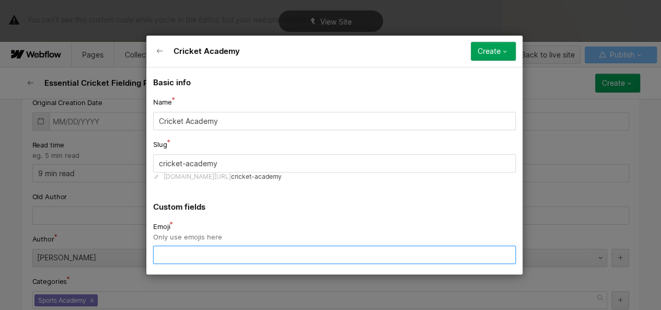
paste input "🏏"
type input "🏏"
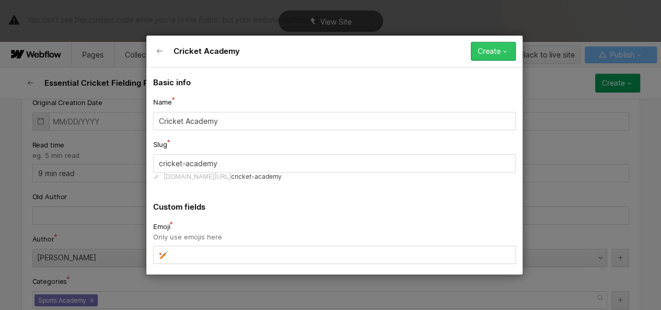
click at [489, 45] on button "Create" at bounding box center [493, 51] width 45 height 19
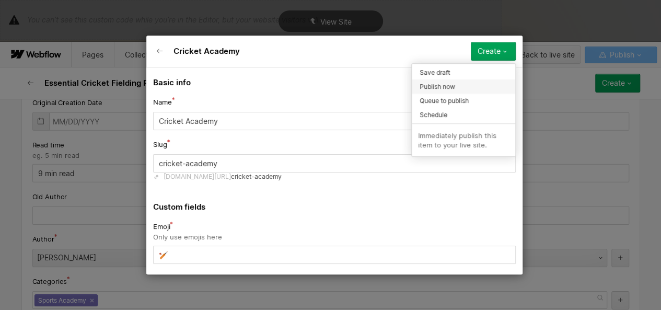
click at [441, 89] on span "Publish now" at bounding box center [437, 86] width 36 height 10
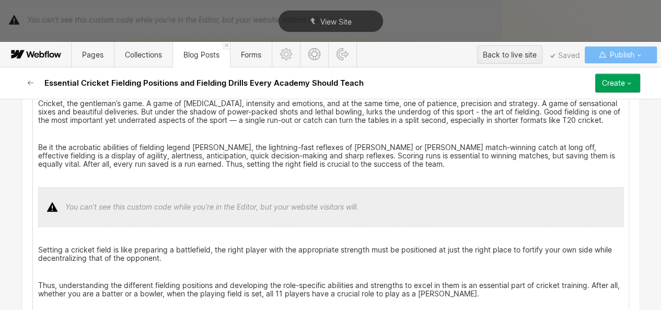
scroll to position [184, 0]
click at [216, 211] on div at bounding box center [330, 208] width 585 height 40
click at [323, 177] on div at bounding box center [327, 173] width 20 height 16
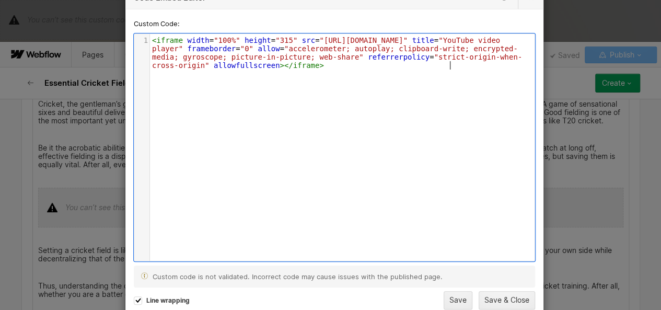
scroll to position [3, 0]
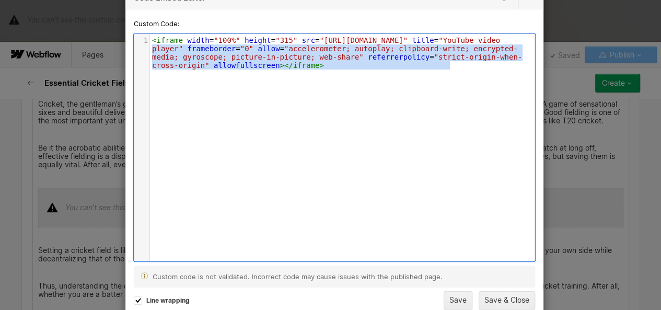
type textarea "<iframe width="100%" height="315" src="[URL][DOMAIN_NAME]" title="YouTube video…"
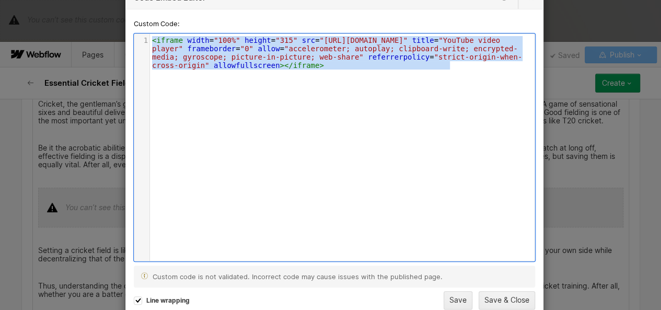
drag, startPoint x: 472, startPoint y: 67, endPoint x: 134, endPoint y: 38, distance: 339.7
click at [150, 38] on div "1 < iframe width = "100%" height = "315" src = "[URL][DOMAIN_NAME]" title = "Yo…" at bounding box center [341, 52] width 382 height 33
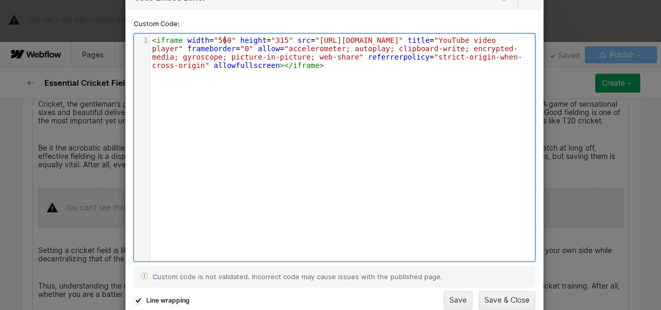
click at [224, 40] on span ""560"" at bounding box center [225, 40] width 22 height 8
type textarea "100%"
click at [489, 295] on button "Save & Close" at bounding box center [506, 300] width 56 height 18
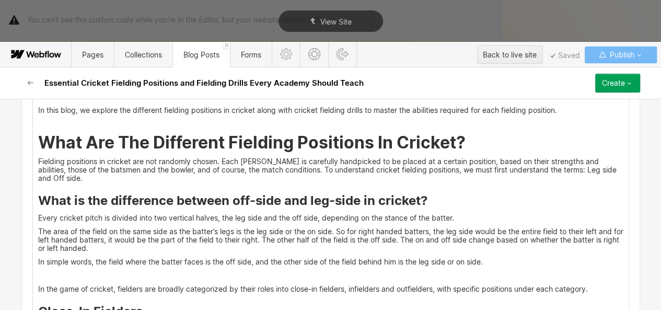
scroll to position [424, 0]
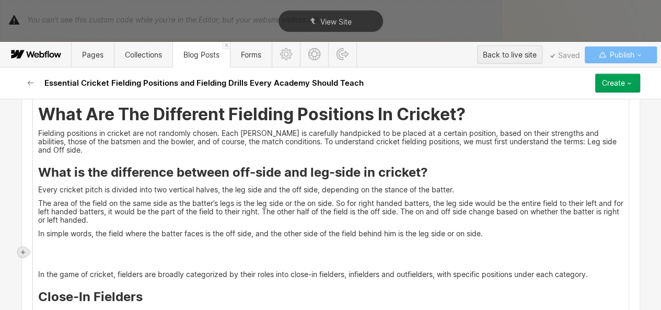
click at [23, 249] on icon at bounding box center [23, 252] width 6 height 6
click at [49, 251] on div at bounding box center [43, 251] width 20 height 16
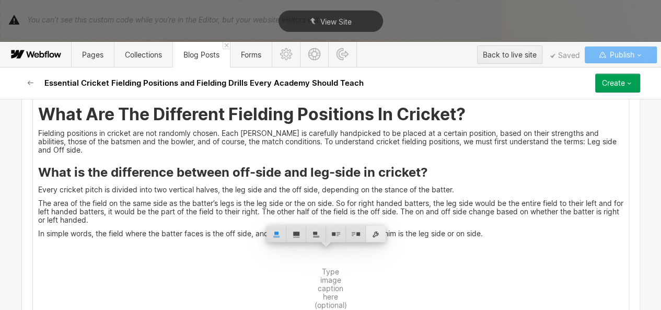
click at [378, 234] on div at bounding box center [376, 234] width 20 height 16
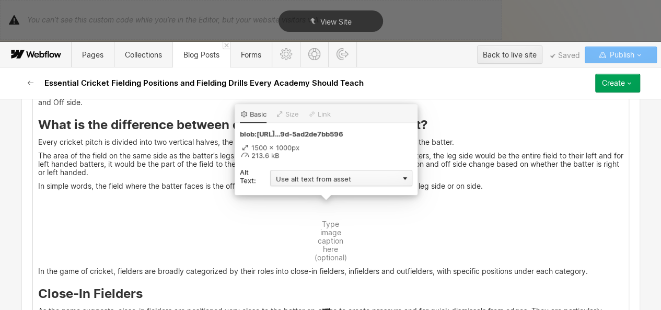
click at [338, 178] on div "Use alt text from asset" at bounding box center [341, 178] width 142 height 16
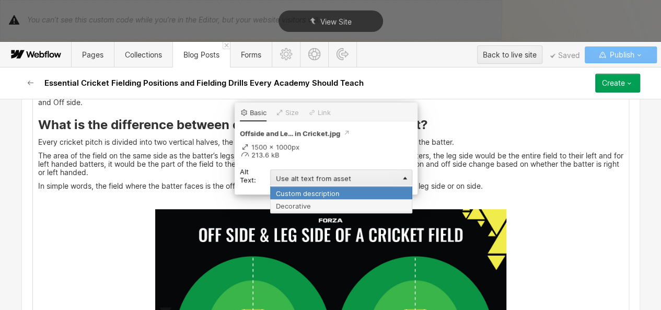
click at [323, 196] on div "Custom description" at bounding box center [341, 192] width 142 height 13
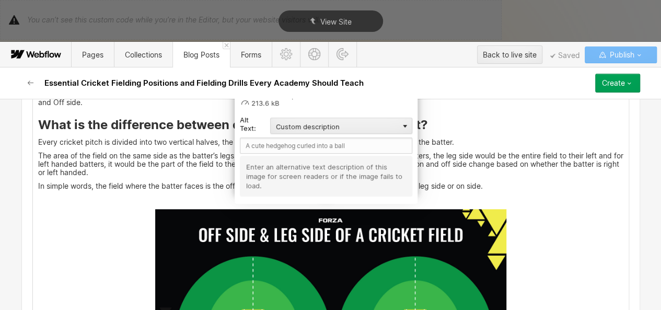
scroll to position [471, 0]
click at [292, 139] on input "text" at bounding box center [326, 145] width 172 height 16
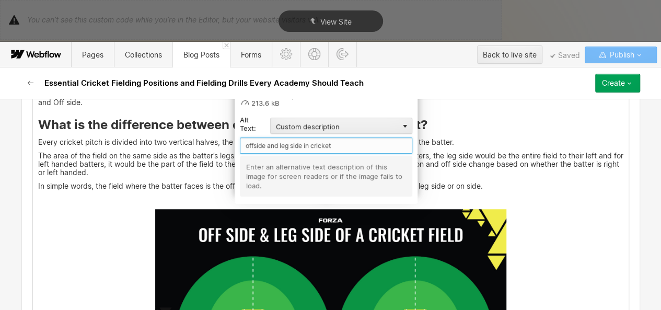
click at [253, 147] on input "offside and leg side in cricket" at bounding box center [326, 145] width 172 height 16
type input "off side and leg side in cricket"
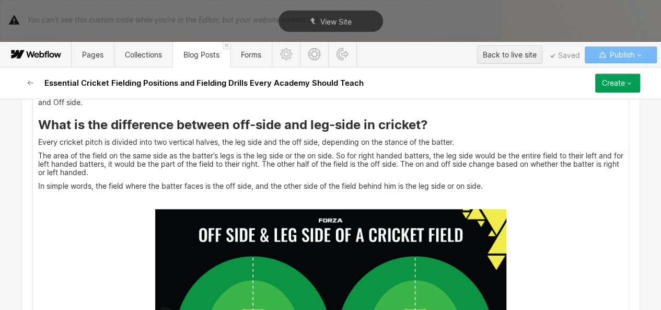
scroll to position [658, 0]
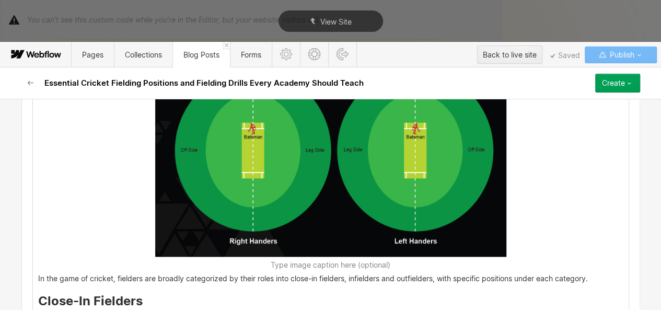
click at [330, 261] on figcaption "Type image caption here (optional)" at bounding box center [330, 265] width 351 height 8
drag, startPoint x: 322, startPoint y: 254, endPoint x: 381, endPoint y: 253, distance: 59.0
click at [381, 261] on figcaption "[Image source: Net World Sports]" at bounding box center [330, 265] width 351 height 8
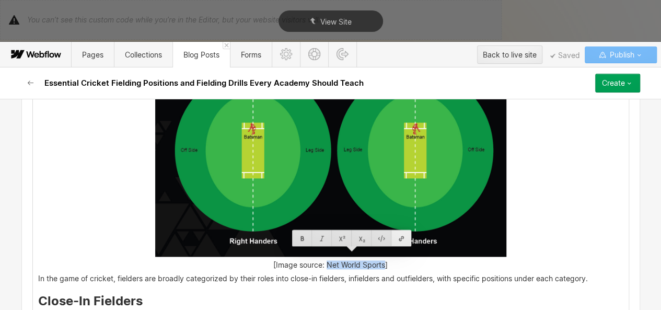
click at [406, 230] on div at bounding box center [401, 238] width 20 height 16
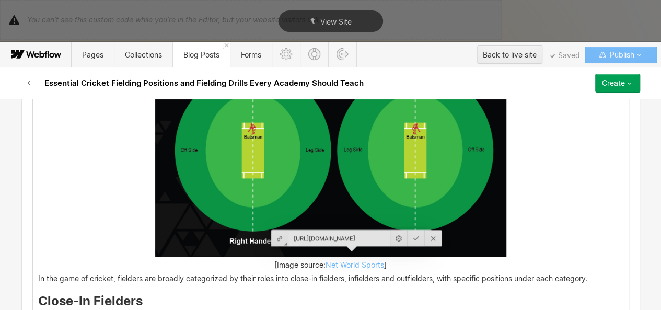
scroll to position [0, 109]
type input "[URL][DOMAIN_NAME]"
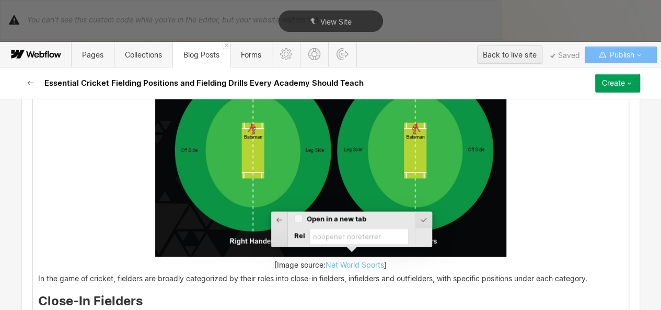
click at [298, 216] on input "Open in a new tab" at bounding box center [298, 218] width 8 height 9
checkbox input "true"
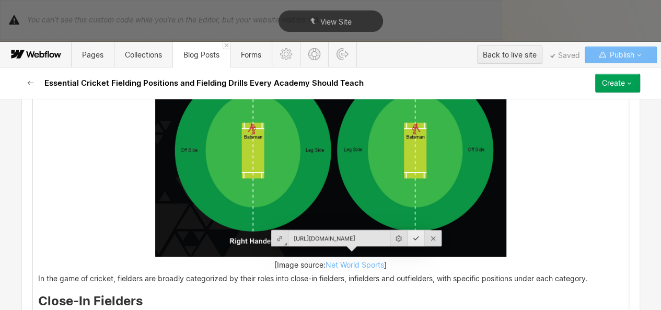
click at [407, 237] on div at bounding box center [415, 238] width 17 height 16
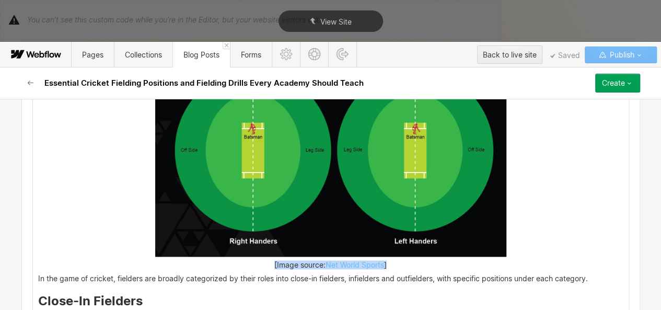
drag, startPoint x: 391, startPoint y: 254, endPoint x: 269, endPoint y: 254, distance: 122.2
click at [269, 261] on figcaption "[Image source: Net World Sports ]" at bounding box center [330, 265] width 351 height 8
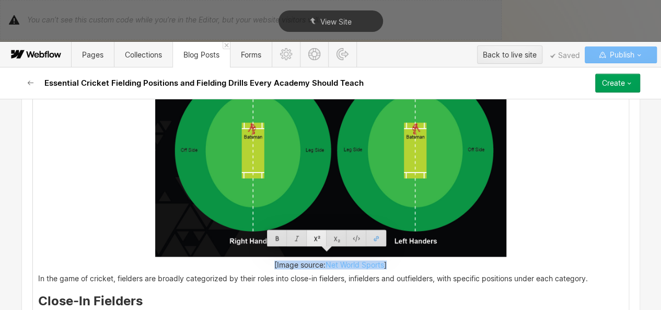
click at [314, 236] on div at bounding box center [317, 238] width 20 height 16
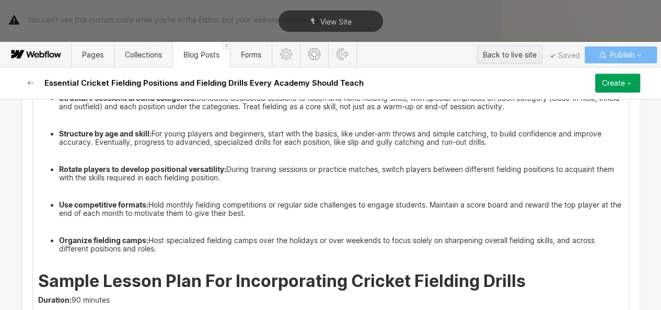
scroll to position [2506, 0]
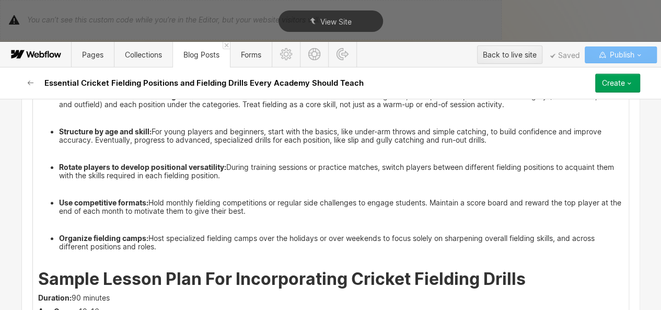
click at [166, 234] on li "Organize fielding camps: Host specialized fielding camps over the holidays or o…" at bounding box center [341, 246] width 564 height 25
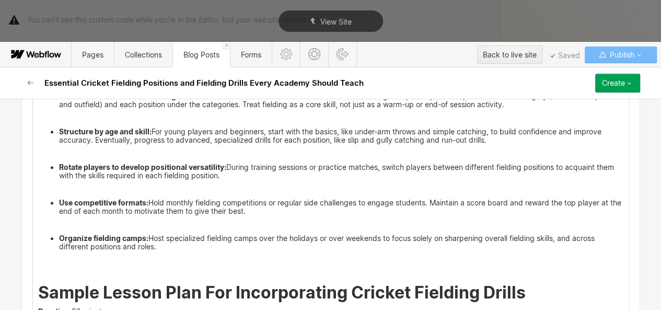
click at [38, 256] on p "‍" at bounding box center [330, 264] width 585 height 17
click at [60, 256] on p "‍" at bounding box center [330, 264] width 585 height 17
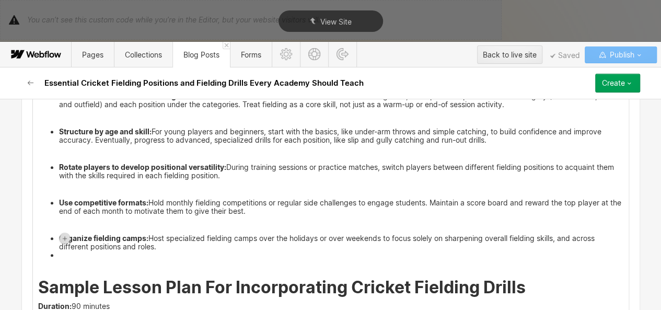
click at [61, 238] on div at bounding box center [65, 238] width 10 height 10
click at [142, 251] on li "‍" at bounding box center [341, 259] width 564 height 17
click at [116, 251] on li "‍" at bounding box center [341, 259] width 564 height 17
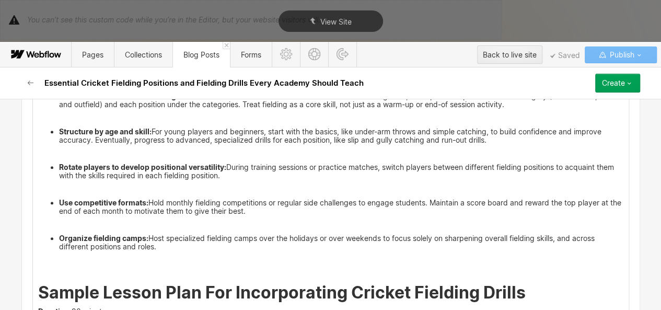
click at [44, 256] on p "‍" at bounding box center [330, 264] width 585 height 17
click at [38, 256] on p "‍" at bounding box center [330, 264] width 585 height 17
click at [40, 256] on p "‍" at bounding box center [330, 264] width 585 height 17
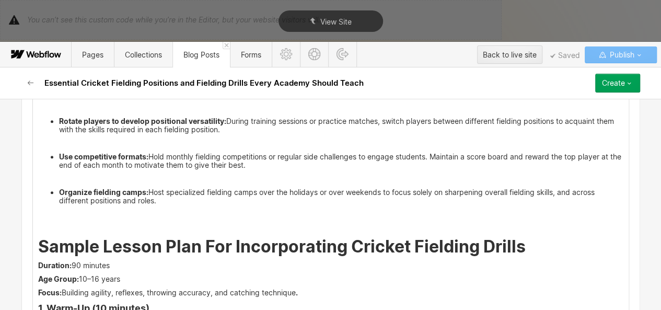
scroll to position [2552, 0]
click at [41, 210] on p "‍" at bounding box center [330, 218] width 585 height 17
click at [55, 174] on p "‍" at bounding box center [330, 178] width 585 height 8
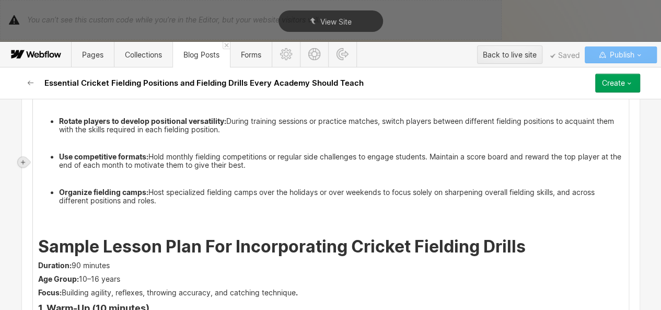
click at [22, 162] on icon at bounding box center [23, 162] width 6 height 6
click at [41, 164] on div at bounding box center [43, 162] width 20 height 16
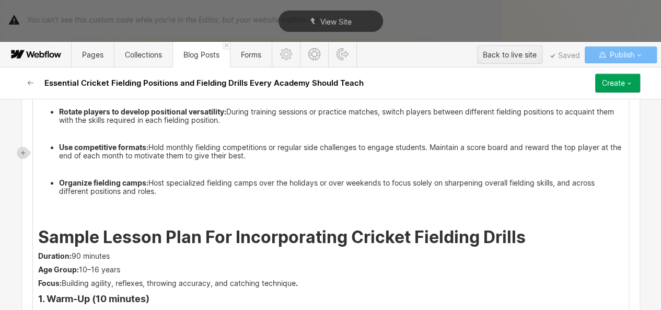
scroll to position [2570, 0]
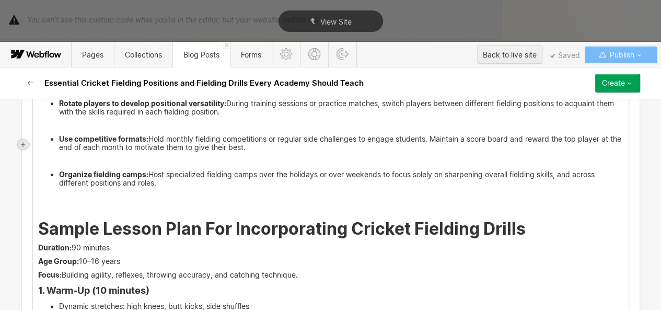
click at [25, 145] on icon at bounding box center [23, 144] width 6 height 6
click at [45, 149] on div at bounding box center [43, 144] width 20 height 16
click at [22, 145] on icon at bounding box center [23, 144] width 6 height 6
click at [46, 145] on div at bounding box center [43, 144] width 20 height 16
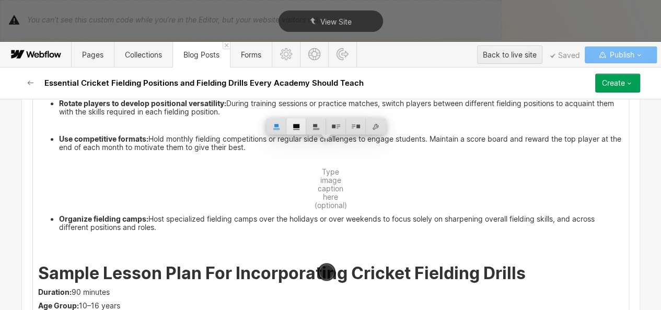
click at [298, 125] on div at bounding box center [296, 126] width 20 height 16
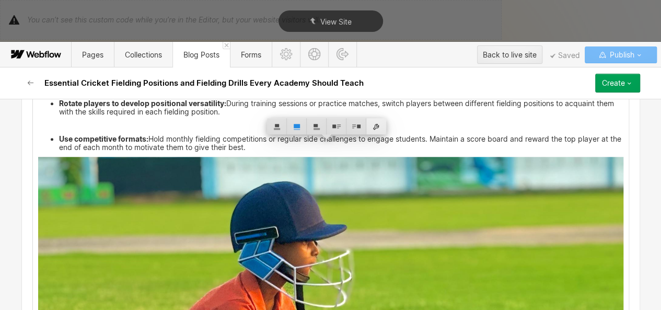
click at [379, 124] on div at bounding box center [376, 126] width 20 height 16
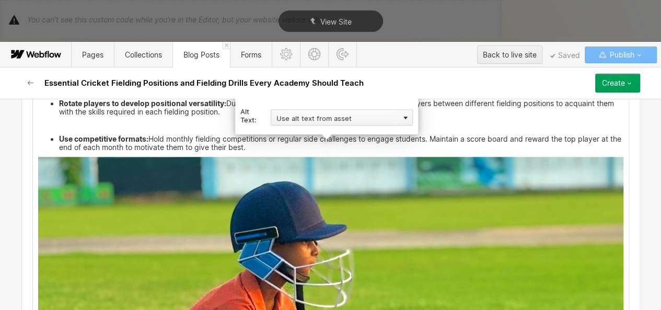
click at [348, 116] on div "Use alt text from asset" at bounding box center [342, 117] width 142 height 16
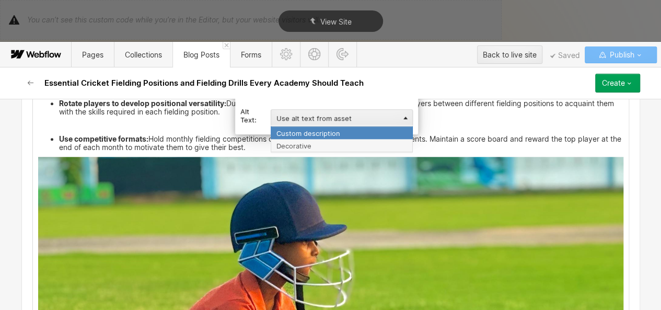
click at [334, 129] on div "Custom description" at bounding box center [342, 132] width 142 height 13
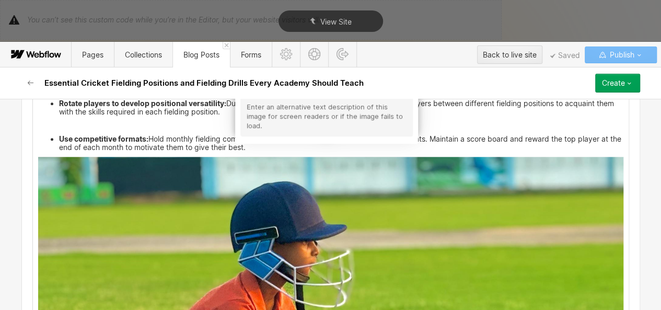
scroll to position [2530, 0]
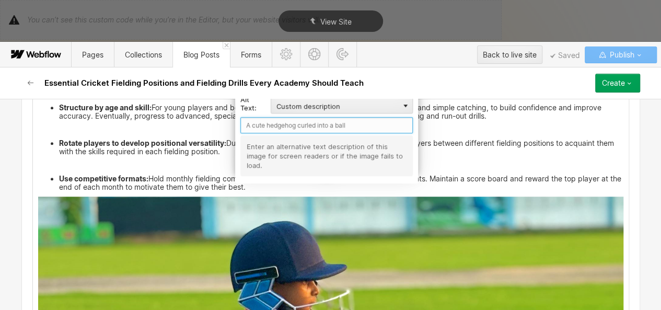
click at [311, 123] on input "text" at bounding box center [326, 125] width 172 height 16
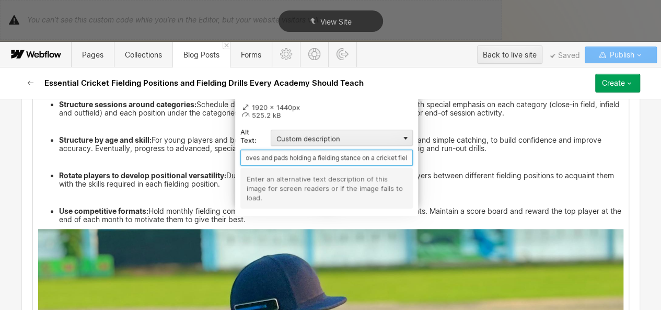
scroll to position [0, 132]
type input "a young boy in a wicketkeeper's helmet, gloves and pads holding a fielding stan…"
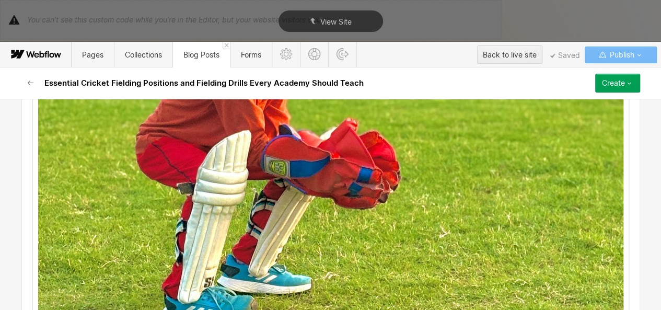
scroll to position [2896, 0]
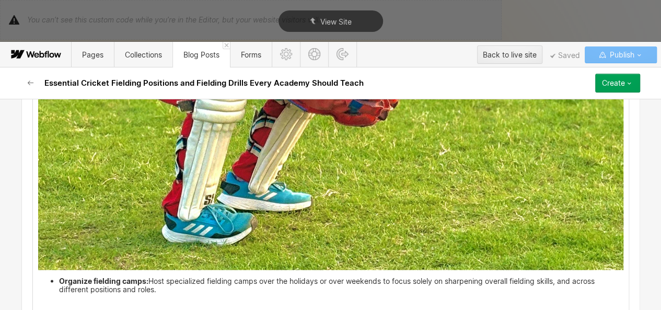
drag, startPoint x: 153, startPoint y: 274, endPoint x: 41, endPoint y: 256, distance: 113.3
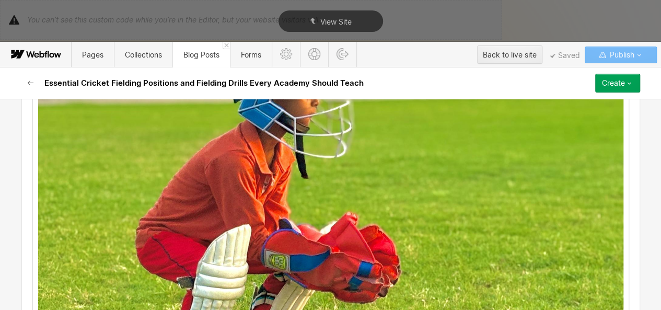
scroll to position [2581, 0]
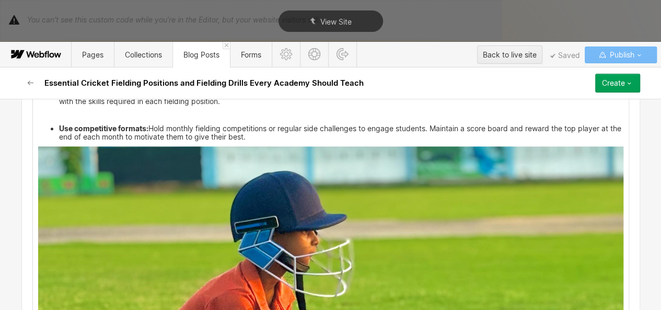
click at [276, 124] on li "Use competitive formats: Hold monthly fielding competitions or regular side cha…" at bounding box center [341, 132] width 564 height 17
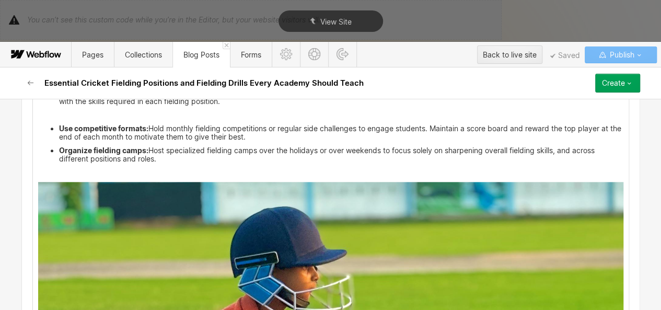
click at [286, 124] on li "Use competitive formats: Hold monthly fielding competitions or regular side cha…" at bounding box center [341, 132] width 564 height 17
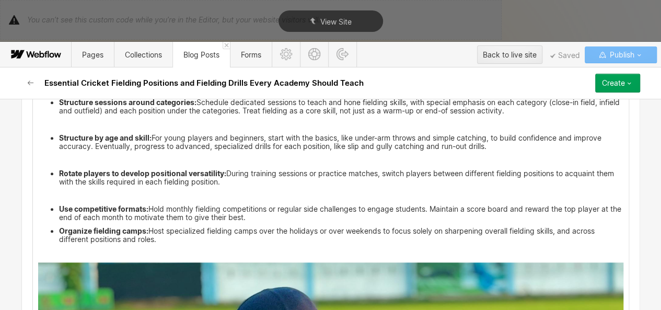
click at [116, 191] on p "‍" at bounding box center [330, 195] width 585 height 8
click at [274, 205] on li "Use competitive formats: Hold monthly fielding competitions or regular side cha…" at bounding box center [341, 213] width 564 height 17
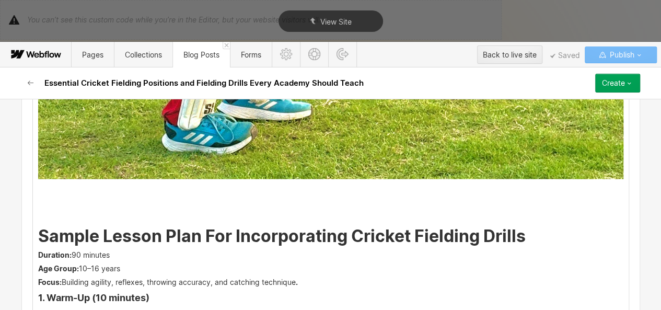
scroll to position [3037, 0]
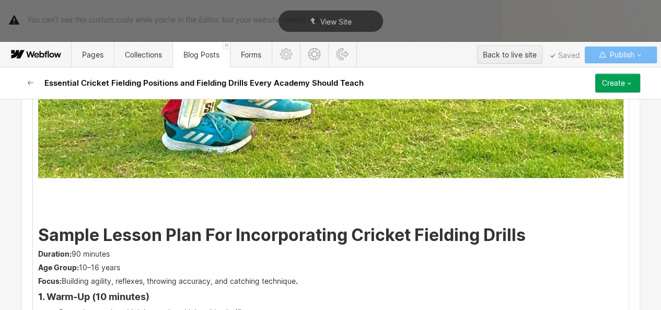
click at [156, 198] on p "‍" at bounding box center [330, 206] width 585 height 17
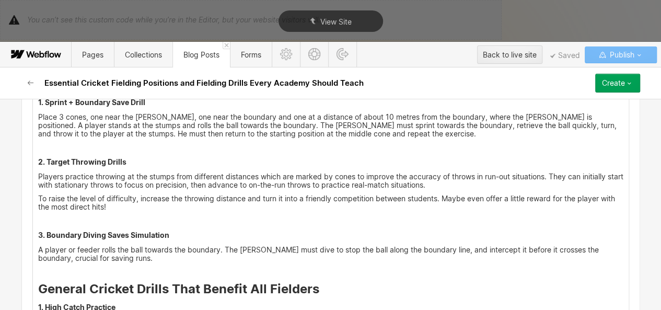
scroll to position [1962, 0]
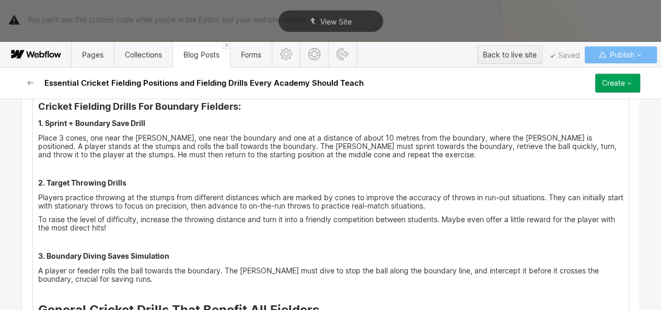
click at [148, 267] on p "A player or feeder rolls the ball towards the boundary. The [PERSON_NAME] must …" at bounding box center [330, 278] width 585 height 25
click at [50, 267] on p "A player or feeder rolls the ball towards the boundary. The [PERSON_NAME] must …" at bounding box center [330, 278] width 585 height 25
click at [33, 279] on div "Cricket, the gentleman’s game. A game of [MEDICAL_DATA], intensity and emotions…" at bounding box center [331, 212] width 596 height 3788
click at [115, 266] on p "A player or feeder rolls the ball towards the boundary. The [PERSON_NAME] must …" at bounding box center [330, 278] width 585 height 25
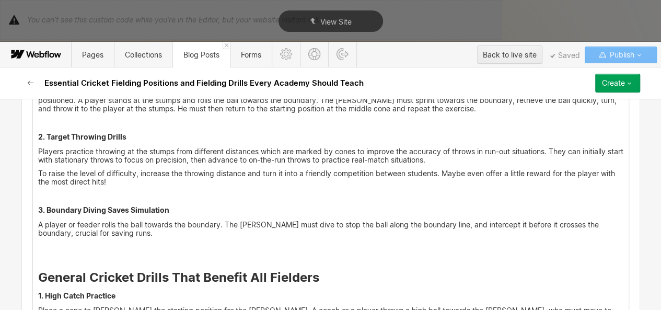
click at [37, 245] on div "Cricket, the gentleman’s game. A game of [MEDICAL_DATA], intensity and emotions…" at bounding box center [331, 166] width 596 height 3788
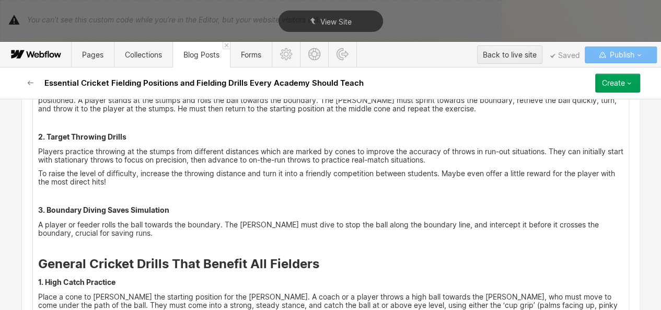
click at [49, 191] on p "‍" at bounding box center [330, 195] width 585 height 8
click at [20, 176] on icon at bounding box center [23, 179] width 6 height 6
click at [41, 181] on div at bounding box center [43, 178] width 20 height 16
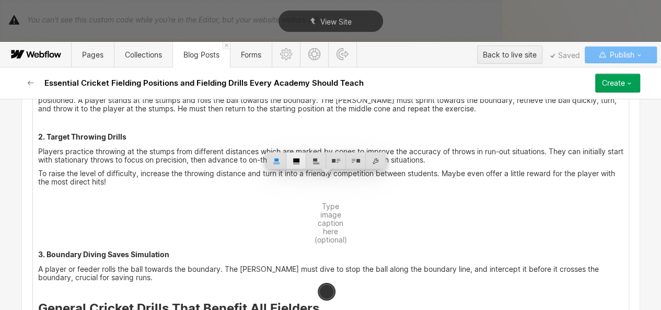
click at [298, 157] on div at bounding box center [296, 161] width 20 height 16
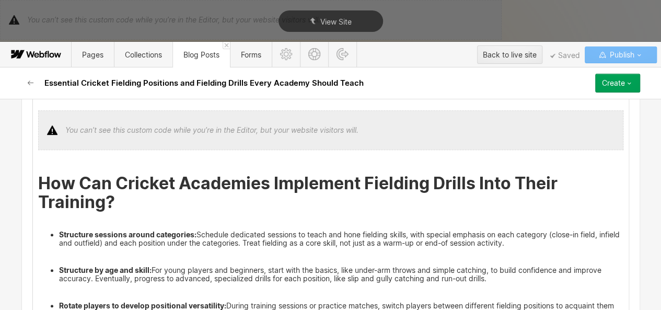
scroll to position [2386, 0]
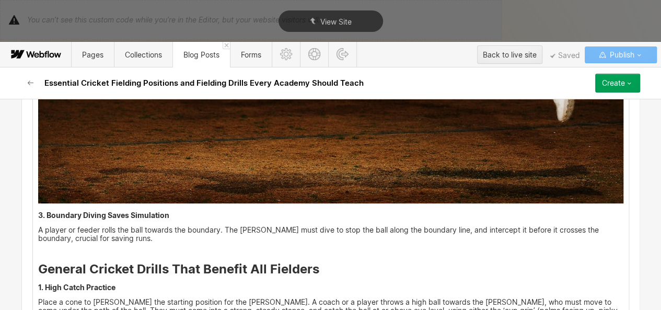
drag, startPoint x: 133, startPoint y: 239, endPoint x: 33, endPoint y: 201, distance: 106.1
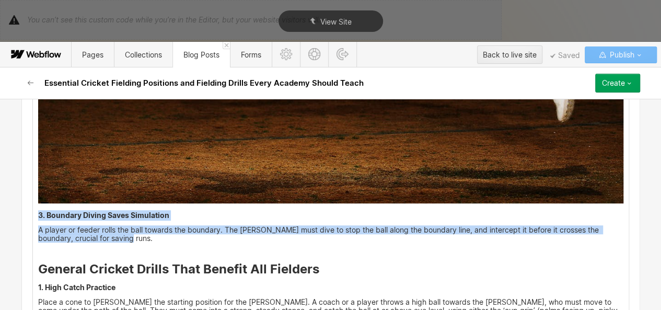
drag, startPoint x: 33, startPoint y: 201, endPoint x: 116, endPoint y: 220, distance: 85.2
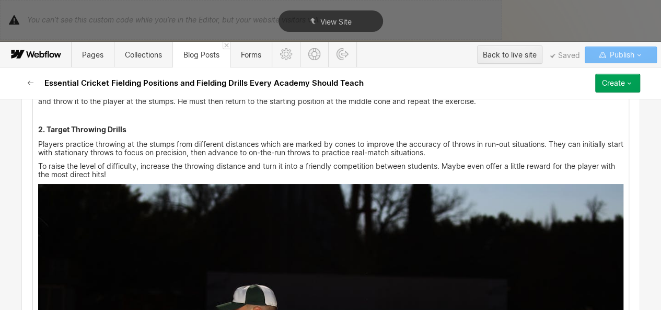
scroll to position [2014, 0]
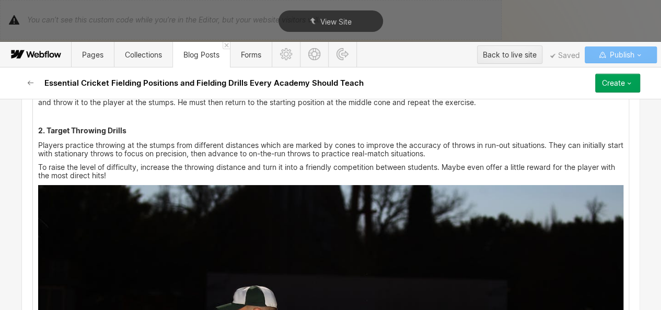
click at [136, 163] on p "To raise the level of difficulty, increase the throwing distance and turn it in…" at bounding box center [330, 171] width 585 height 17
click at [119, 163] on p "To raise the level of difficulty, increase the throwing distance and turn it in…" at bounding box center [330, 171] width 585 height 17
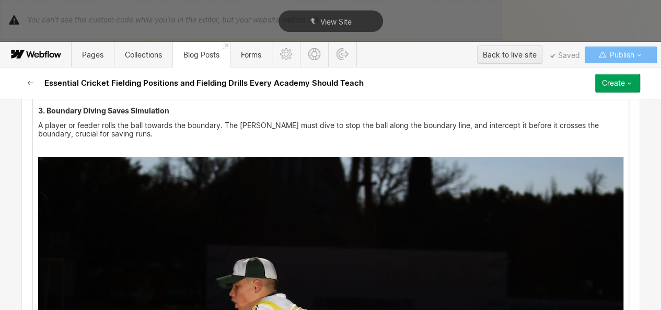
scroll to position [2089, 0]
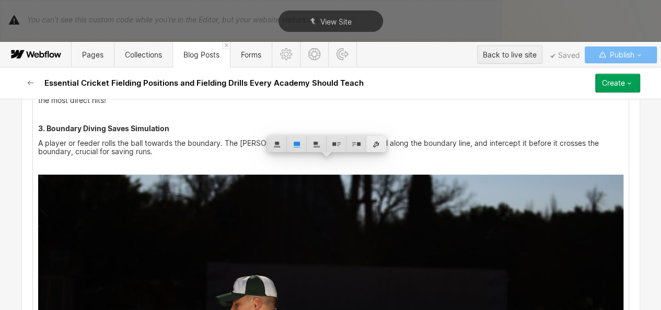
click at [370, 144] on div at bounding box center [376, 144] width 20 height 16
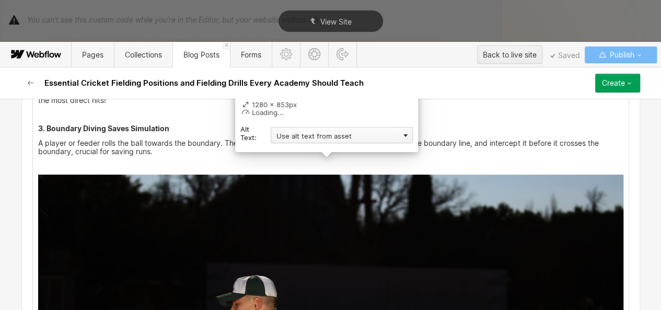
click at [330, 132] on div "Use alt text from asset" at bounding box center [342, 135] width 142 height 16
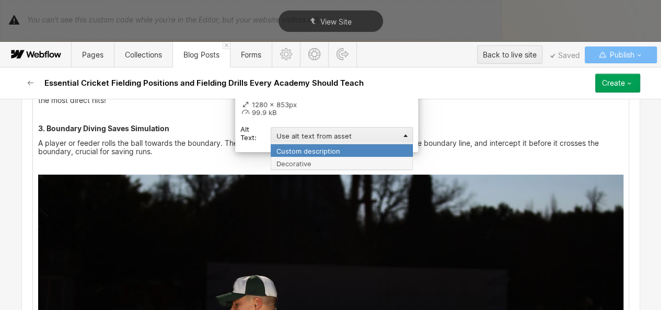
click at [307, 150] on div "Custom description" at bounding box center [342, 150] width 142 height 13
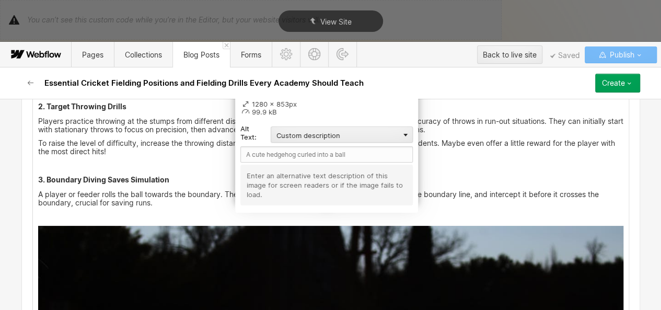
scroll to position [2037, 0]
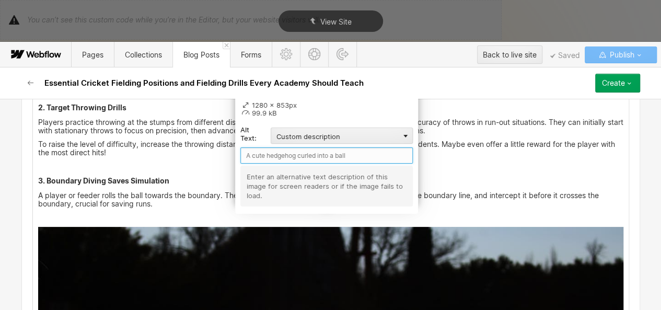
click at [268, 155] on input "text" at bounding box center [326, 155] width 172 height 16
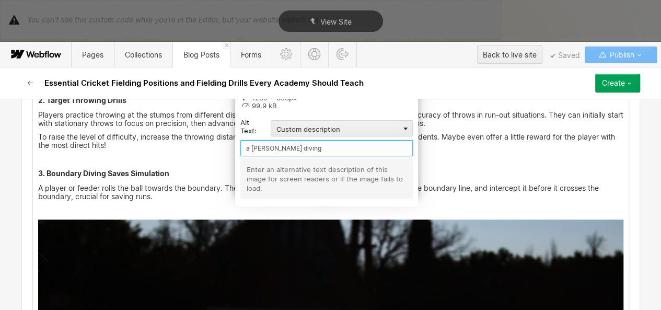
scroll to position [2044, 0]
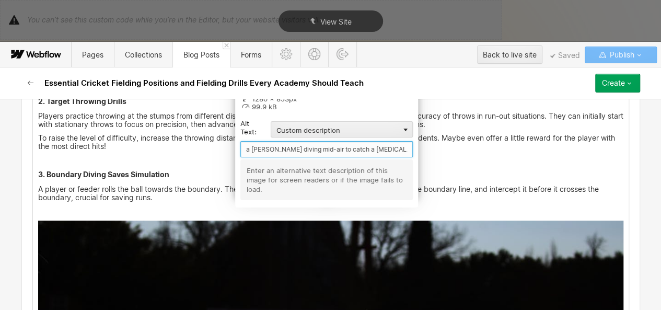
type input "a [PERSON_NAME] diving mid-air to catch a ball"
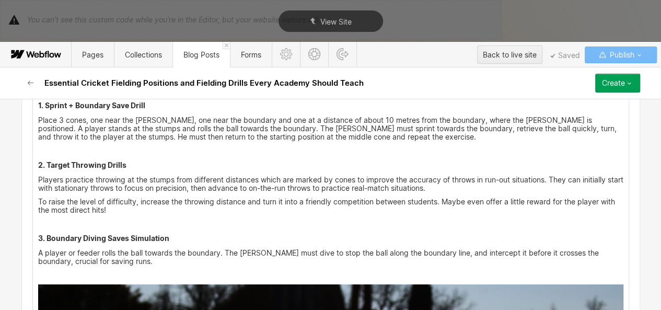
scroll to position [1980, 0]
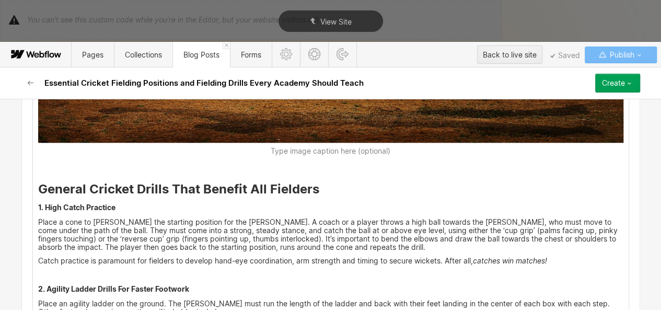
scroll to position [2571, 0]
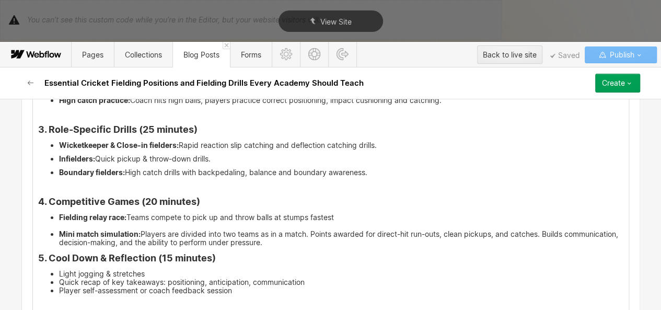
click at [268, 230] on li "Mini match simulation: Players are divided into two teams as in a match. Points…" at bounding box center [341, 238] width 564 height 17
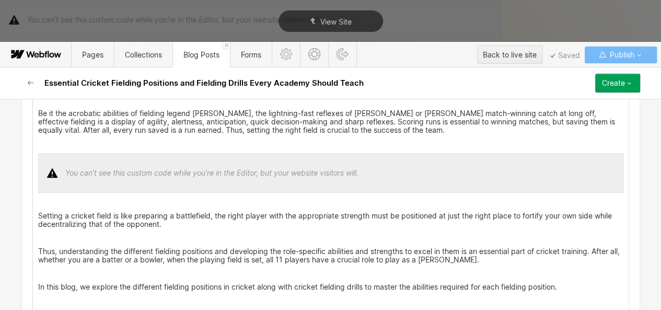
scroll to position [222, 0]
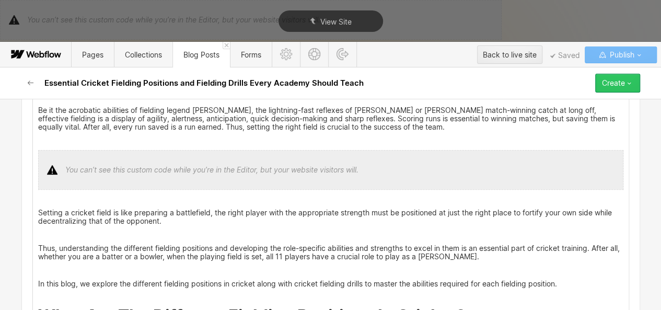
click at [623, 85] on div "Create" at bounding box center [613, 83] width 23 height 8
click at [446, 87] on div "Essential Cricket Fielding Positions and Fielding Drills Every Academy Should T…" at bounding box center [330, 82] width 627 height 31
click at [626, 83] on icon "button" at bounding box center [629, 83] width 8 height 8
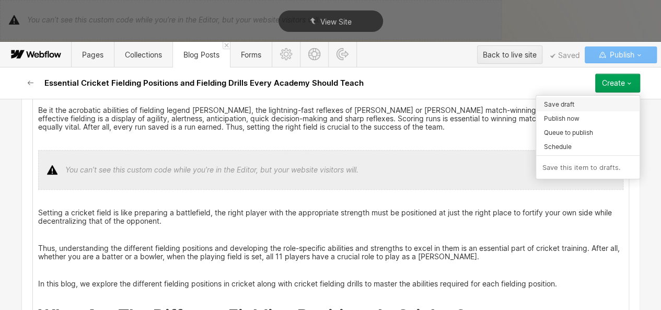
click at [569, 105] on span "Save draft" at bounding box center [559, 104] width 30 height 10
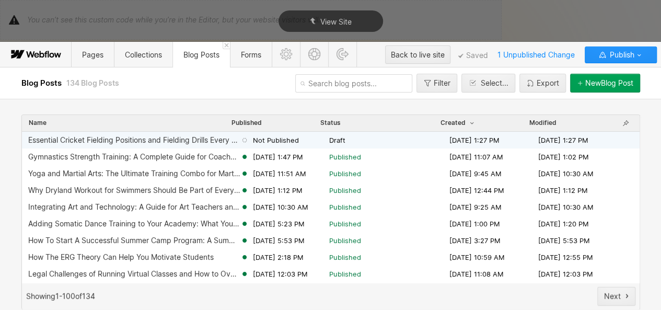
click at [282, 137] on span "Not Published" at bounding box center [276, 139] width 46 height 9
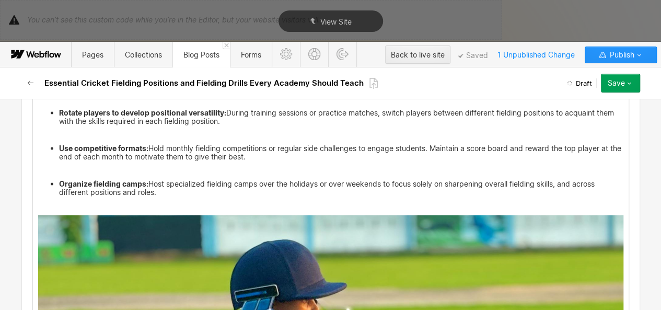
scroll to position [2982, 0]
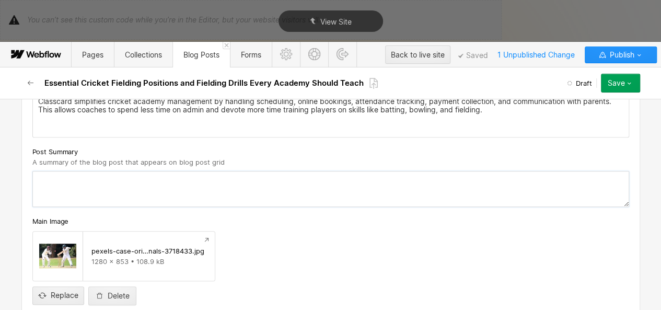
click at [176, 172] on textarea at bounding box center [330, 189] width 597 height 36
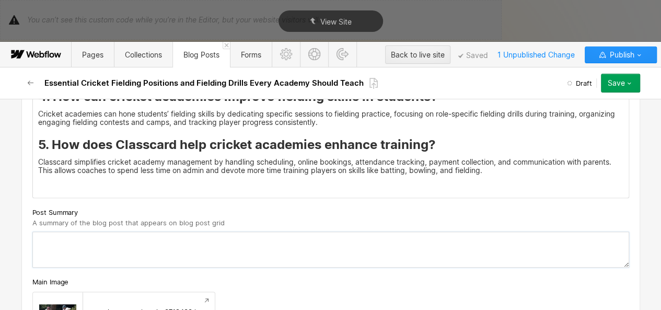
paste textarea "Learn the key cricket fielding positions and drills every academy should teach.…"
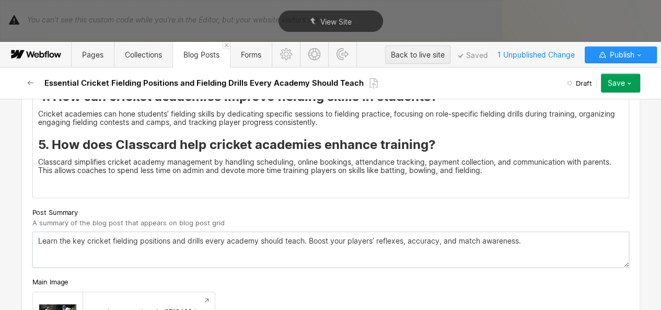
click at [182, 231] on textarea "Learn the key cricket fielding positions and drills every academy should teach.…" at bounding box center [330, 249] width 597 height 36
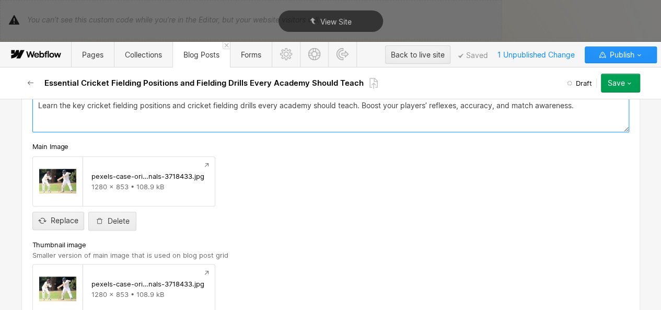
scroll to position [4369, 0]
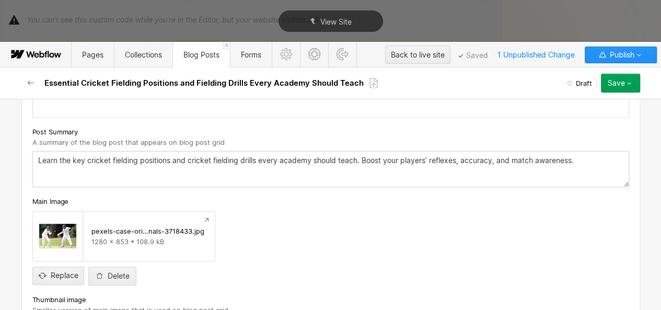
drag, startPoint x: 207, startPoint y: 141, endPoint x: 184, endPoint y: 143, distance: 23.6
click at [184, 151] on textarea "Learn the key cricket fielding positions and cricket fielding drills every acad…" at bounding box center [330, 169] width 597 height 36
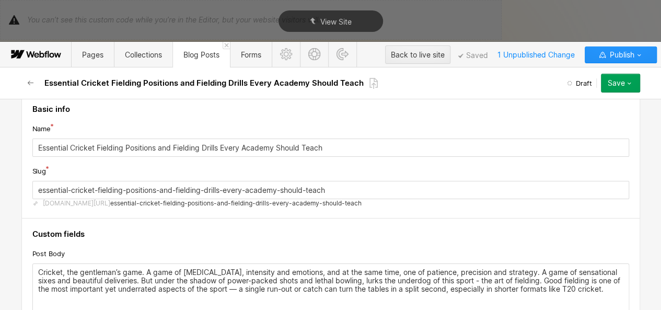
scroll to position [0, 0]
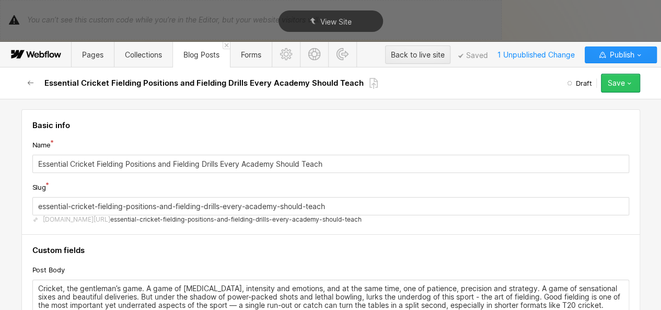
type textarea "Learn the key cricket fielding positions and = fielding drills every academy sh…"
click at [628, 86] on icon "button" at bounding box center [629, 83] width 8 height 8
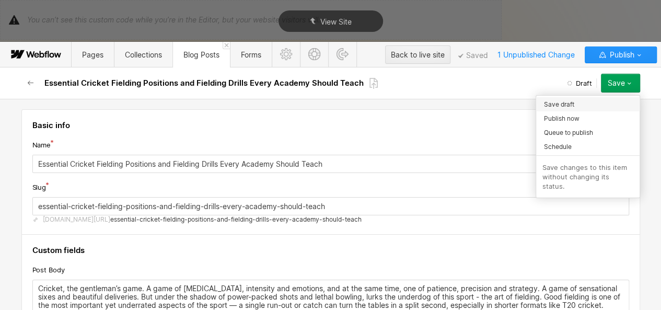
click at [591, 107] on div "Save draft" at bounding box center [587, 104] width 103 height 14
